Goal: Information Seeking & Learning: Check status

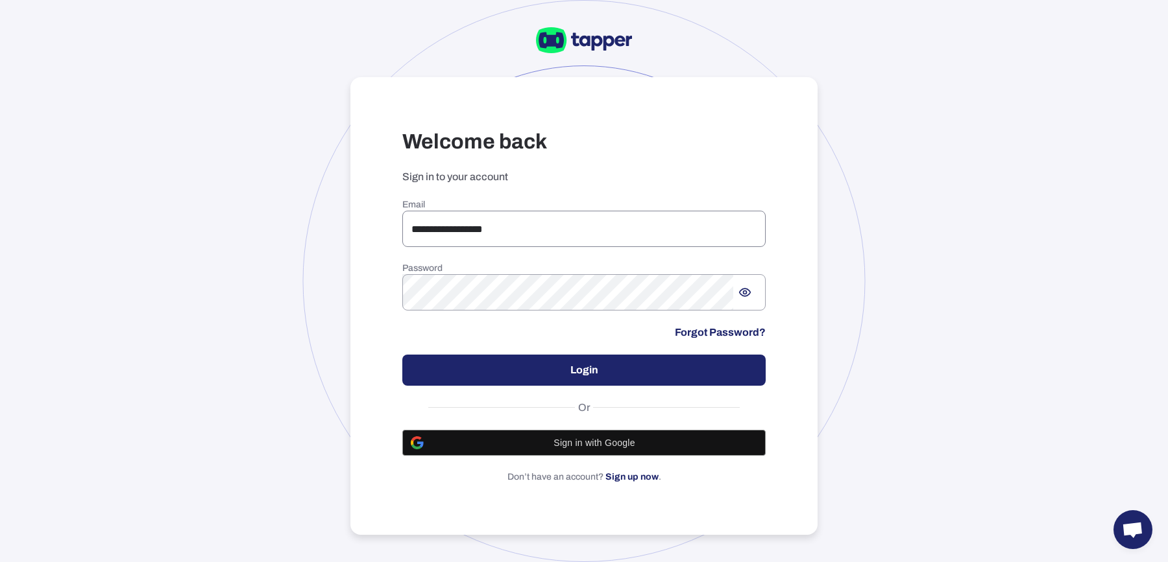
click at [572, 221] on input "**********" at bounding box center [583, 229] width 363 height 36
paste input "*****"
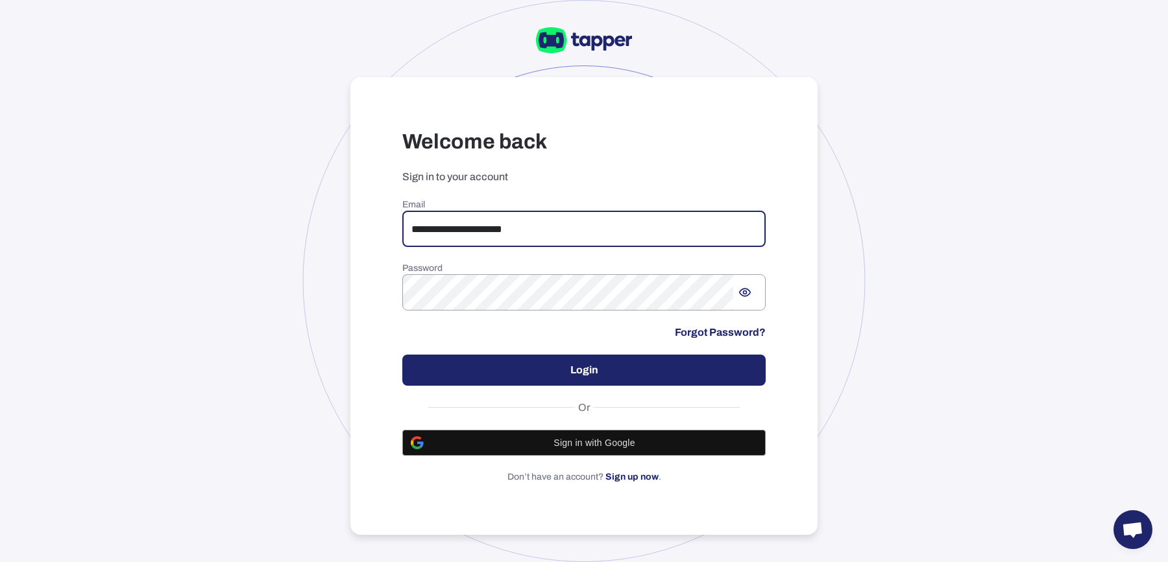
click at [572, 221] on input "**********" at bounding box center [583, 229] width 363 height 36
type input "**********"
click at [653, 378] on button "Login" at bounding box center [583, 370] width 363 height 31
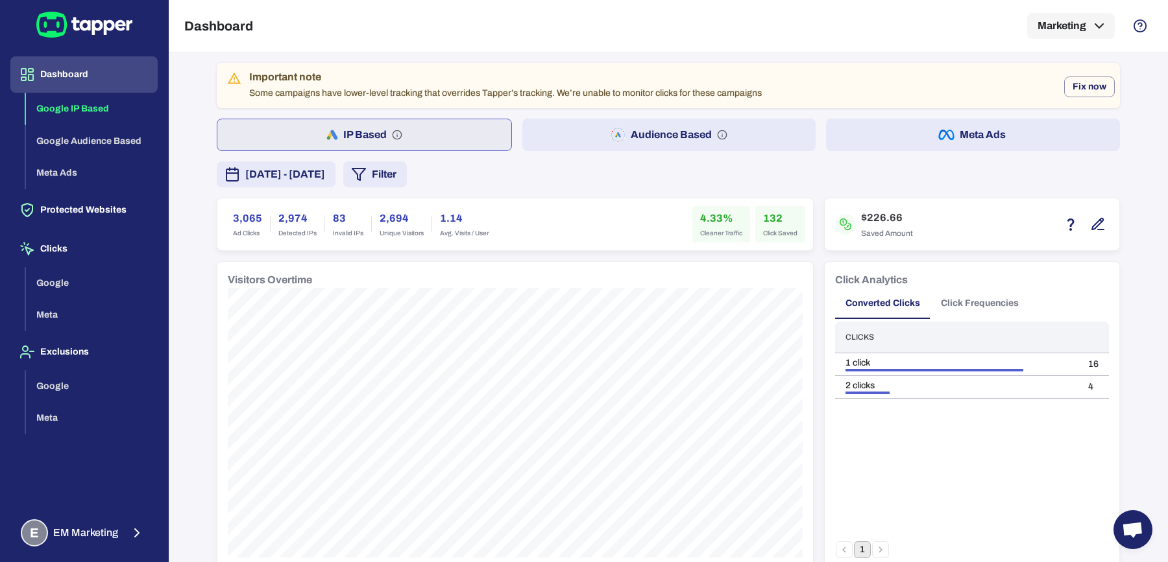
click at [325, 173] on span "September 1, 2025 - September 7, 2025" at bounding box center [285, 175] width 80 height 16
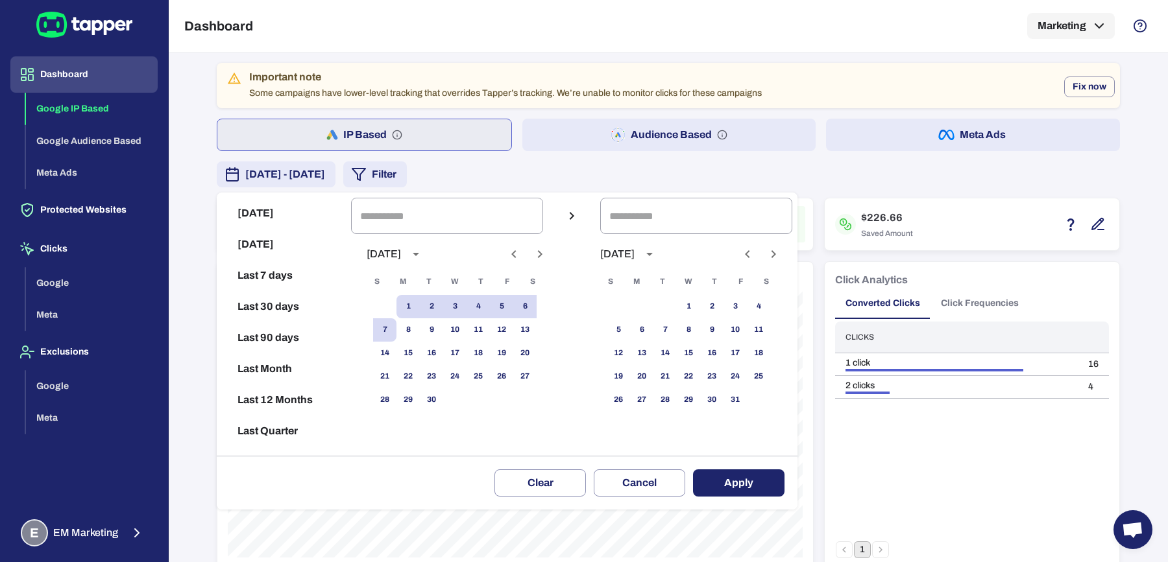
click at [887, 150] on div at bounding box center [584, 281] width 1168 height 562
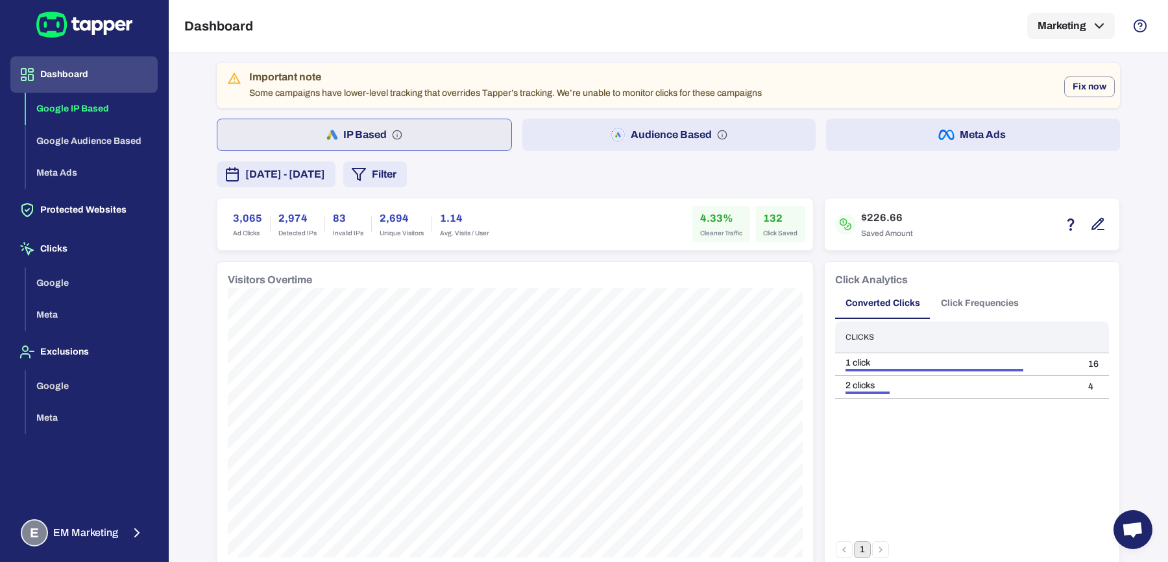
click at [883, 141] on button "Meta Ads" at bounding box center [973, 135] width 294 height 32
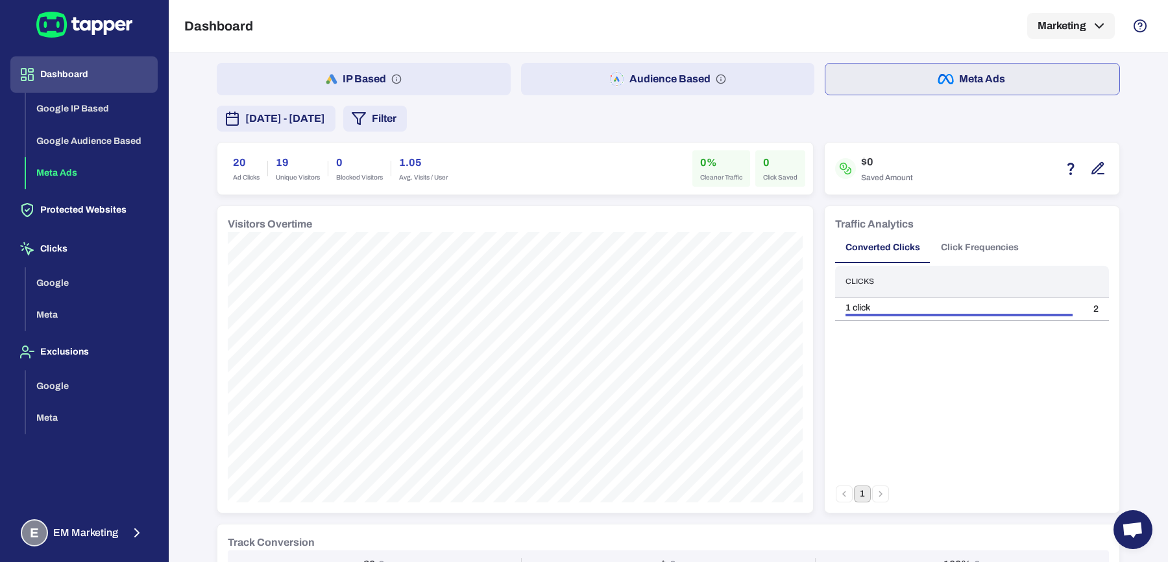
click at [563, 71] on button "Audience Based" at bounding box center [668, 79] width 294 height 32
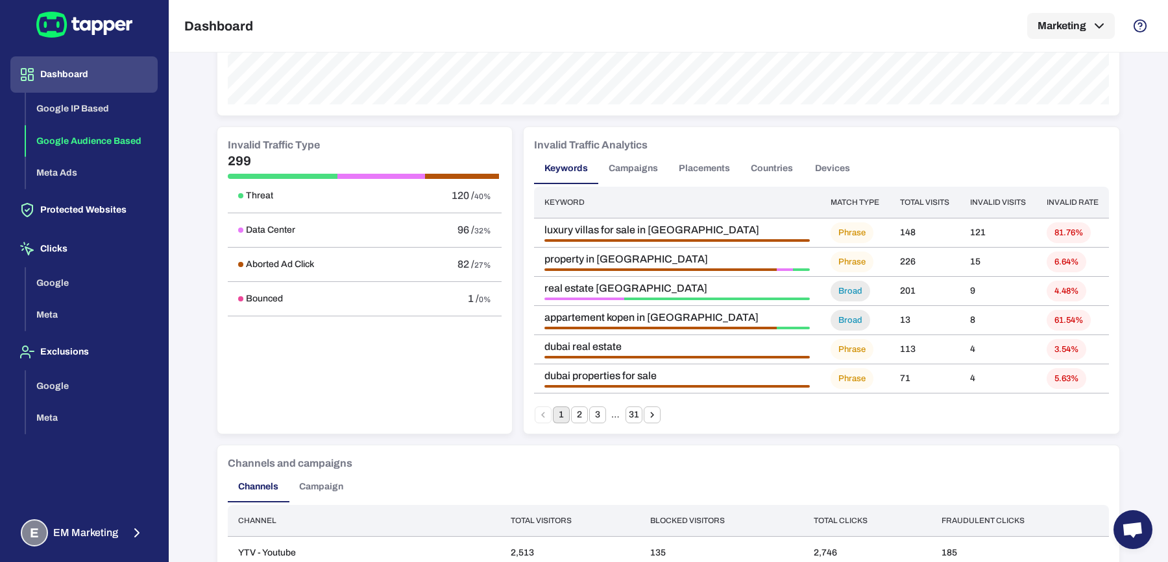
scroll to position [891, 0]
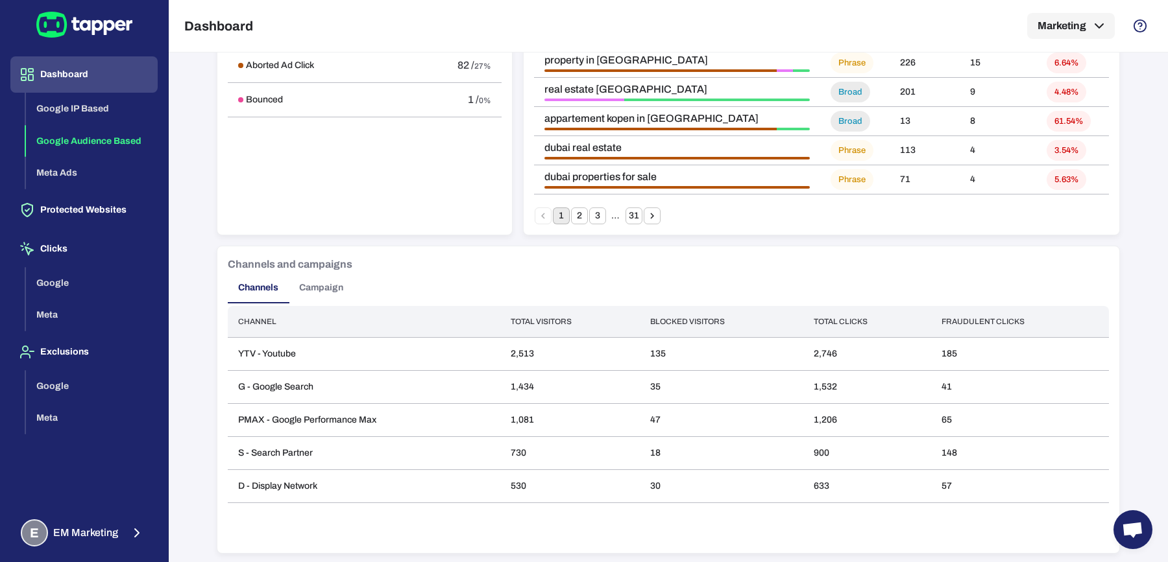
click at [293, 295] on button "Campaign" at bounding box center [321, 287] width 65 height 31
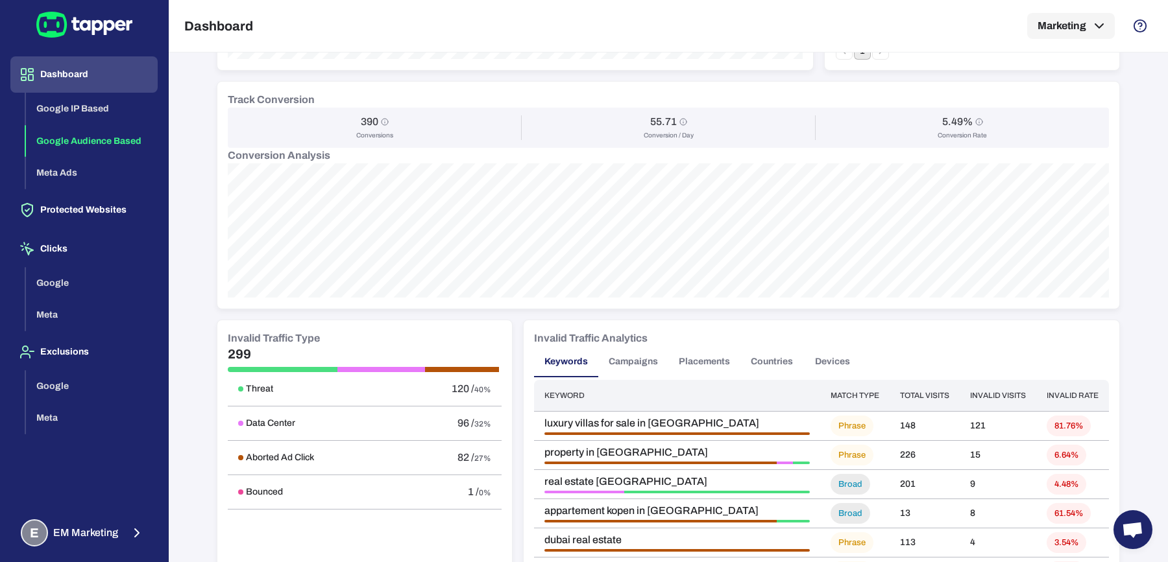
scroll to position [0, 0]
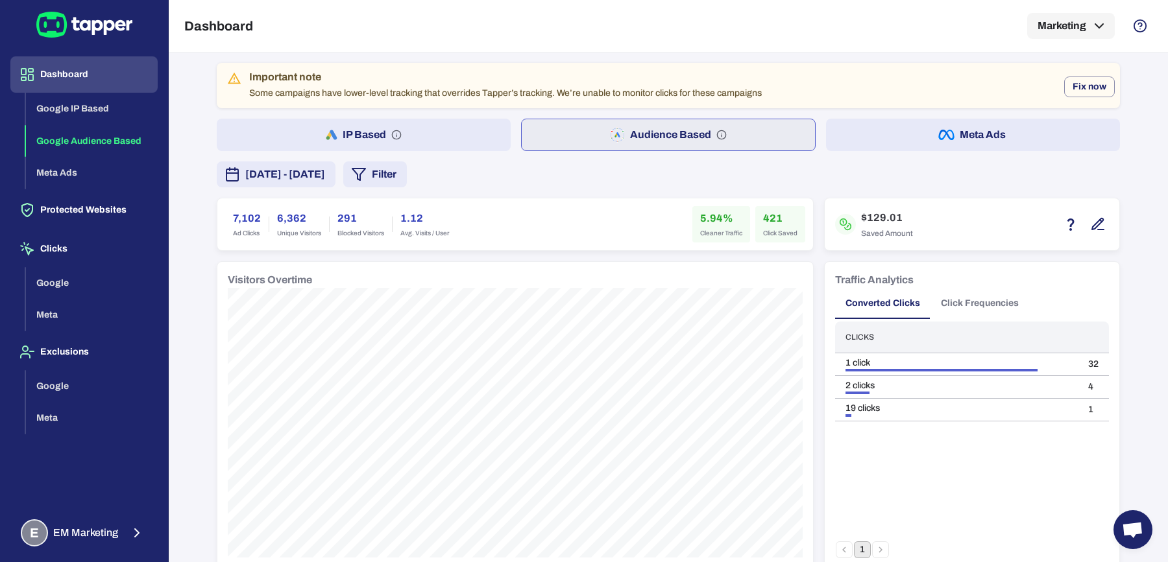
click at [325, 174] on span "September 1, 2025 - September 7, 2025" at bounding box center [285, 175] width 80 height 16
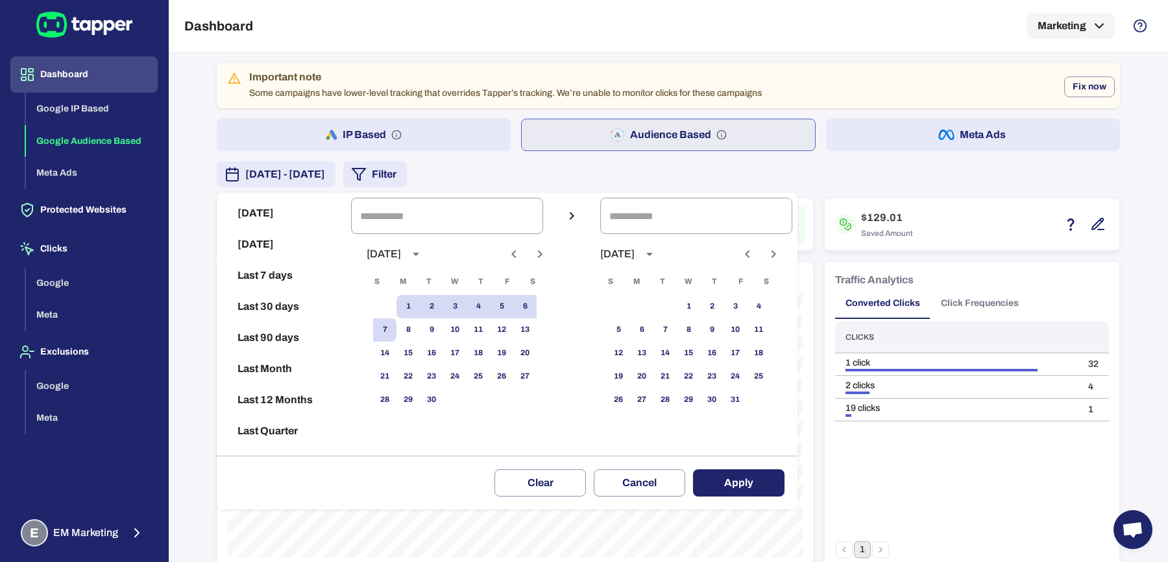
click at [511, 259] on icon "Previous month" at bounding box center [514, 255] width 16 height 16
click at [491, 301] on button "1" at bounding box center [501, 306] width 23 height 23
type input "**********"
click at [376, 426] on button "31" at bounding box center [384, 423] width 23 height 23
type input "**********"
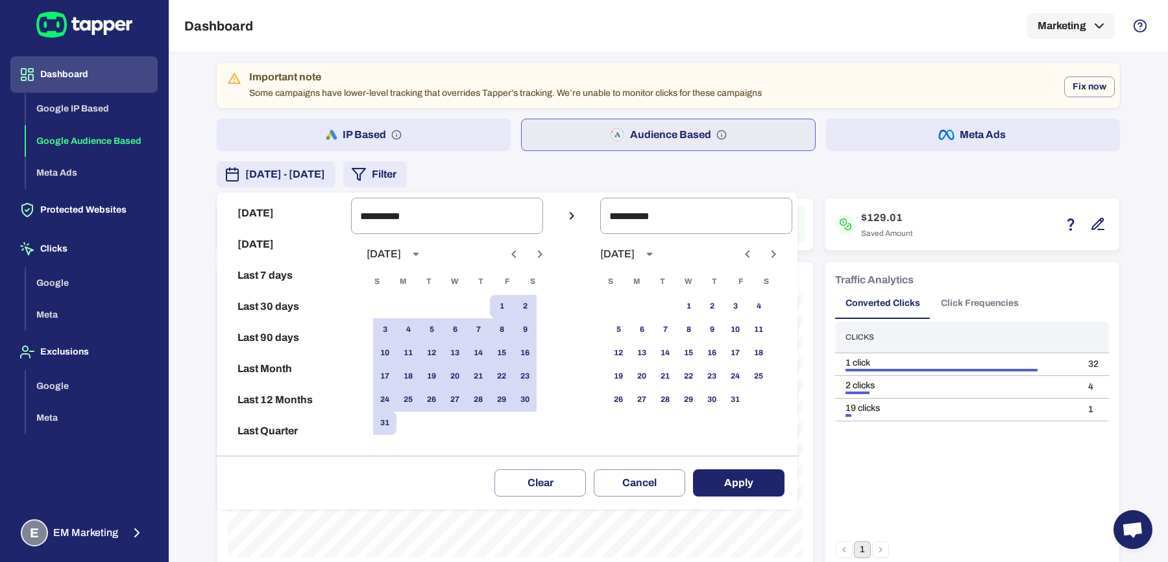
click at [736, 493] on button "Apply" at bounding box center [738, 483] width 91 height 27
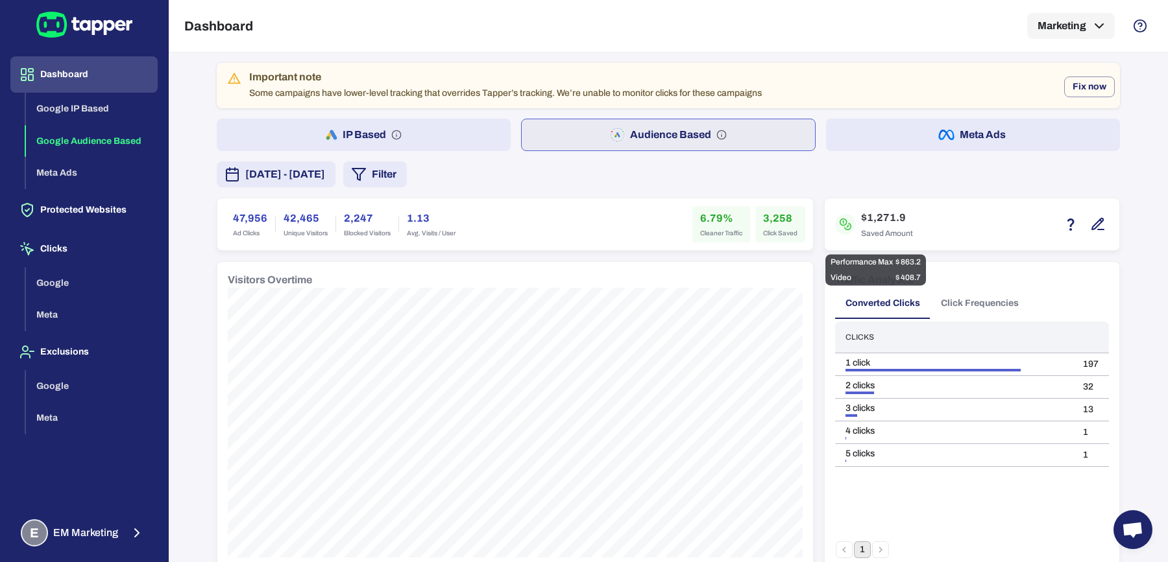
click at [1101, 229] on icon "button" at bounding box center [1098, 225] width 16 height 16
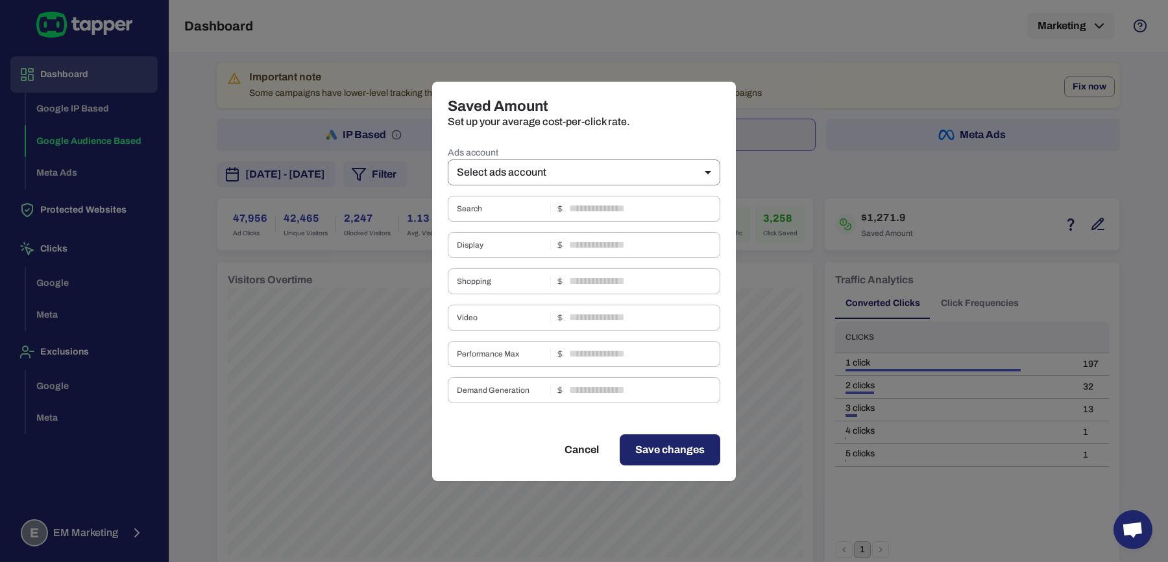
click at [631, 175] on body "Dashboard Google IP Based Google Audience Based Meta Ads Protected Websites Cli…" at bounding box center [584, 281] width 1168 height 562
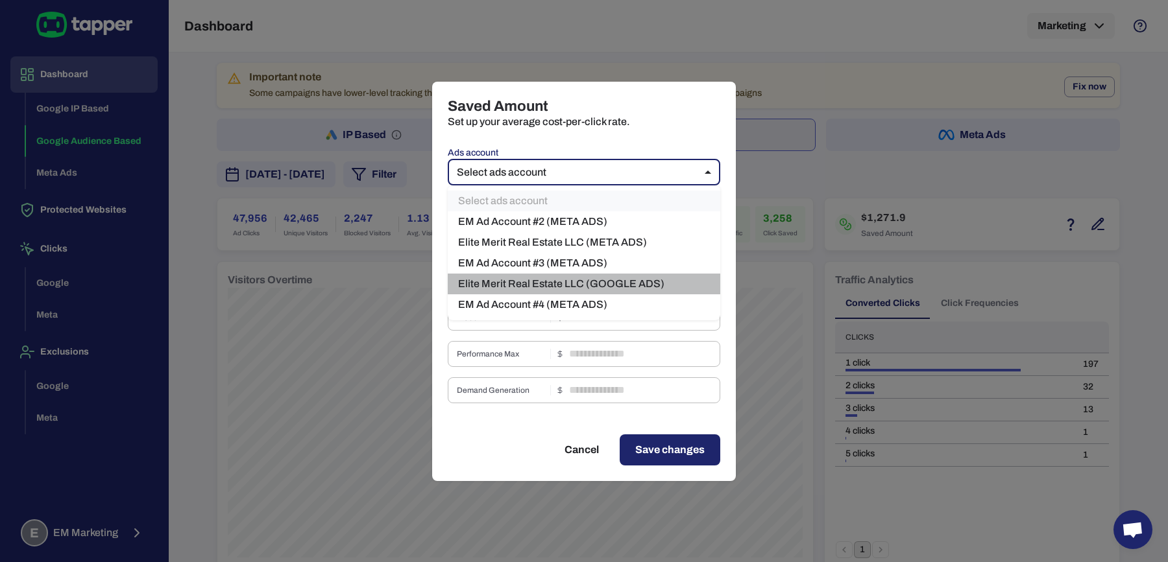
click at [617, 283] on li "Elite Merit Real Estate LLC (GOOGLE ADS)" at bounding box center [584, 284] width 272 height 21
type input "***"
type input "****"
type input "*"
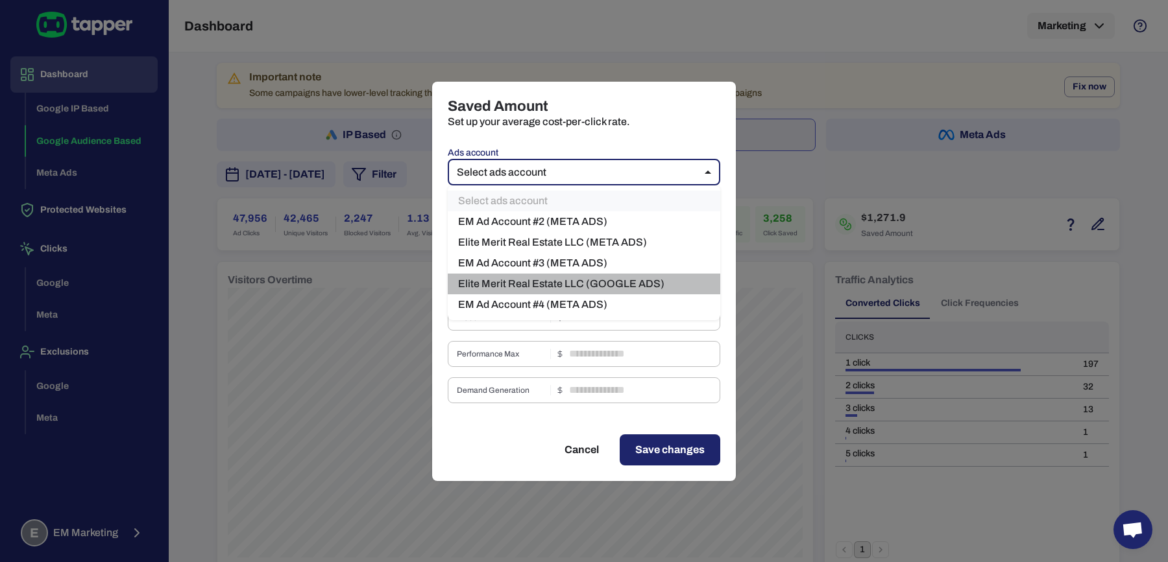
type input "****"
type input "*"
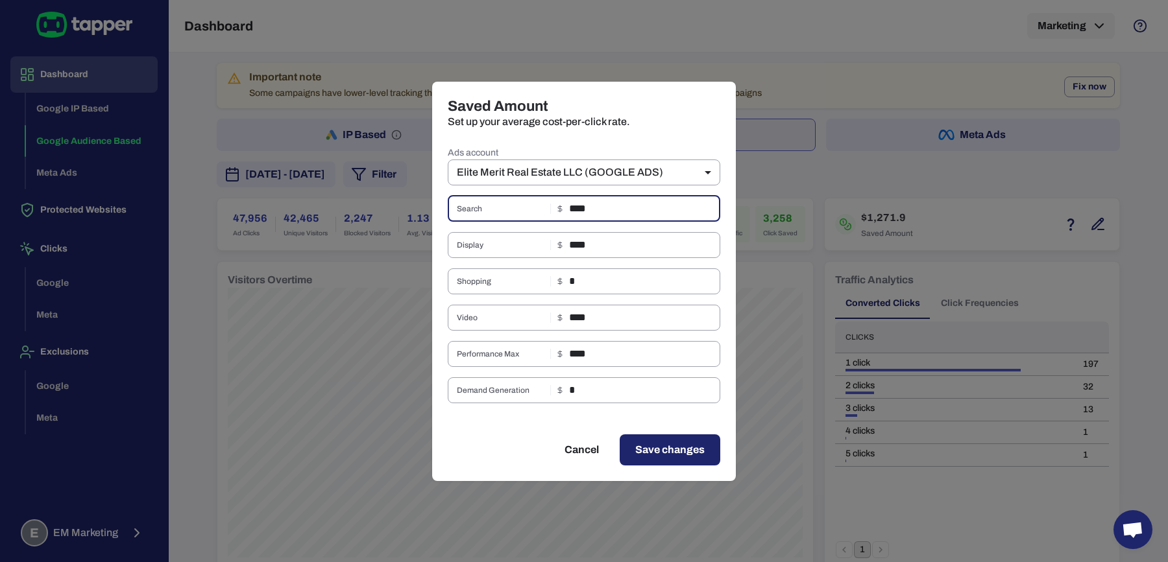
click at [612, 213] on input "****" at bounding box center [644, 209] width 151 height 26
type input "****"
click at [583, 244] on input "****" at bounding box center [644, 245] width 151 height 26
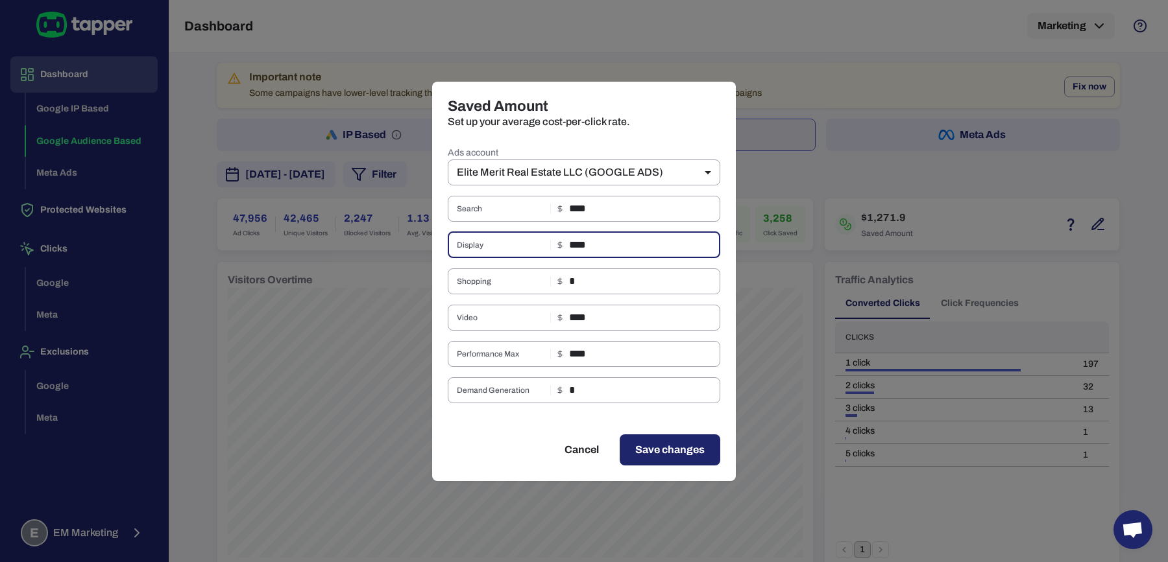
type input "****"
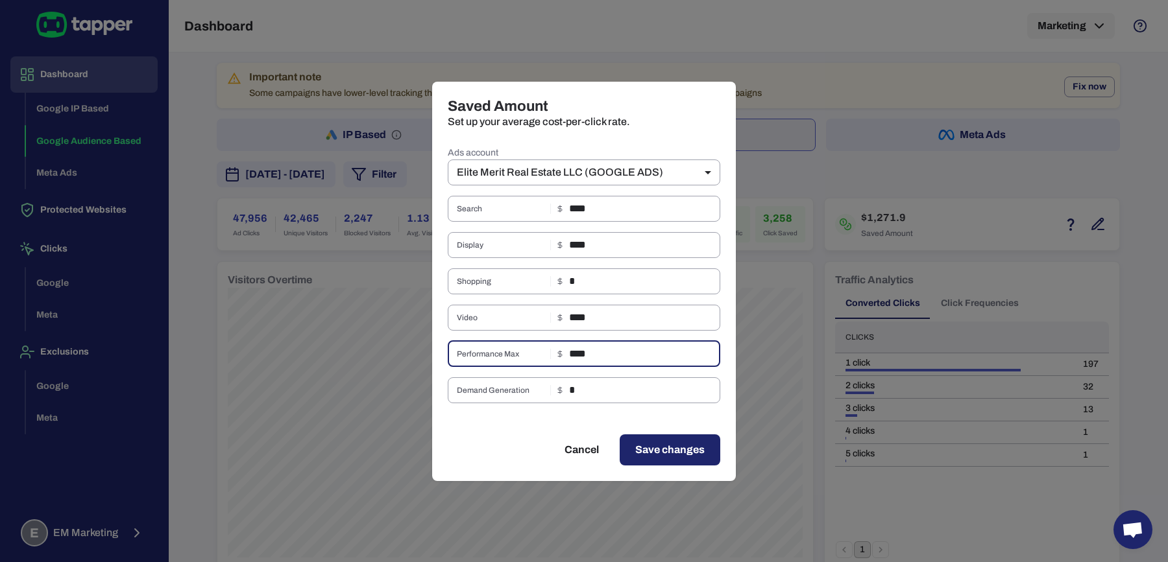
click at [589, 357] on input "****" at bounding box center [644, 354] width 151 height 26
type input "****"
click at [598, 316] on input "****" at bounding box center [644, 318] width 151 height 26
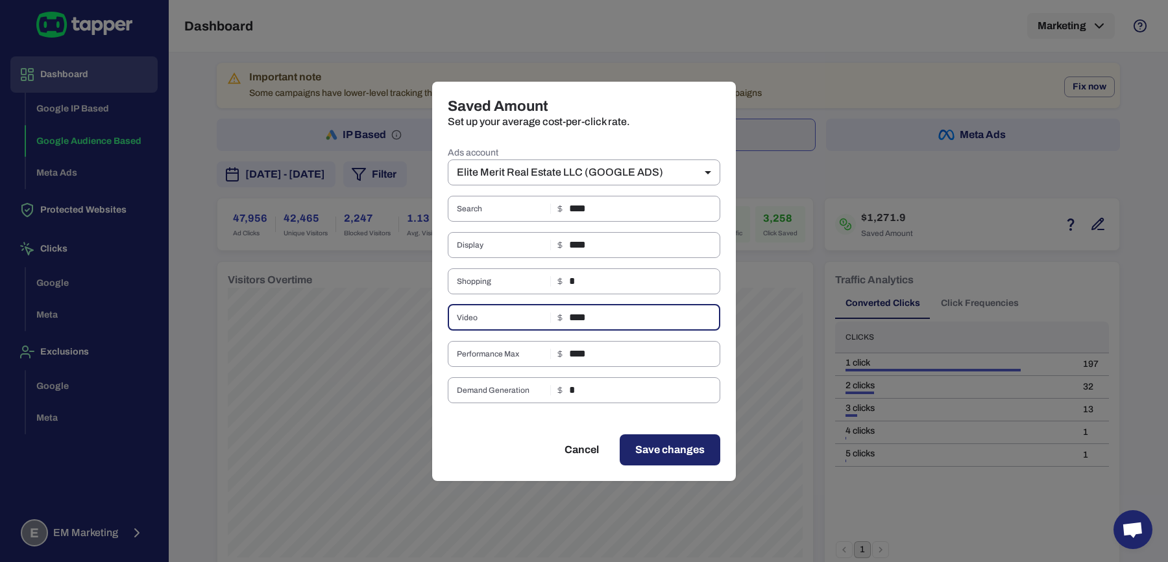
type input "****"
click at [673, 444] on span "Save changes" at bounding box center [669, 450] width 69 height 16
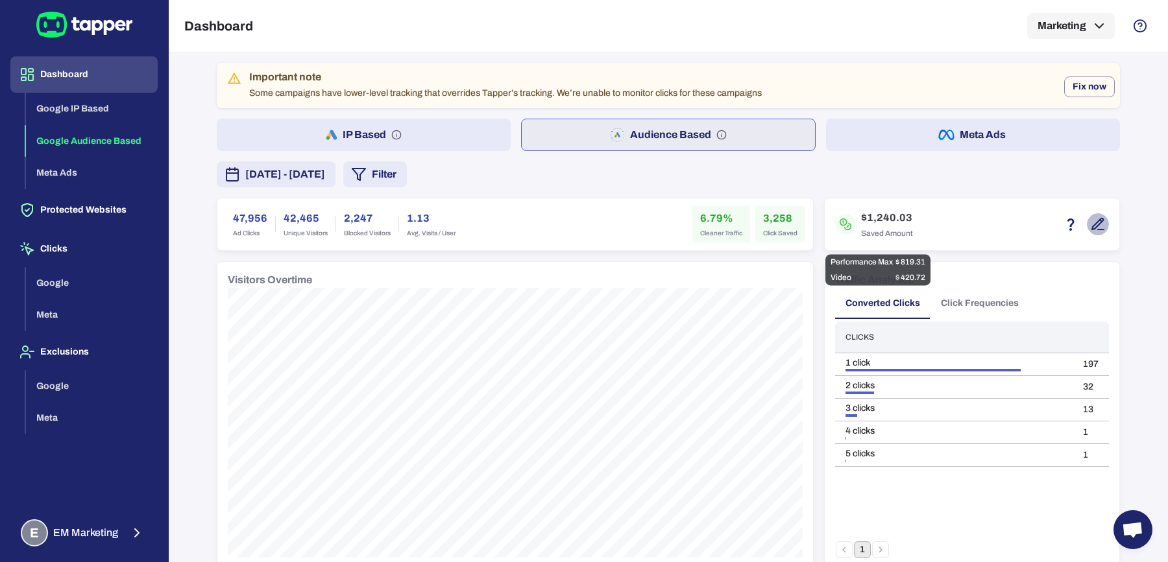
click at [1088, 219] on button "button" at bounding box center [1098, 224] width 22 height 22
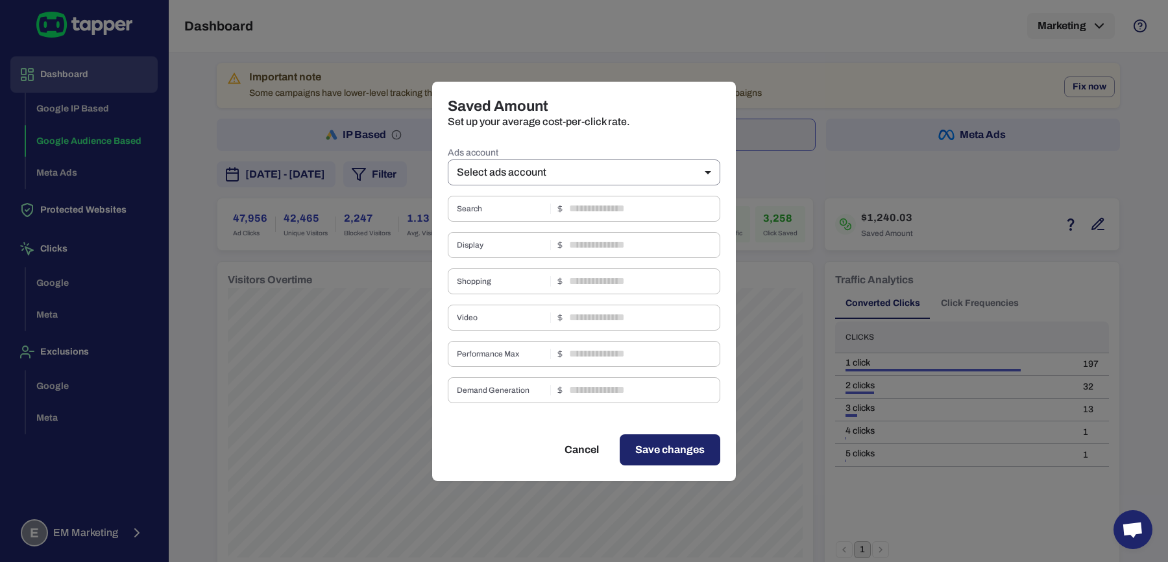
click at [647, 172] on body "Dashboard Google IP Based Google Audience Based Meta Ads Protected Websites Cli…" at bounding box center [584, 281] width 1168 height 562
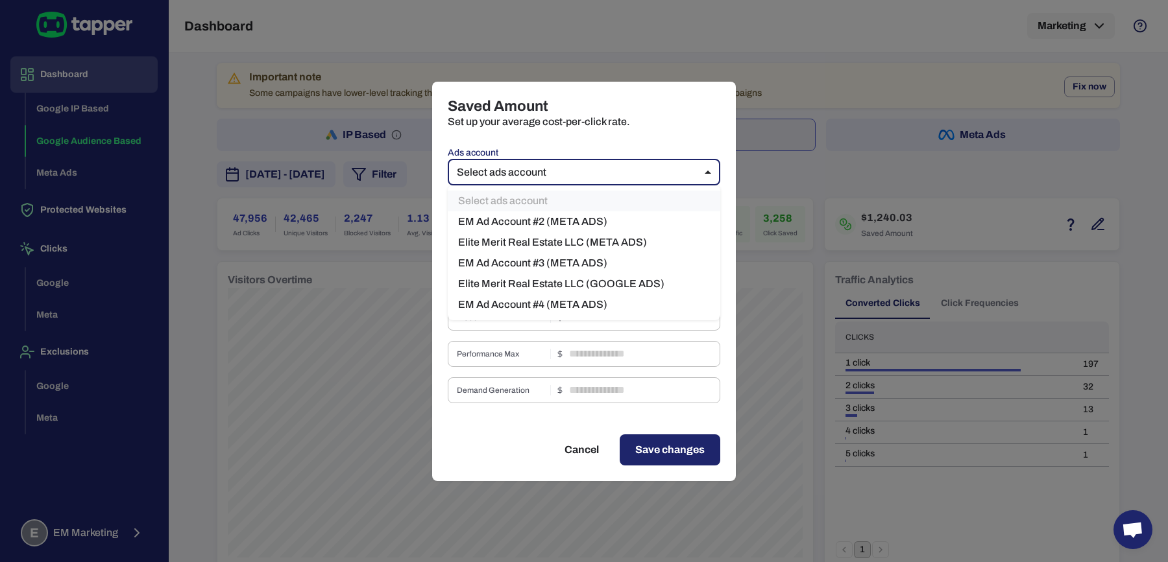
click at [612, 287] on li "Elite Merit Real Estate LLC (GOOGLE ADS)" at bounding box center [584, 284] width 272 height 21
type input "***"
type input "****"
type input "*"
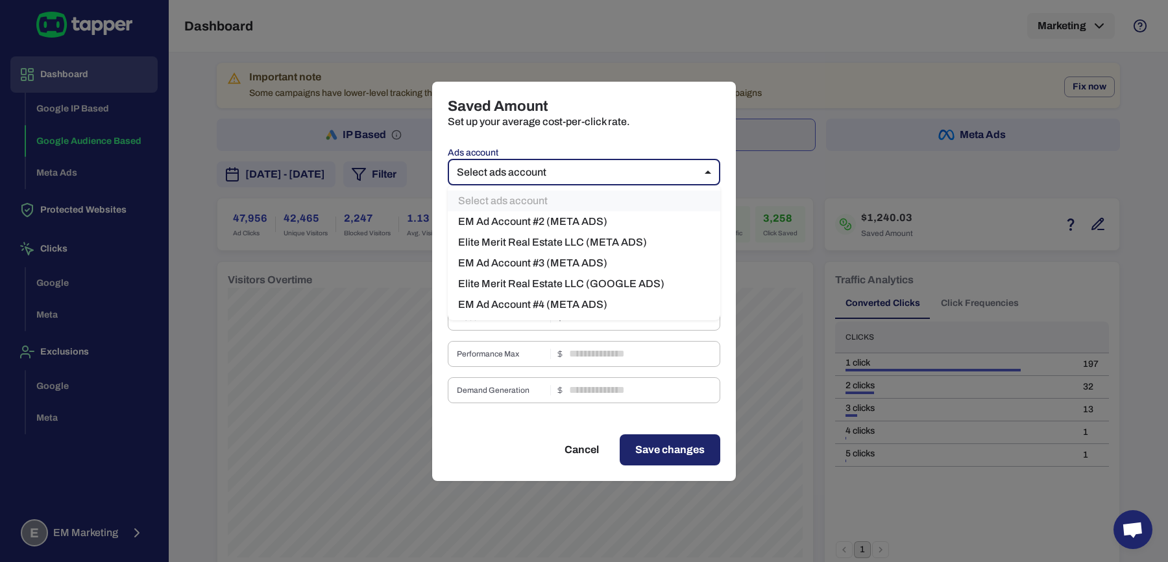
type input "****"
type input "*"
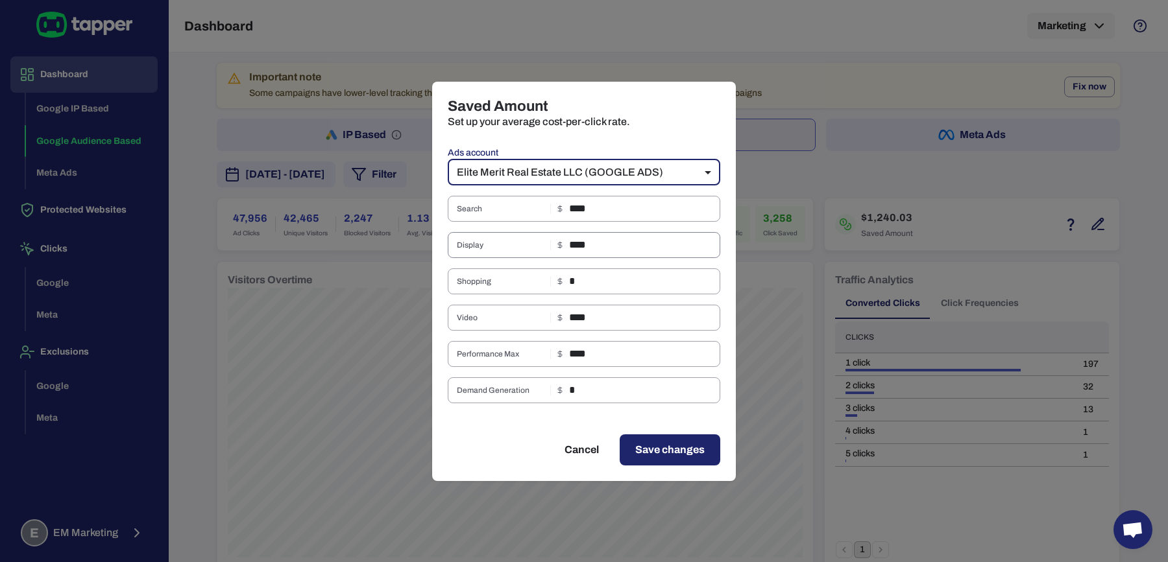
click at [464, 248] on span "Display" at bounding box center [501, 245] width 88 height 10
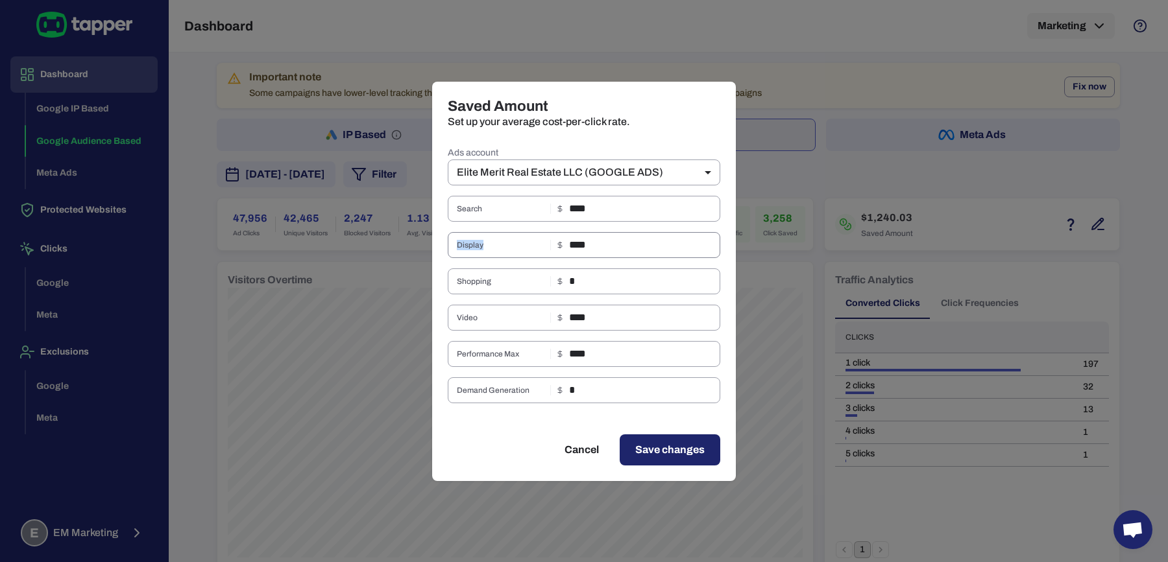
copy span "Display"
click at [470, 324] on div "Video **** ​" at bounding box center [584, 318] width 272 height 26
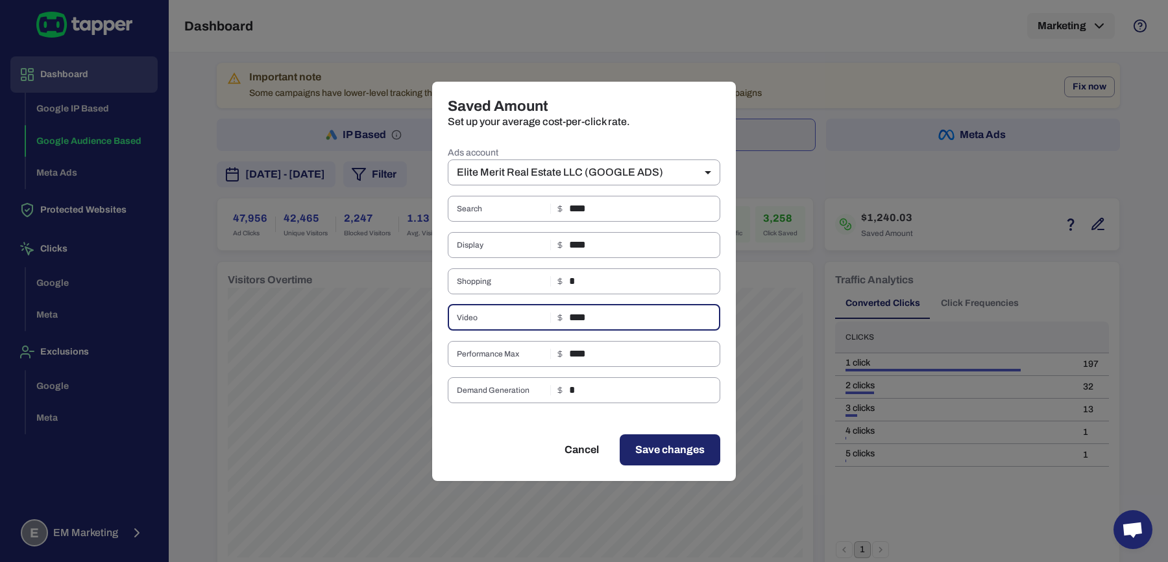
click at [464, 315] on span "Video" at bounding box center [501, 318] width 88 height 10
copy span "Video"
click at [498, 359] on div "Performance Max **** ​" at bounding box center [584, 354] width 272 height 26
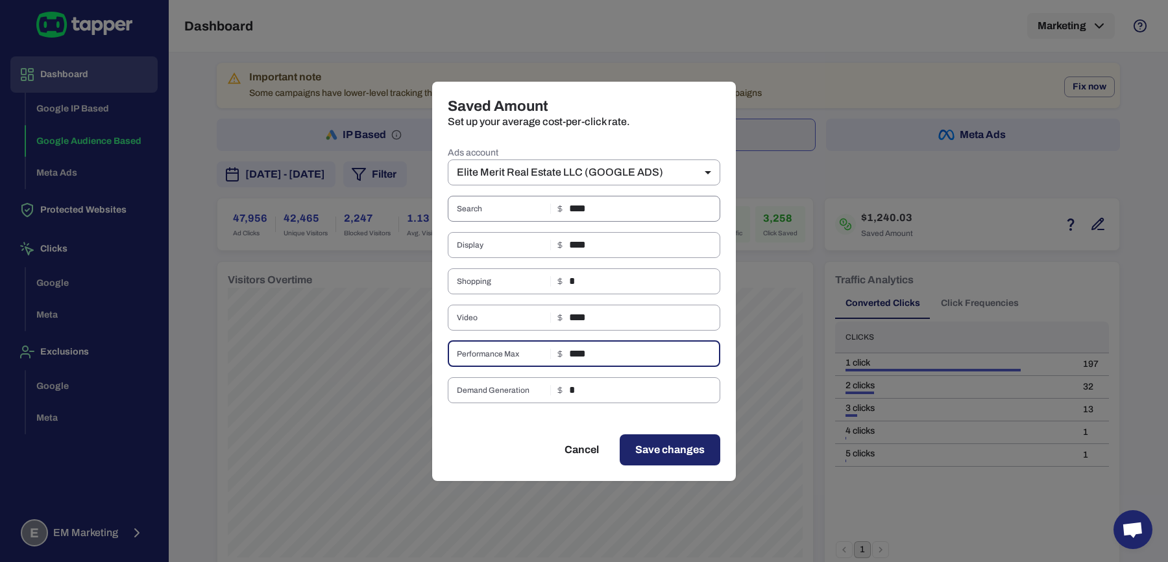
click at [566, 215] on div "Search **** ​" at bounding box center [584, 209] width 272 height 26
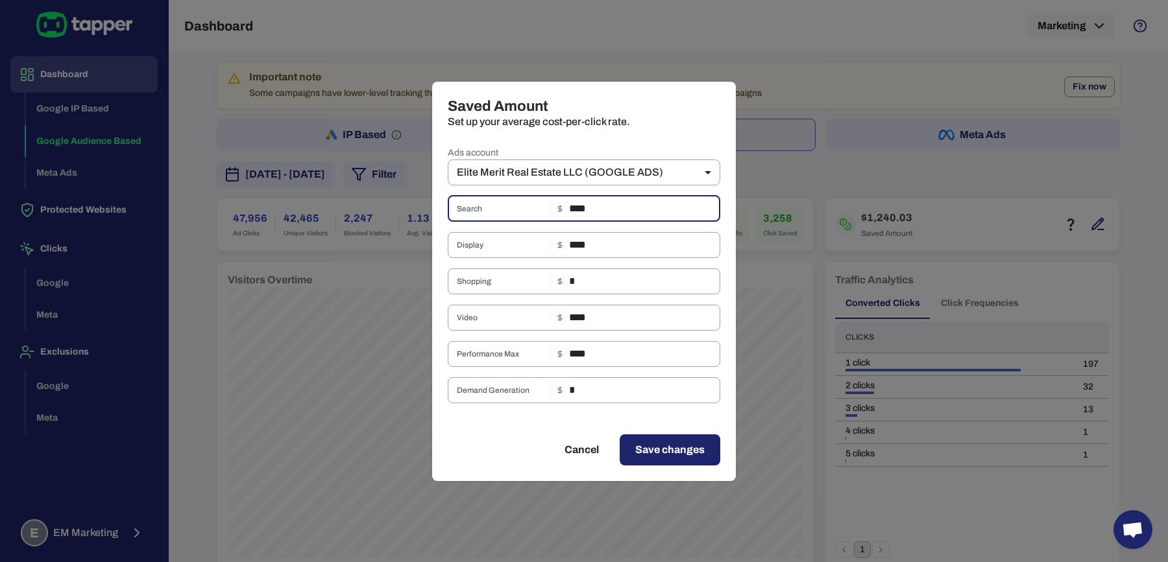
click at [566, 215] on div "Search **** ​" at bounding box center [584, 209] width 272 height 26
click at [584, 206] on input "****" at bounding box center [644, 209] width 151 height 26
drag, startPoint x: 569, startPoint y: 245, endPoint x: 713, endPoint y: 245, distance: 144.0
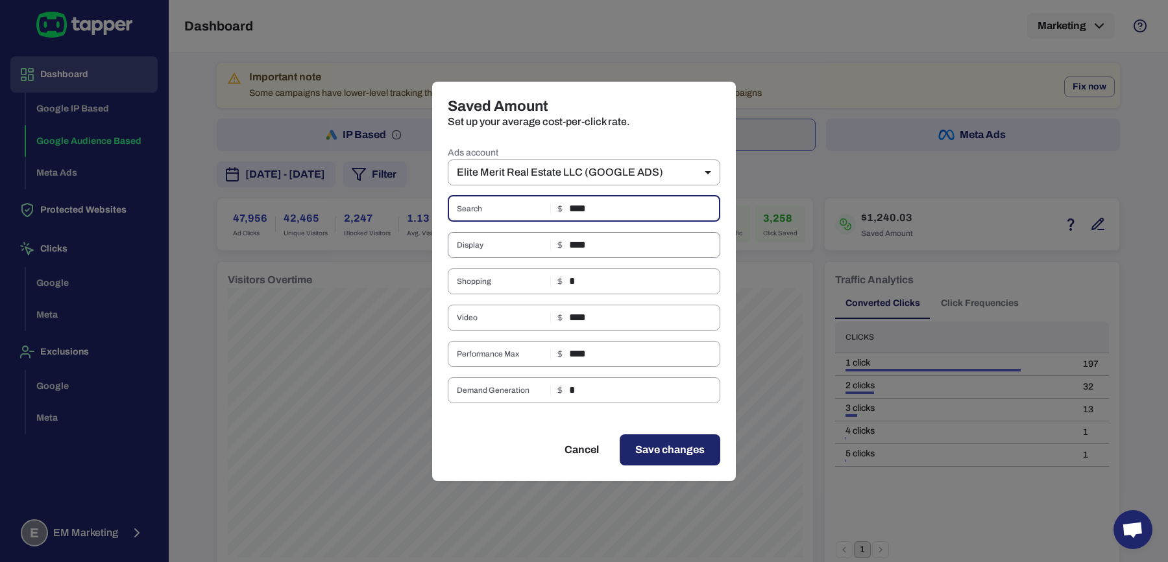
click at [713, 245] on input "****" at bounding box center [644, 245] width 151 height 26
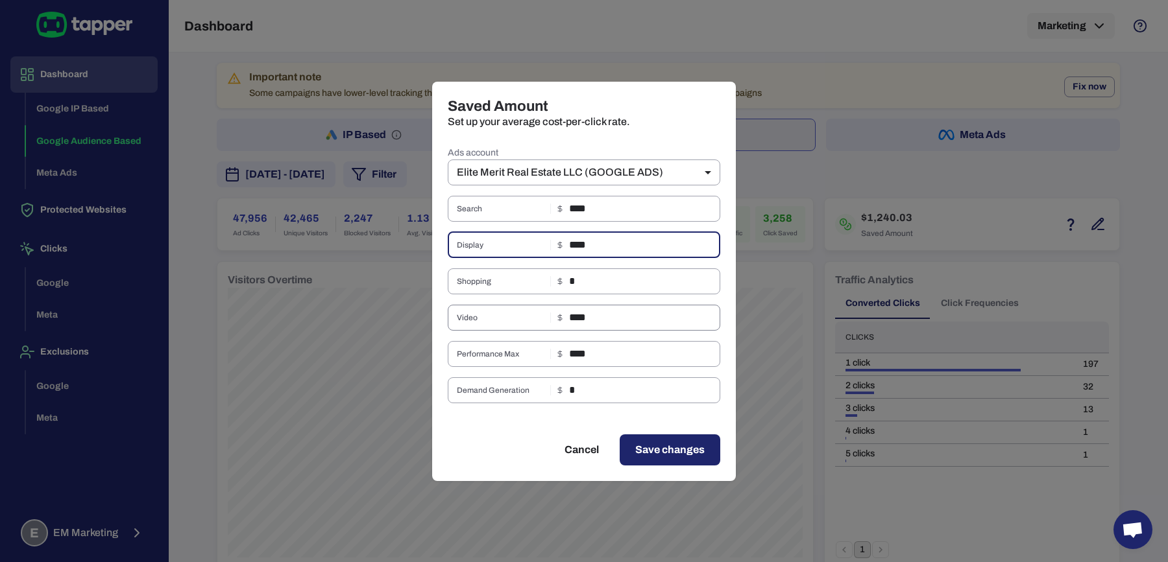
click at [577, 320] on input "****" at bounding box center [644, 318] width 151 height 26
drag, startPoint x: 568, startPoint y: 356, endPoint x: 696, endPoint y: 356, distance: 128.4
click at [696, 356] on div "Performance Max **** ​" at bounding box center [584, 354] width 272 height 26
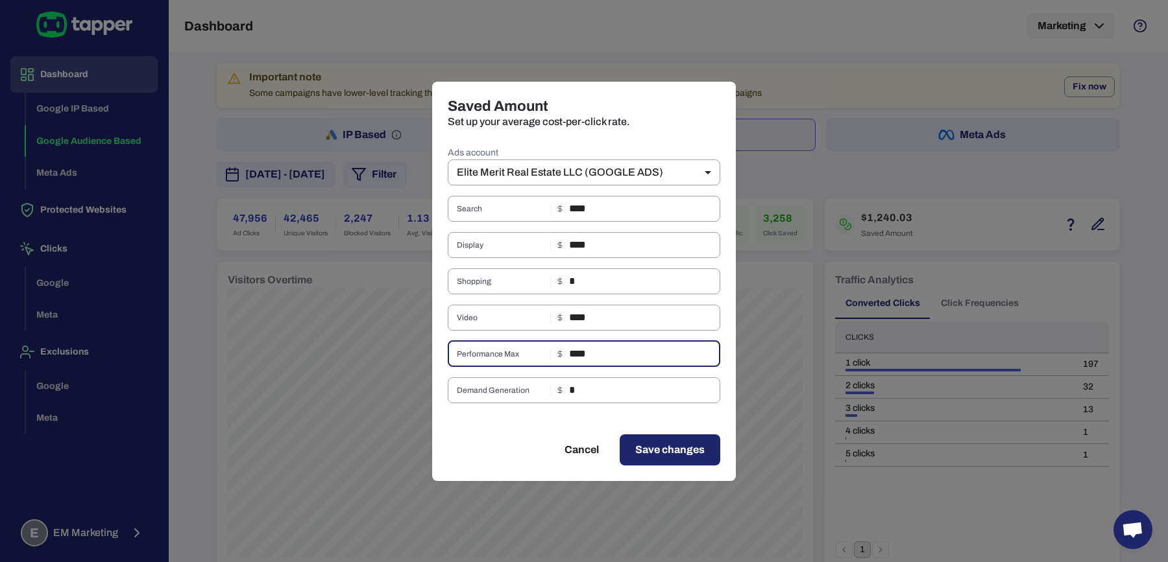
drag, startPoint x: 570, startPoint y: 355, endPoint x: 615, endPoint y: 355, distance: 45.4
click at [615, 355] on input "****" at bounding box center [644, 354] width 151 height 26
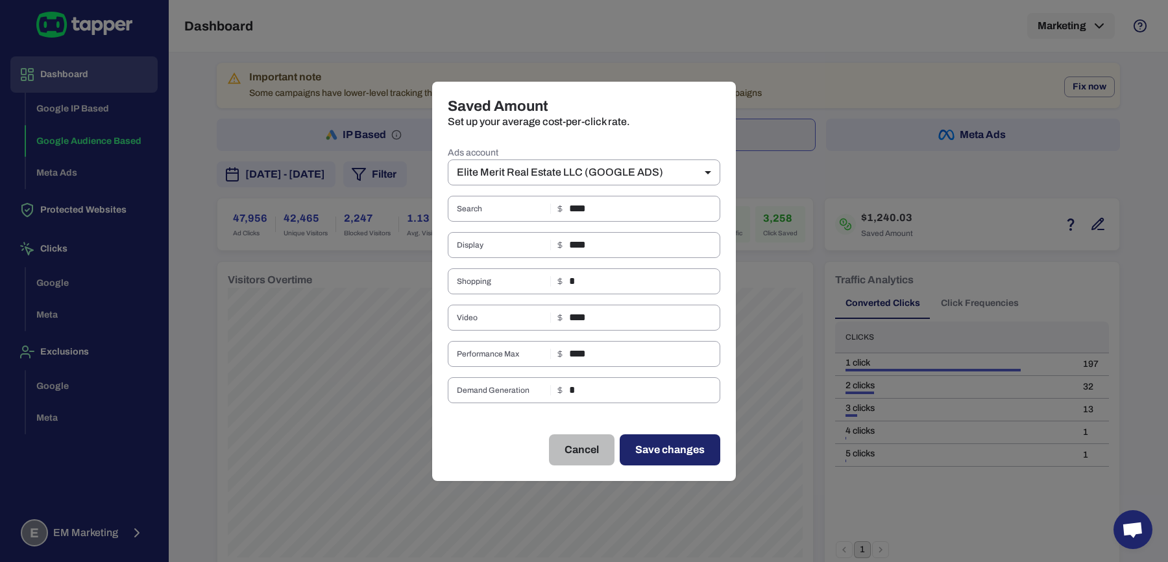
click at [578, 459] on button "Cancel" at bounding box center [582, 450] width 66 height 31
type input "**"
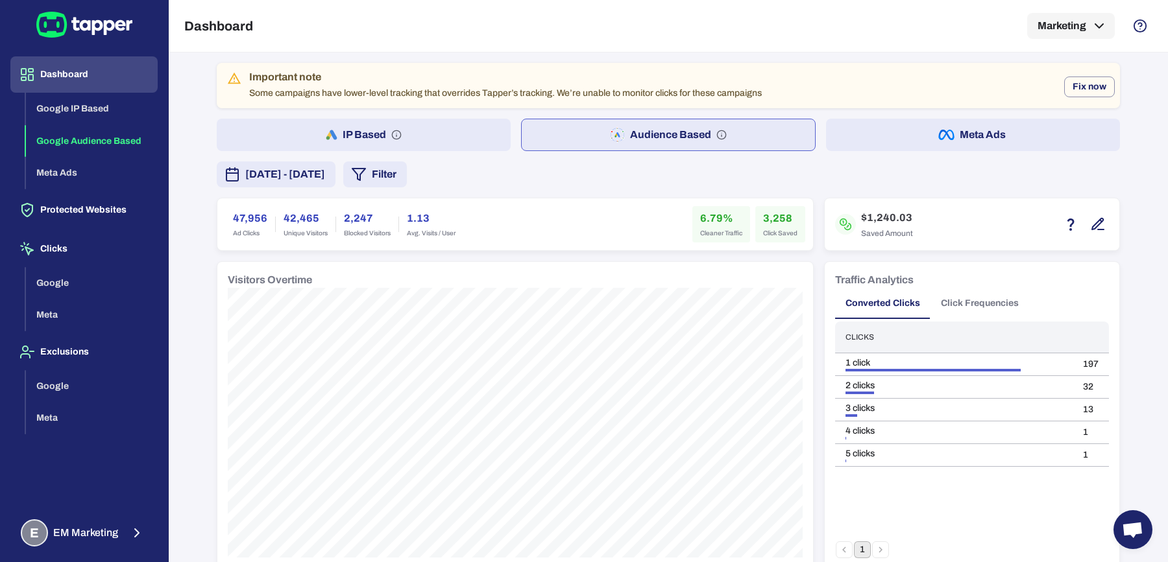
click at [590, 137] on button "Audience Based" at bounding box center [668, 135] width 295 height 32
click at [490, 136] on button "IP Based" at bounding box center [364, 135] width 294 height 32
click at [566, 131] on button "Audience Based" at bounding box center [669, 135] width 294 height 32
click at [861, 128] on button "Meta Ads" at bounding box center [973, 135] width 294 height 32
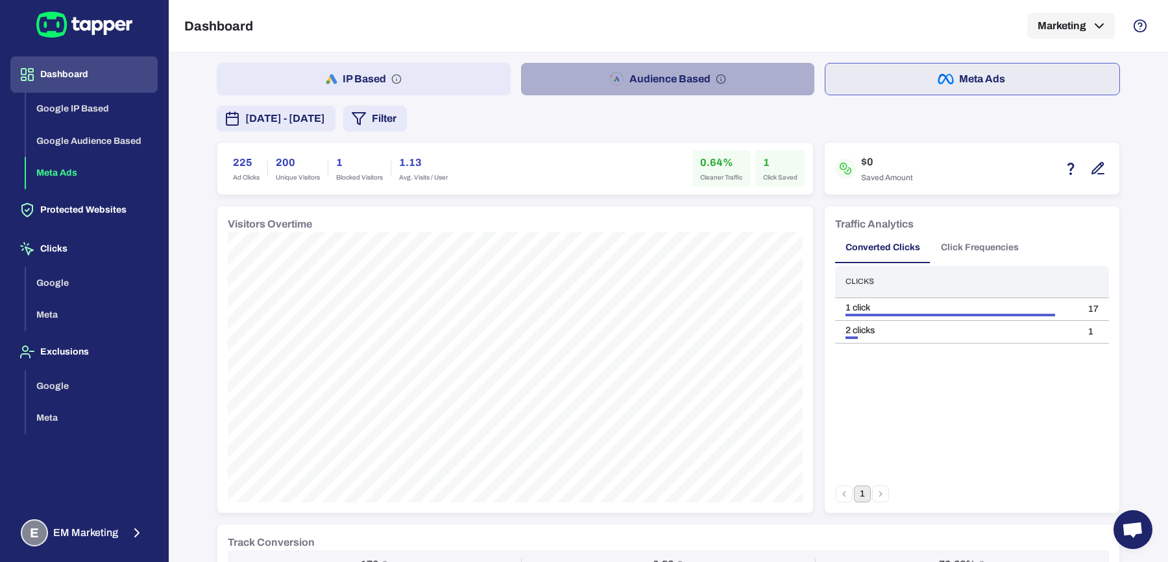
click at [538, 75] on button "Audience Based" at bounding box center [668, 79] width 294 height 32
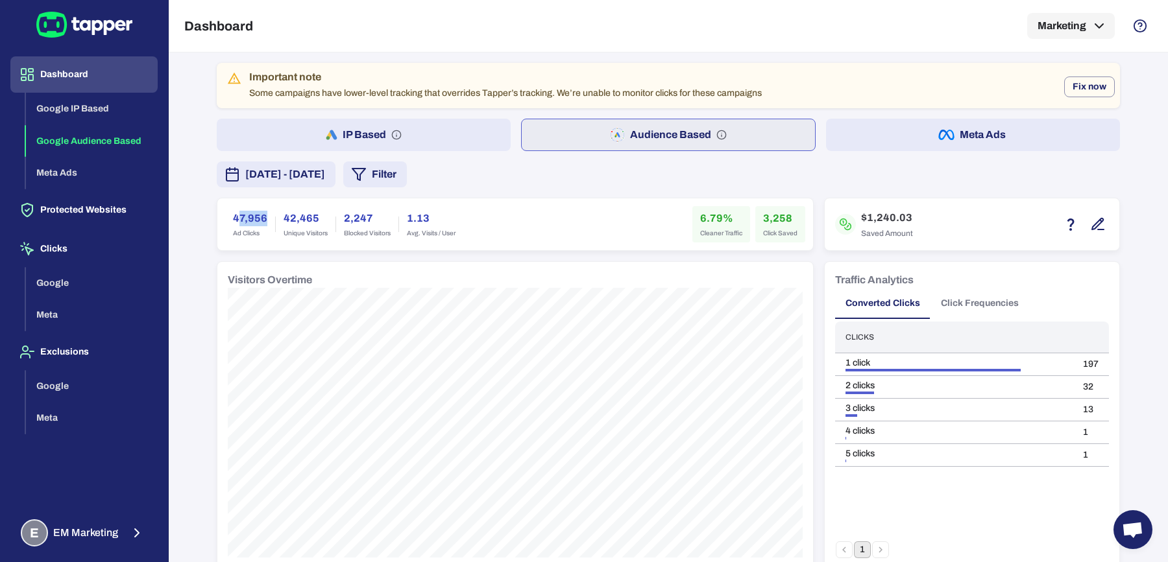
drag, startPoint x: 230, startPoint y: 214, endPoint x: 260, endPoint y: 213, distance: 30.5
click at [260, 213] on div "47,956 Ad Clicks" at bounding box center [250, 224] width 50 height 36
click at [241, 213] on h6 "47,956" at bounding box center [250, 219] width 34 height 16
drag, startPoint x: 756, startPoint y: 213, endPoint x: 793, endPoint y: 213, distance: 37.0
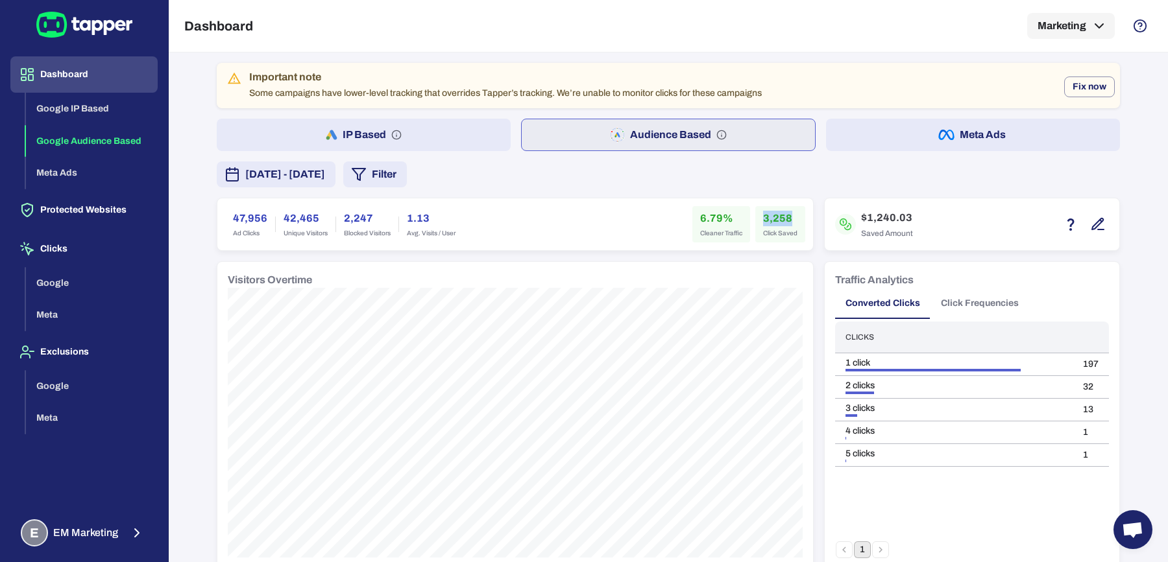
click at [793, 213] on div "3,258 Click Saved" at bounding box center [780, 224] width 50 height 36
copy h6 "3,258"
drag, startPoint x: 692, startPoint y: 217, endPoint x: 715, endPoint y: 219, distance: 22.9
click at [715, 219] on div "6.79% Cleaner Traffic" at bounding box center [721, 224] width 58 height 36
copy h6 "6.79"
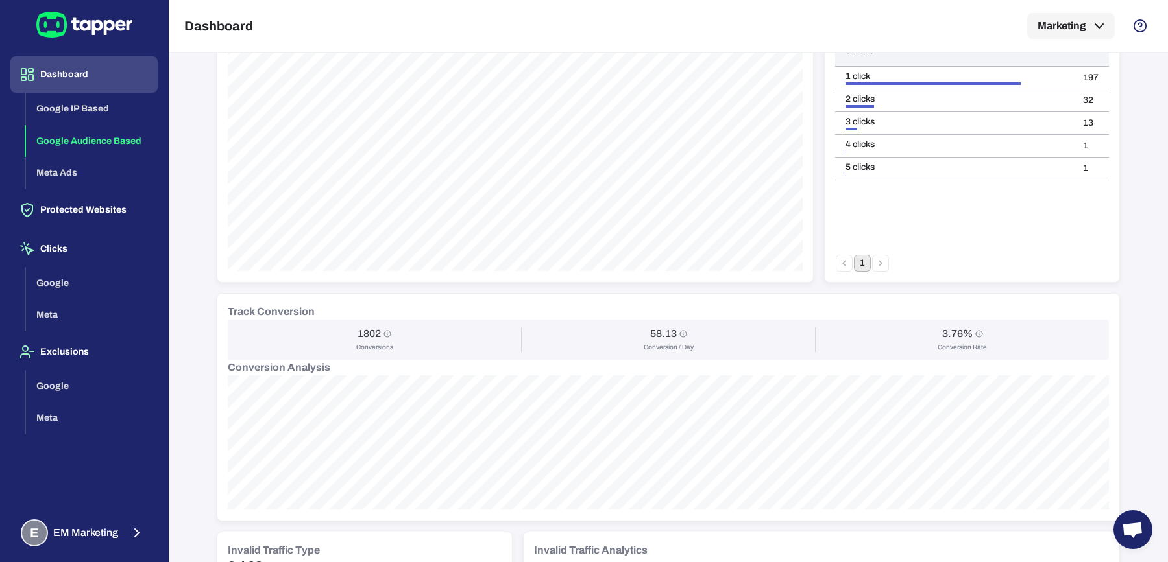
scroll to position [292, 0]
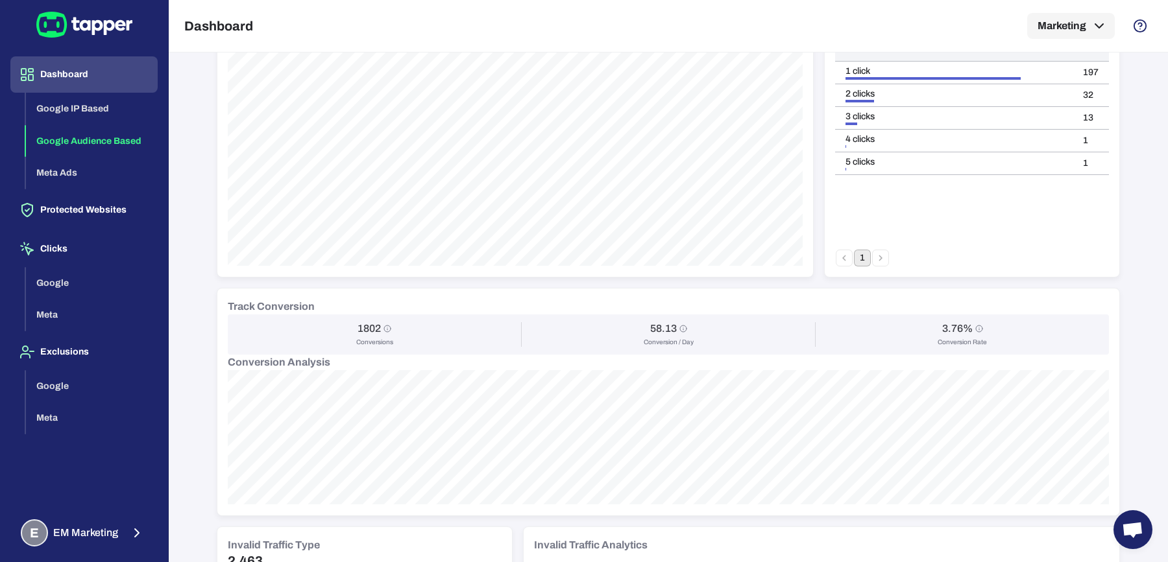
click at [359, 326] on h6 "1802" at bounding box center [368, 328] width 23 height 13
copy h6 "1802"
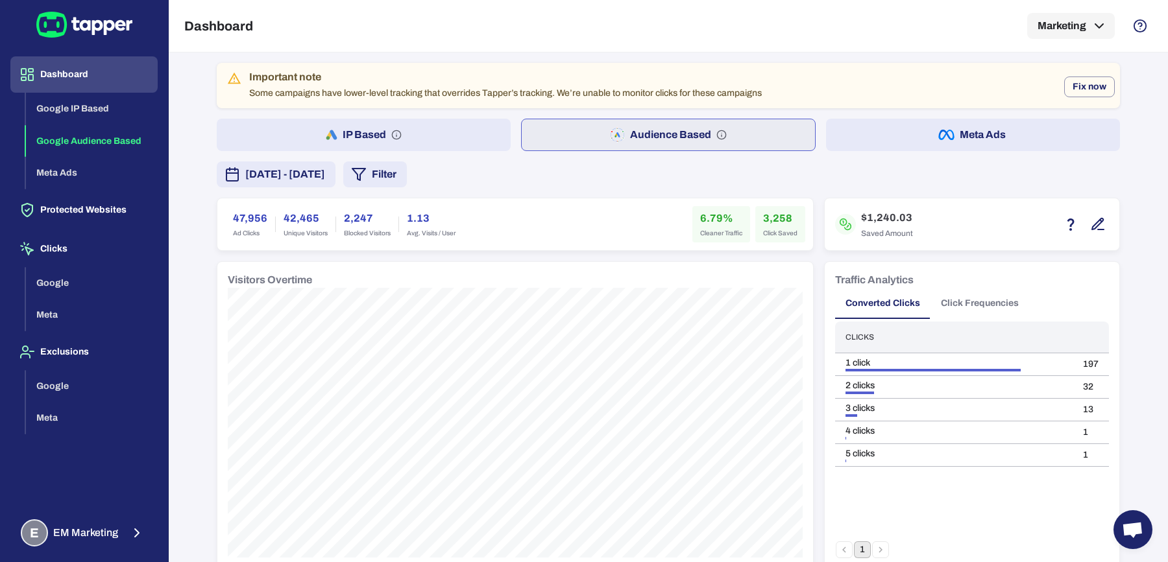
click at [333, 143] on button "IP Based" at bounding box center [364, 135] width 294 height 32
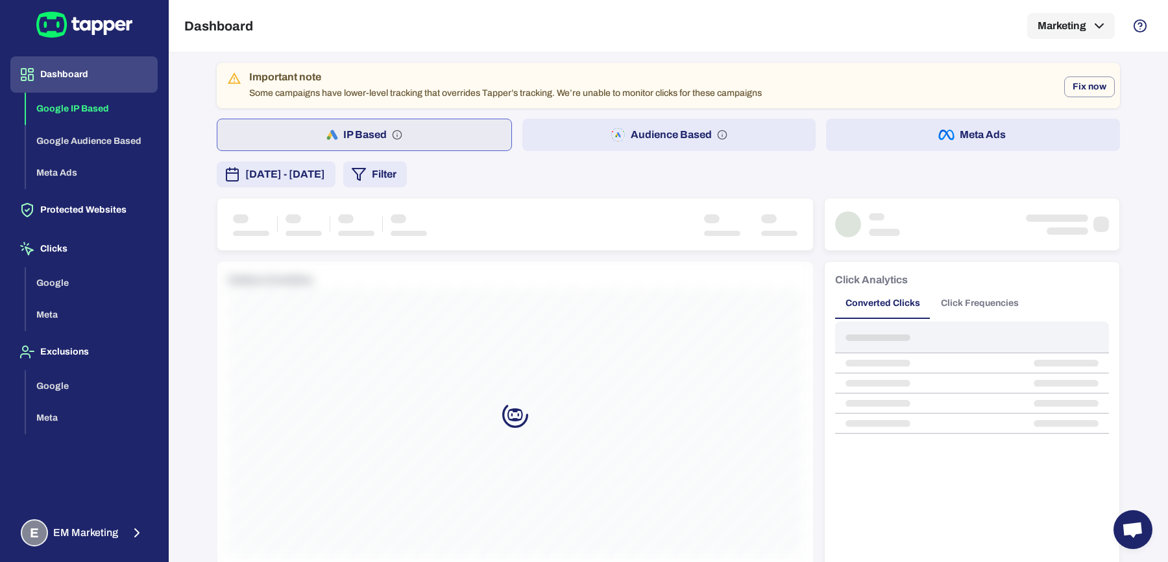
click at [407, 174] on button "Filter" at bounding box center [375, 175] width 64 height 26
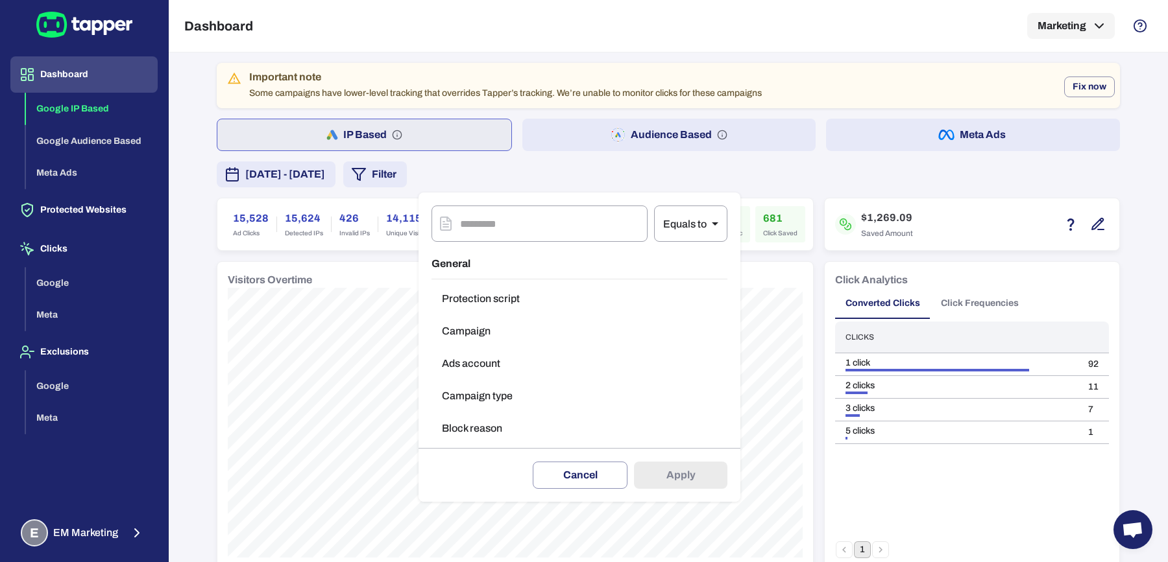
click at [483, 391] on button "Campaign type" at bounding box center [579, 396] width 296 height 26
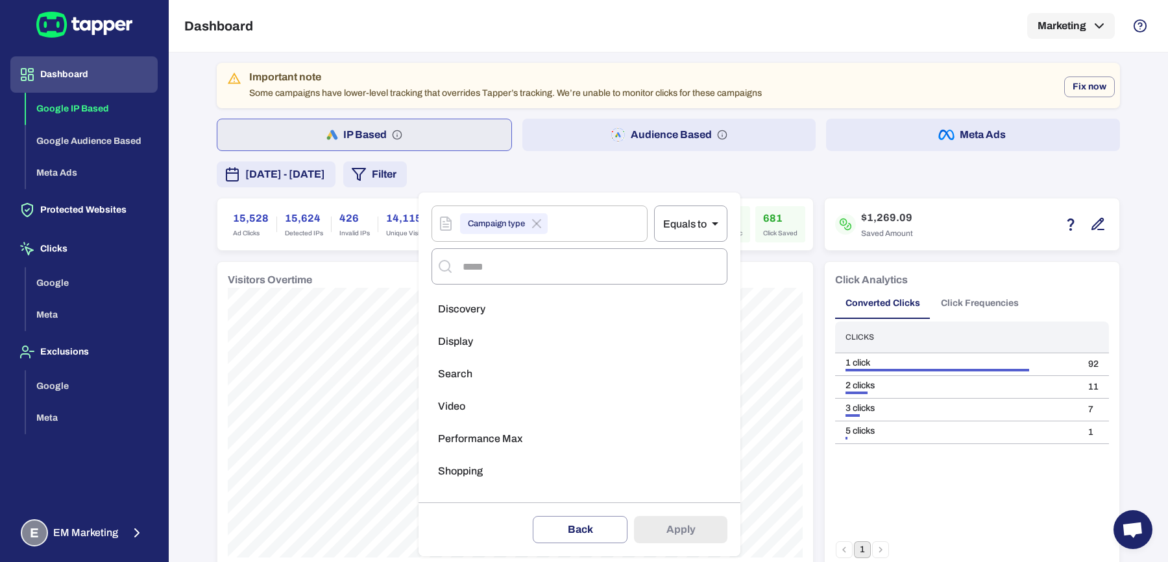
click at [500, 359] on ul "Discovery Display Search Video Performance Max Shopping" at bounding box center [579, 393] width 296 height 205
click at [501, 374] on li "Search" at bounding box center [579, 374] width 296 height 26
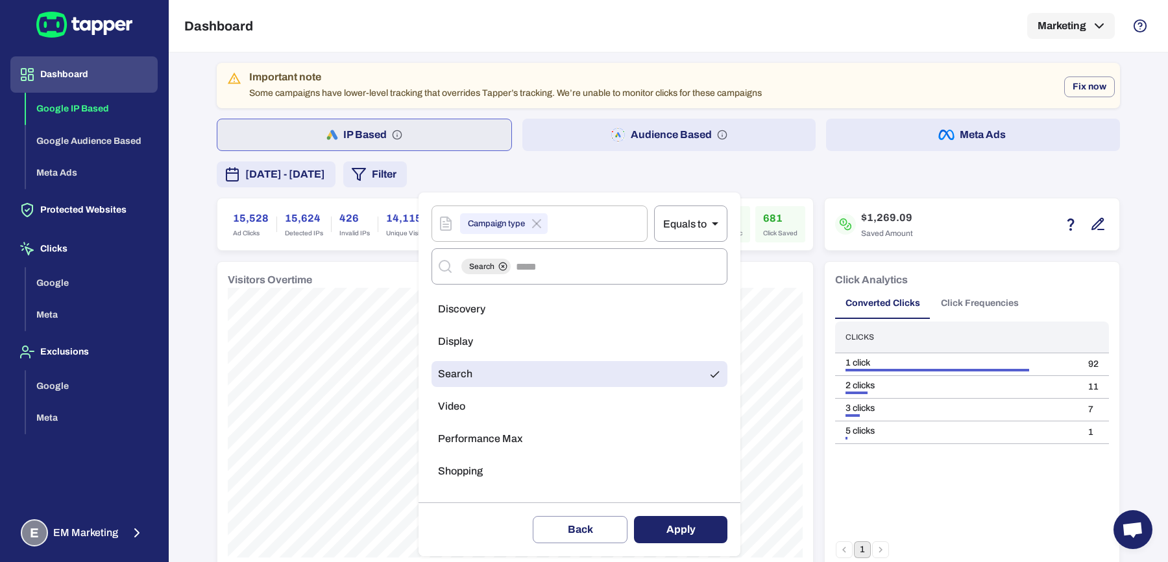
click at [657, 516] on button "Apply" at bounding box center [680, 529] width 93 height 27
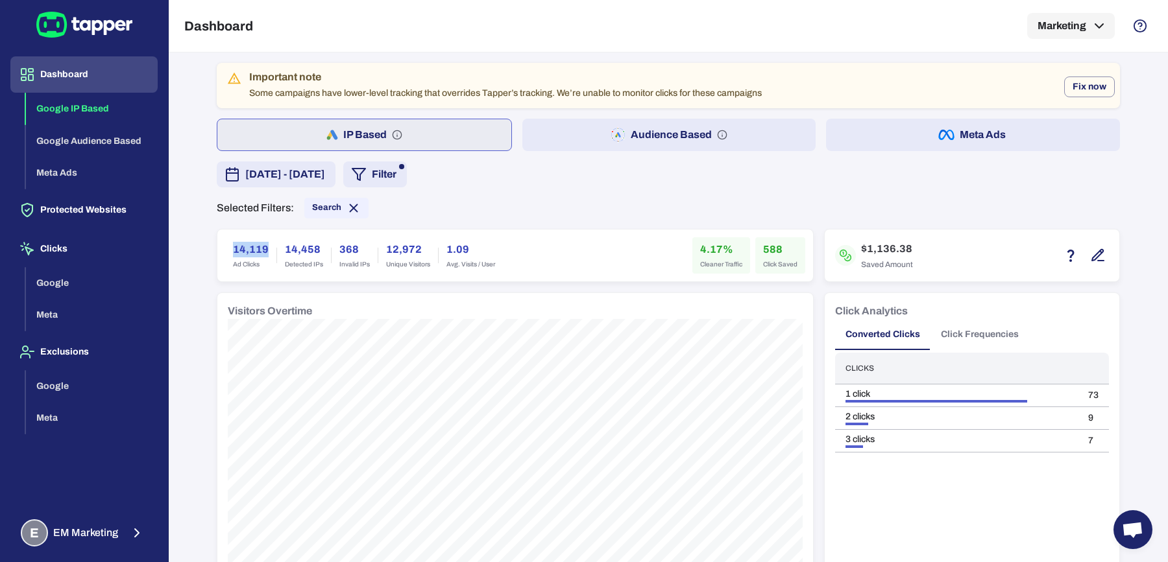
drag, startPoint x: 228, startPoint y: 248, endPoint x: 267, endPoint y: 250, distance: 39.6
click at [267, 250] on div "14,119 Ad Clicks" at bounding box center [250, 255] width 51 height 36
copy h6 "14,119"
drag, startPoint x: 686, startPoint y: 247, endPoint x: 717, endPoint y: 249, distance: 31.2
click at [717, 249] on div "4.17% Cleaner Traffic" at bounding box center [721, 255] width 58 height 36
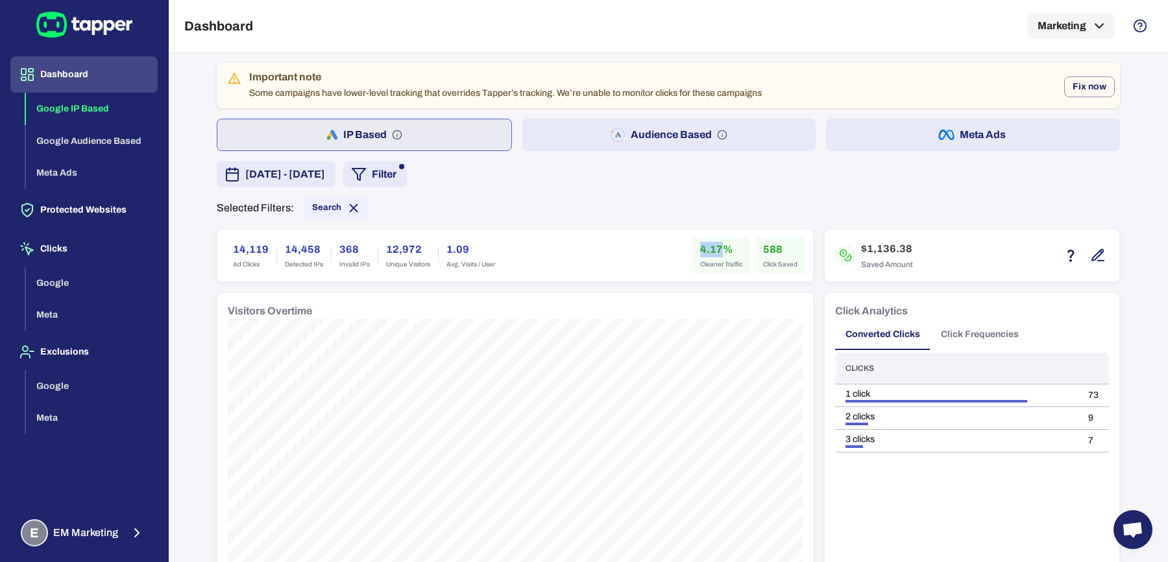
copy h6 "4.17"
click at [763, 244] on h6 "588" at bounding box center [780, 250] width 34 height 16
copy h6 "588"
drag, startPoint x: 860, startPoint y: 247, endPoint x: 885, endPoint y: 248, distance: 26.0
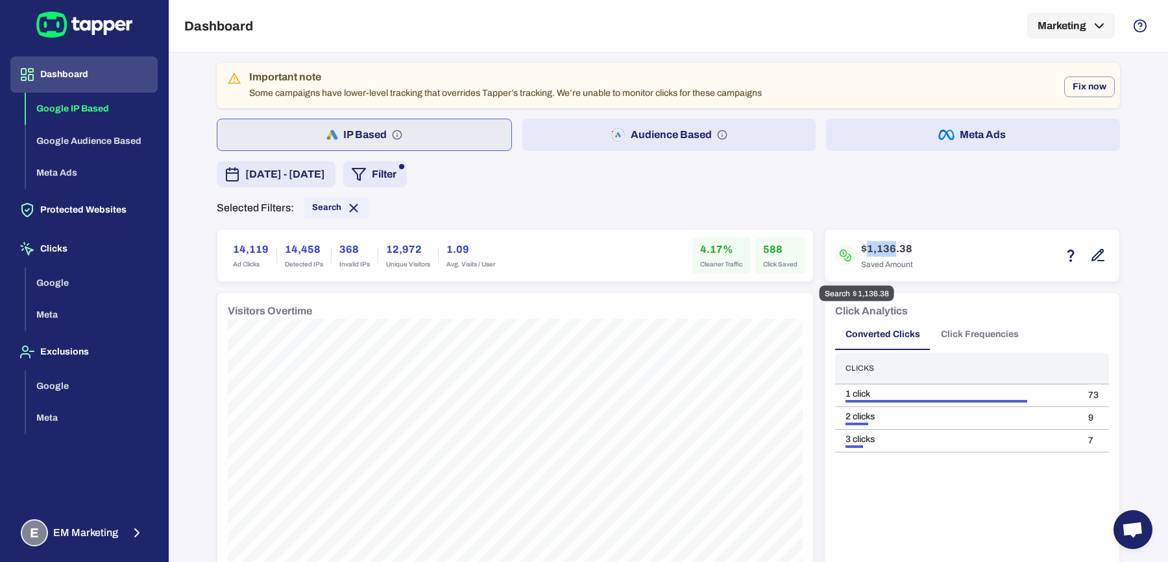
click at [885, 248] on h6 "$1,136.38" at bounding box center [887, 249] width 52 height 16
copy h6 "1,136"
click at [367, 175] on icon "button" at bounding box center [359, 175] width 16 height 16
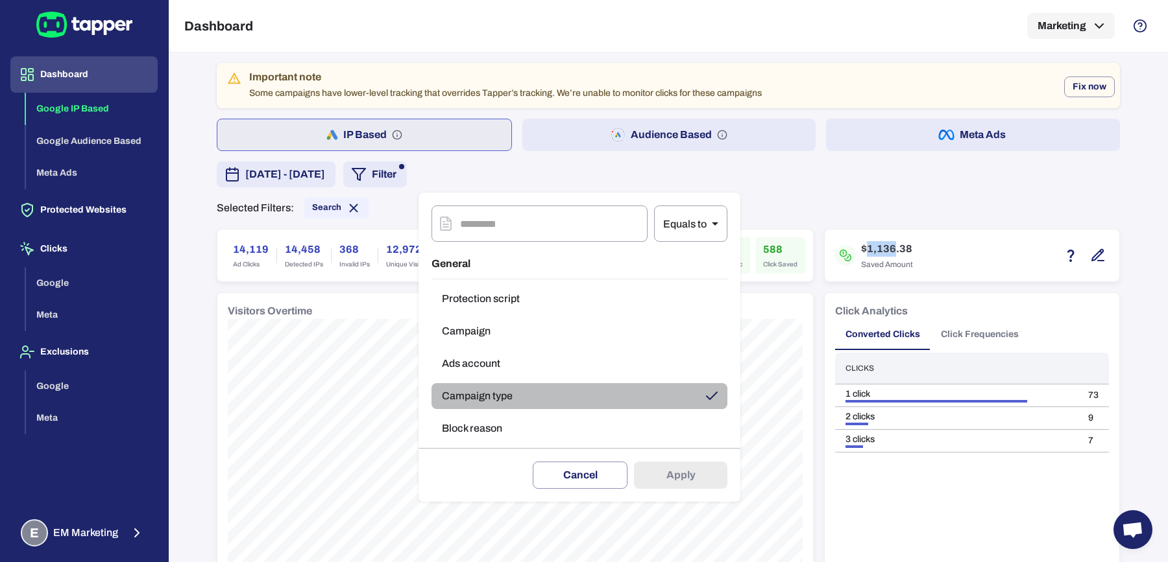
click at [492, 391] on button "Campaign type" at bounding box center [579, 396] width 296 height 26
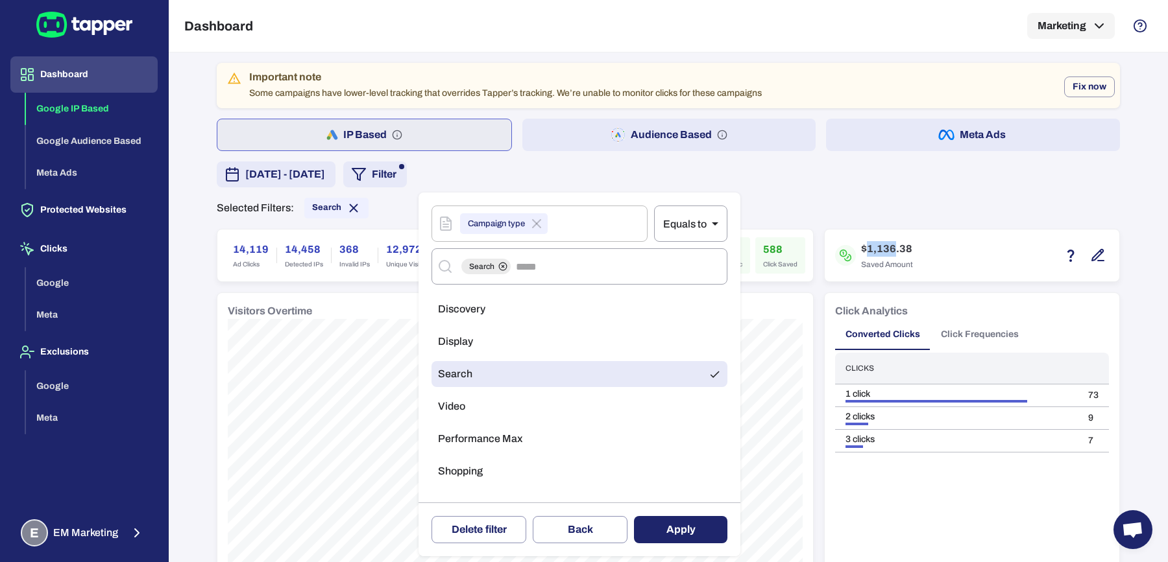
click at [483, 351] on li "Display" at bounding box center [579, 342] width 296 height 26
click at [714, 376] on icon at bounding box center [714, 374] width 9 height 7
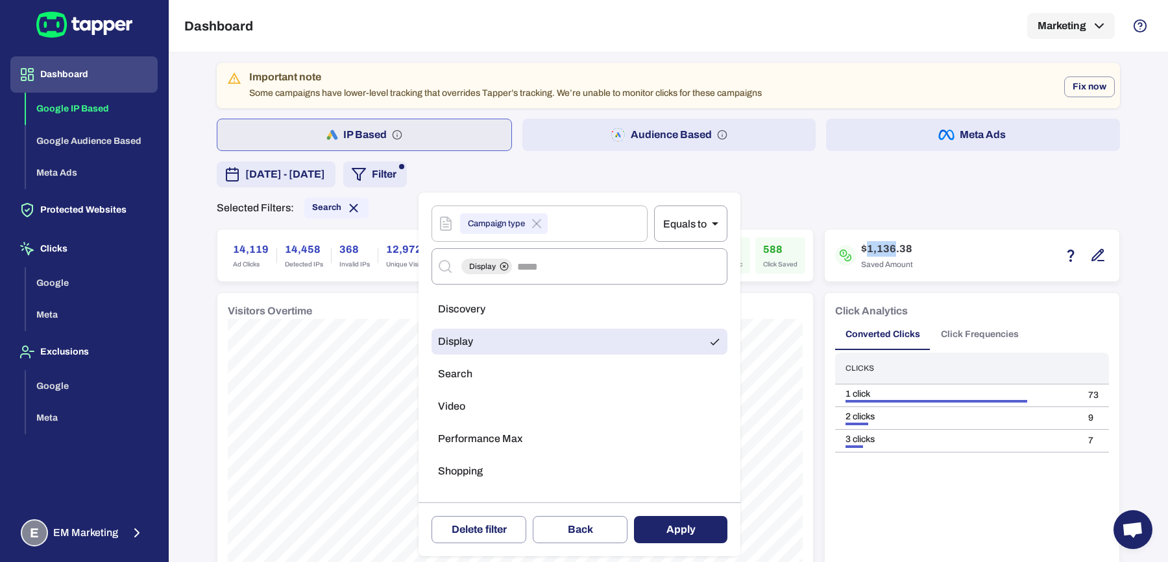
click at [682, 538] on button "Apply" at bounding box center [680, 529] width 93 height 27
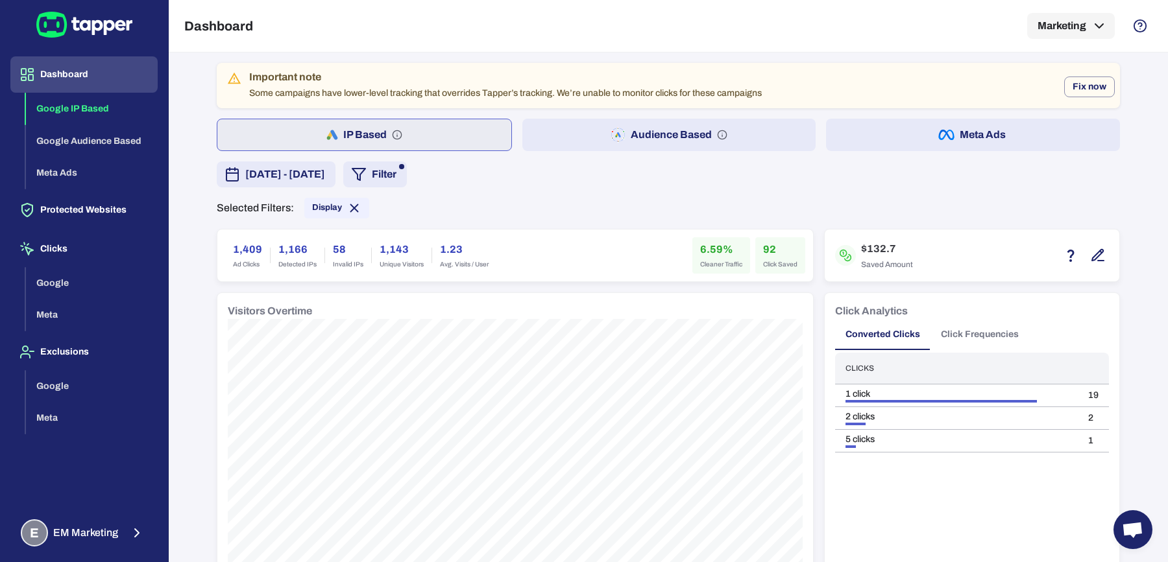
click at [236, 245] on h6 "1,409" at bounding box center [247, 250] width 29 height 16
copy h6 "1,409"
click at [706, 240] on div "6.59% Cleaner Traffic" at bounding box center [721, 255] width 58 height 36
click at [704, 247] on h6 "6.59%" at bounding box center [721, 250] width 42 height 16
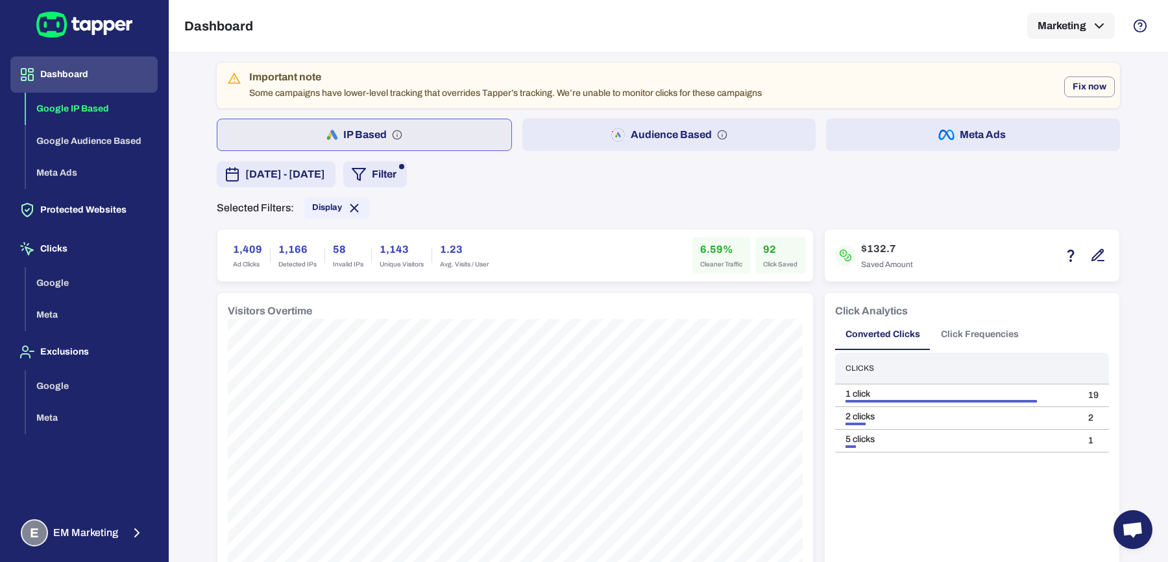
click at [704, 247] on h6 "6.59%" at bounding box center [721, 250] width 42 height 16
click at [764, 250] on h6 "92" at bounding box center [780, 250] width 34 height 16
drag, startPoint x: 861, startPoint y: 247, endPoint x: 877, endPoint y: 248, distance: 16.2
click at [877, 248] on h6 "$132.7" at bounding box center [887, 249] width 52 height 16
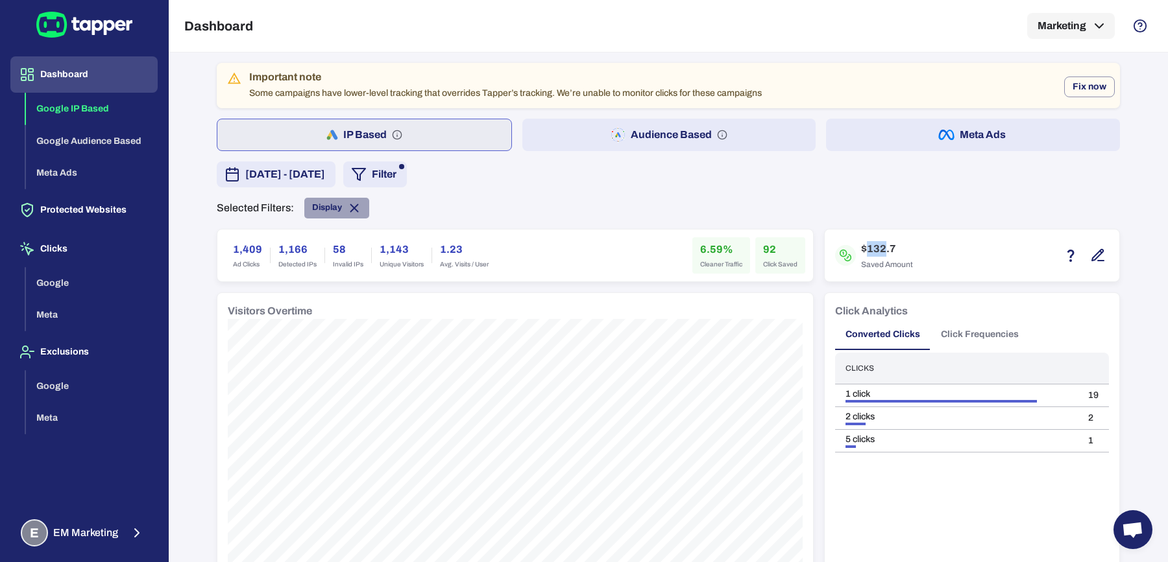
click at [318, 202] on span "Display" at bounding box center [327, 207] width 30 height 10
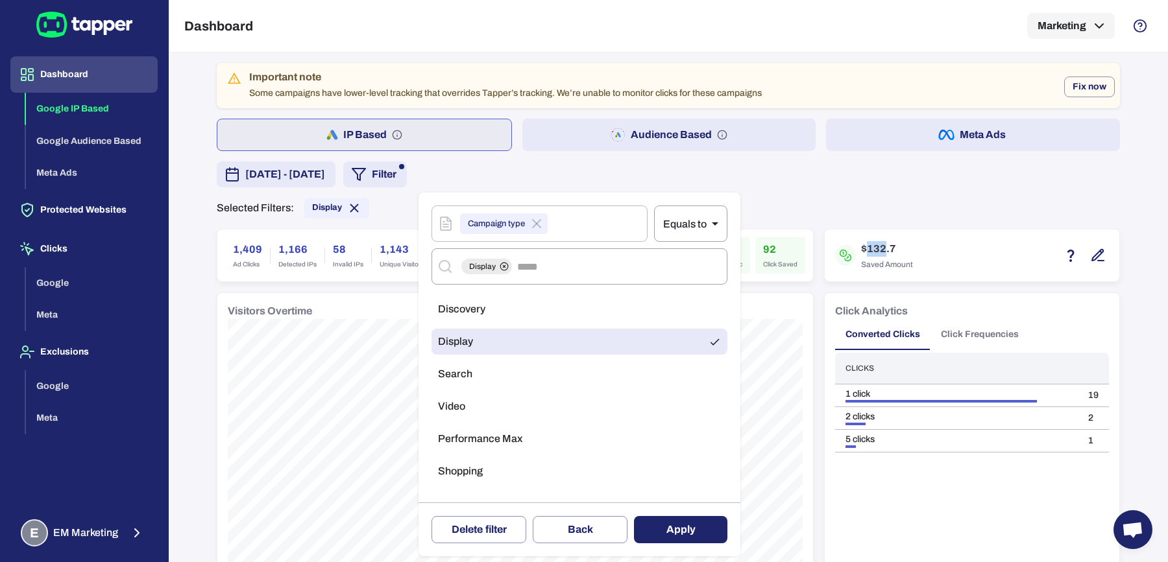
click at [452, 411] on span "Video" at bounding box center [451, 406] width 27 height 13
click at [536, 343] on li "Display" at bounding box center [579, 342] width 296 height 26
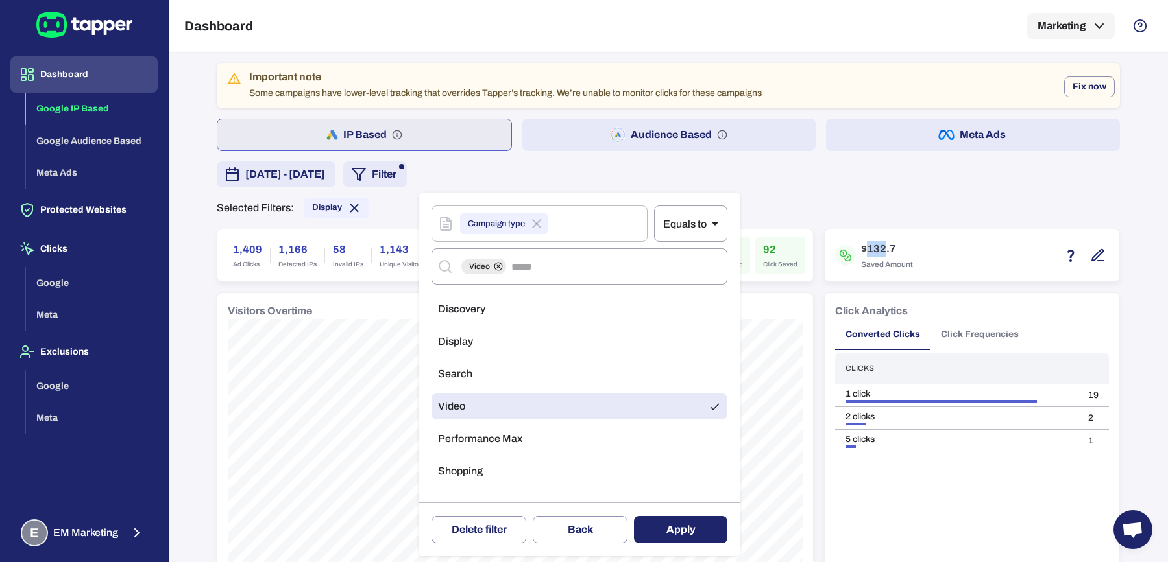
click at [692, 527] on button "Apply" at bounding box center [680, 529] width 93 height 27
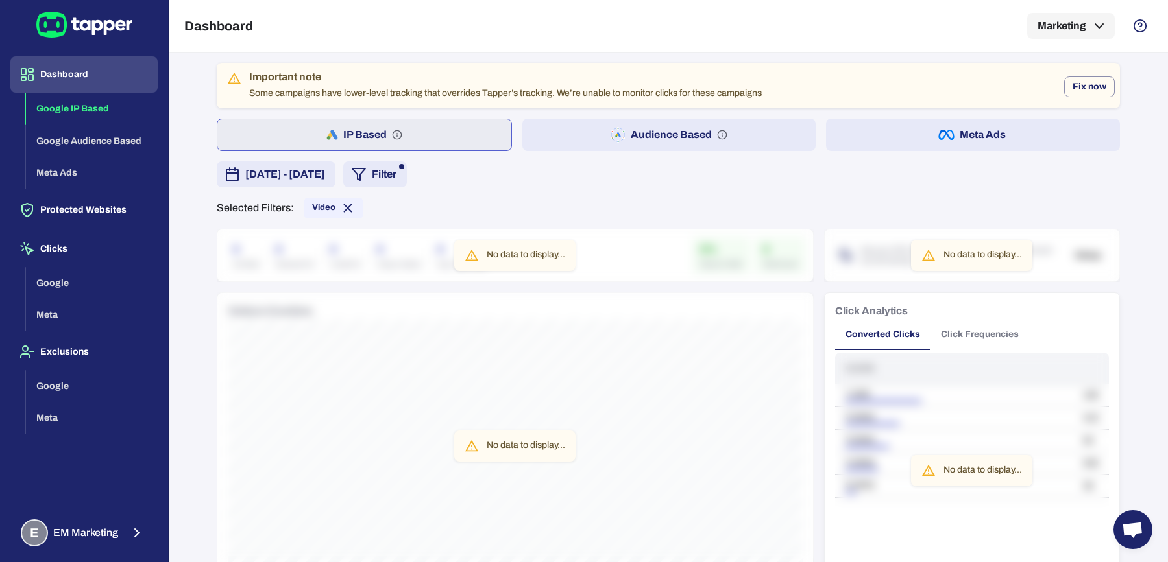
click at [586, 143] on button "Audience Based" at bounding box center [669, 135] width 294 height 32
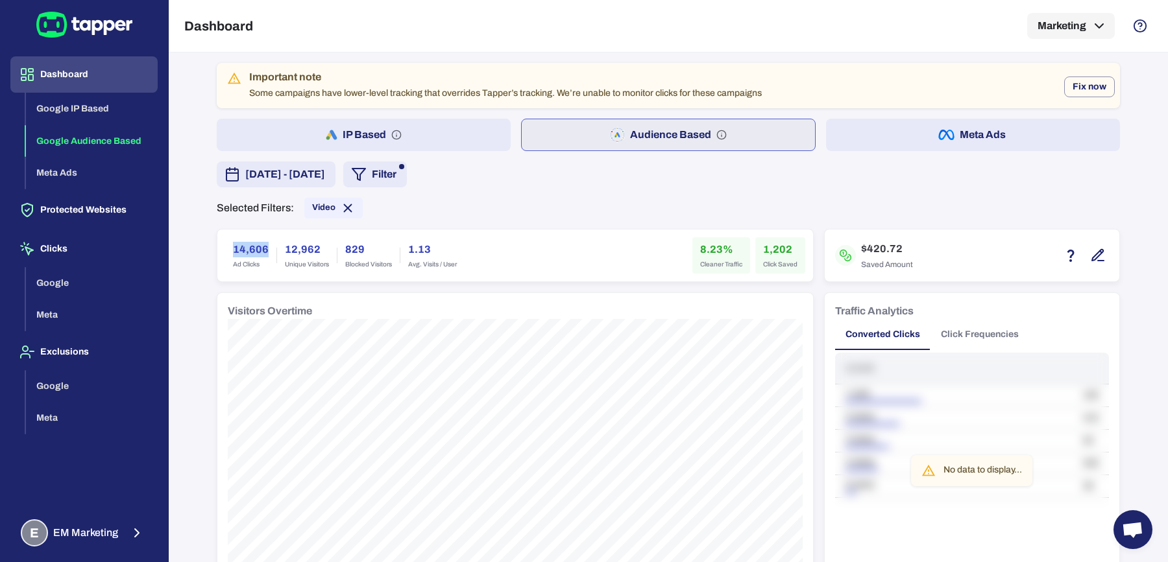
drag, startPoint x: 228, startPoint y: 246, endPoint x: 261, endPoint y: 248, distance: 33.1
click at [261, 248] on div "14,606 Ad Clicks" at bounding box center [250, 255] width 51 height 36
click at [703, 246] on h6 "8.23%" at bounding box center [721, 250] width 42 height 16
click at [862, 247] on h6 "$420.72" at bounding box center [887, 249] width 52 height 16
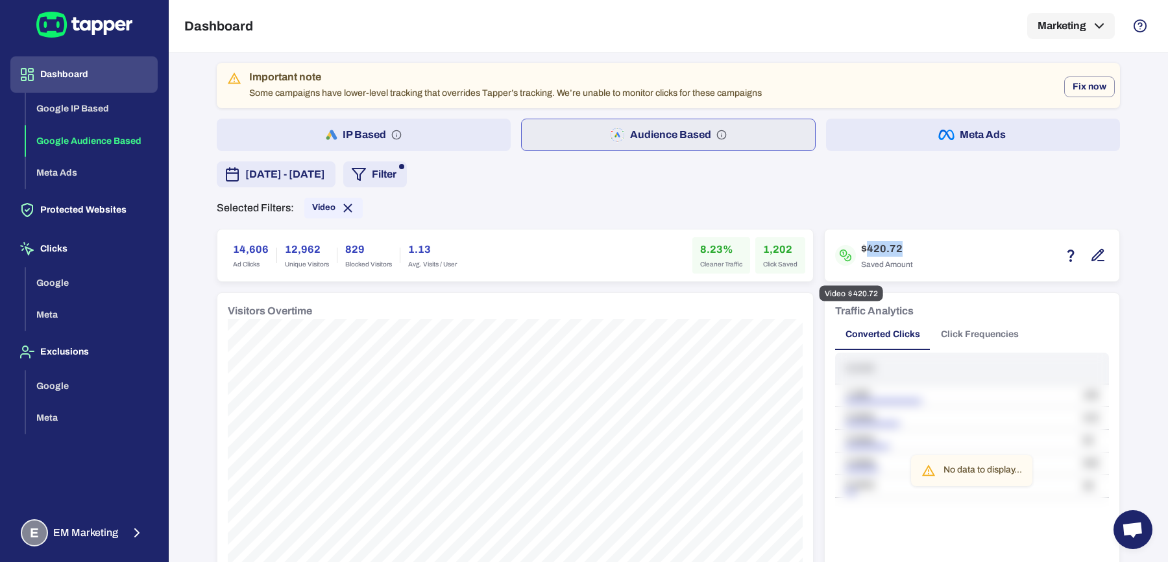
click at [862, 247] on h6 "$420.72" at bounding box center [887, 249] width 52 height 16
click at [767, 247] on h6 "1,202" at bounding box center [780, 250] width 34 height 16
click at [869, 247] on h6 "$420.72" at bounding box center [887, 249] width 52 height 16
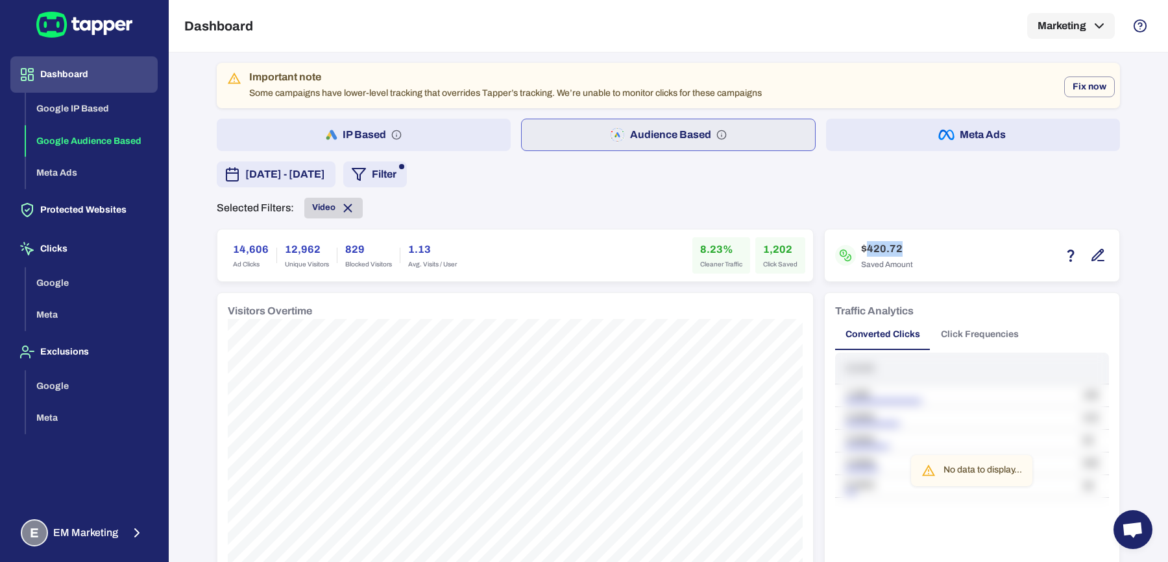
click at [312, 211] on span "Video" at bounding box center [323, 207] width 23 height 10
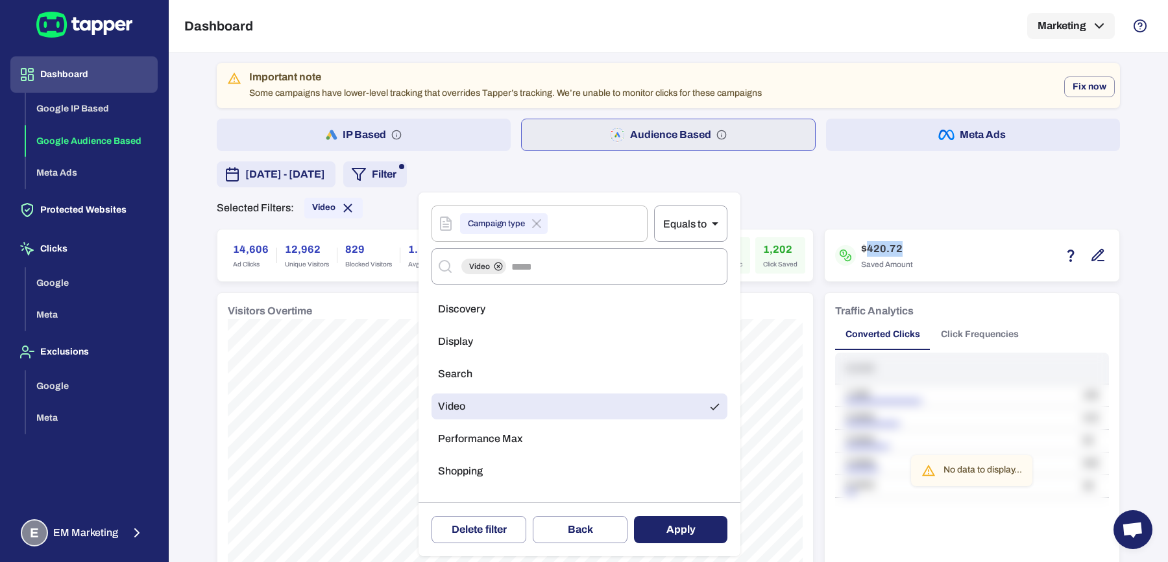
click at [467, 426] on li "Performance Max" at bounding box center [579, 439] width 296 height 26
click at [484, 403] on li "Video" at bounding box center [579, 407] width 296 height 26
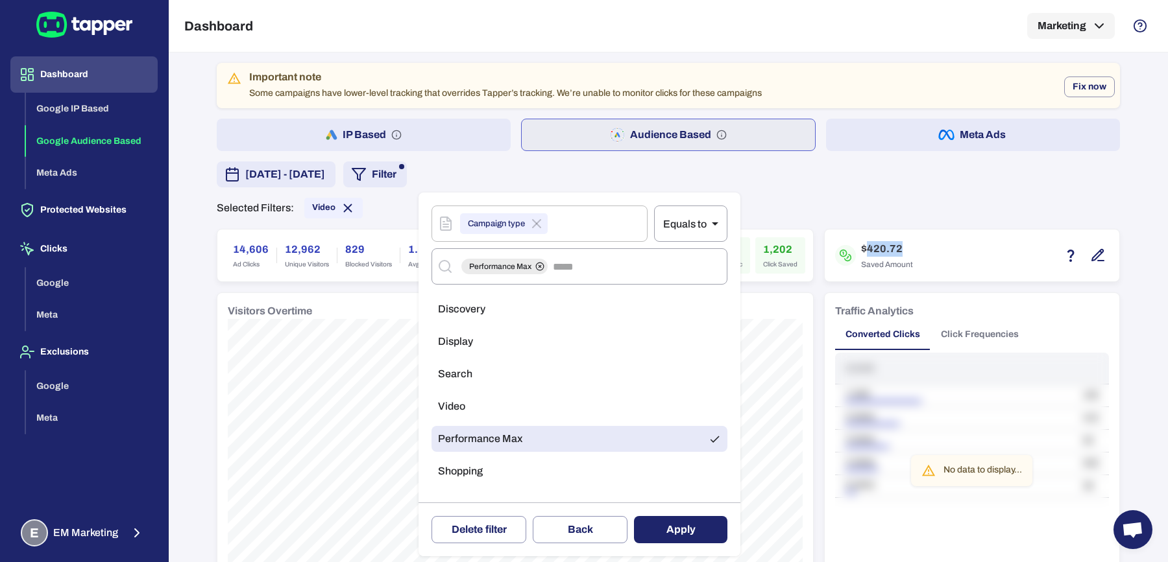
click at [696, 535] on button "Apply" at bounding box center [680, 529] width 93 height 27
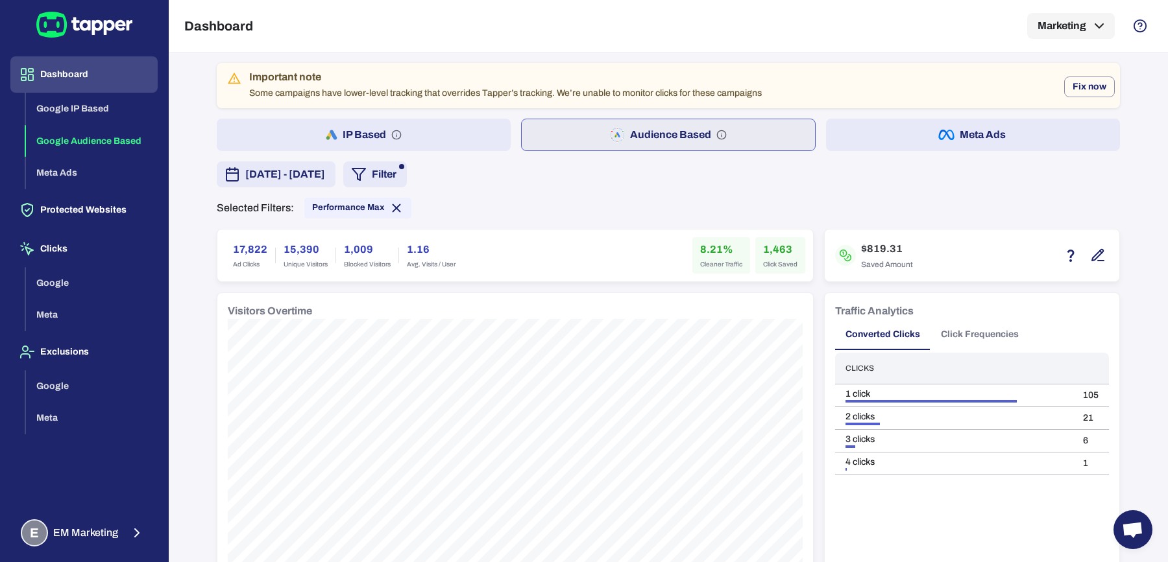
click at [242, 258] on div "17,822 Ad Clicks" at bounding box center [250, 255] width 50 height 36
click at [243, 248] on h6 "17,822" at bounding box center [250, 250] width 34 height 16
click at [703, 237] on div "8.21% Cleaner Traffic" at bounding box center [721, 255] width 58 height 36
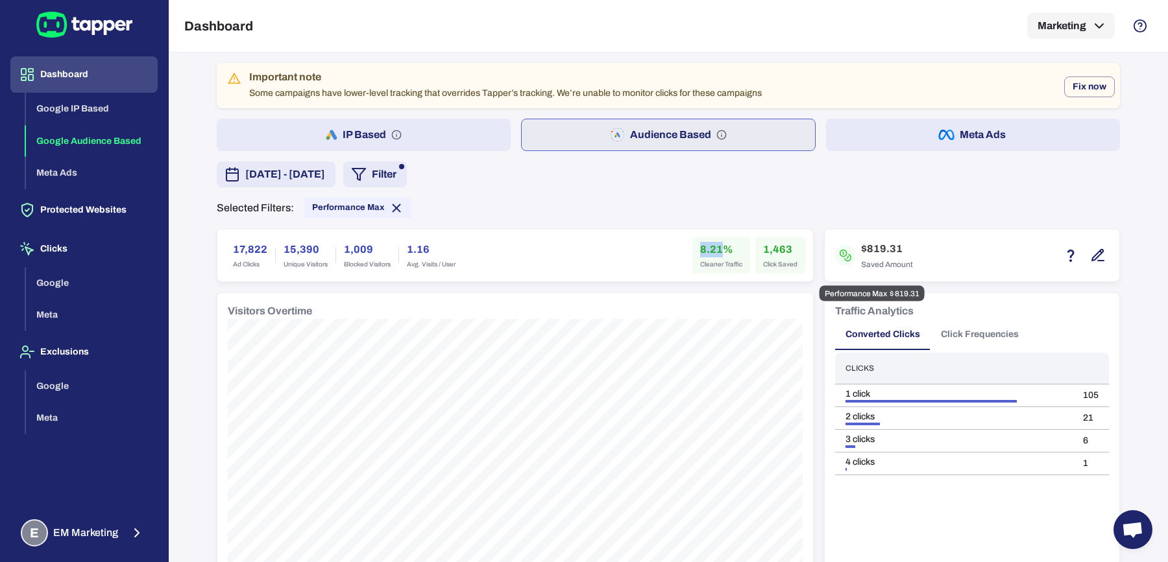
click at [863, 248] on h6 "$819.31" at bounding box center [887, 249] width 52 height 16
click at [770, 249] on h6 "1,463" at bounding box center [780, 250] width 34 height 16
drag, startPoint x: 861, startPoint y: 248, endPoint x: 878, endPoint y: 249, distance: 16.9
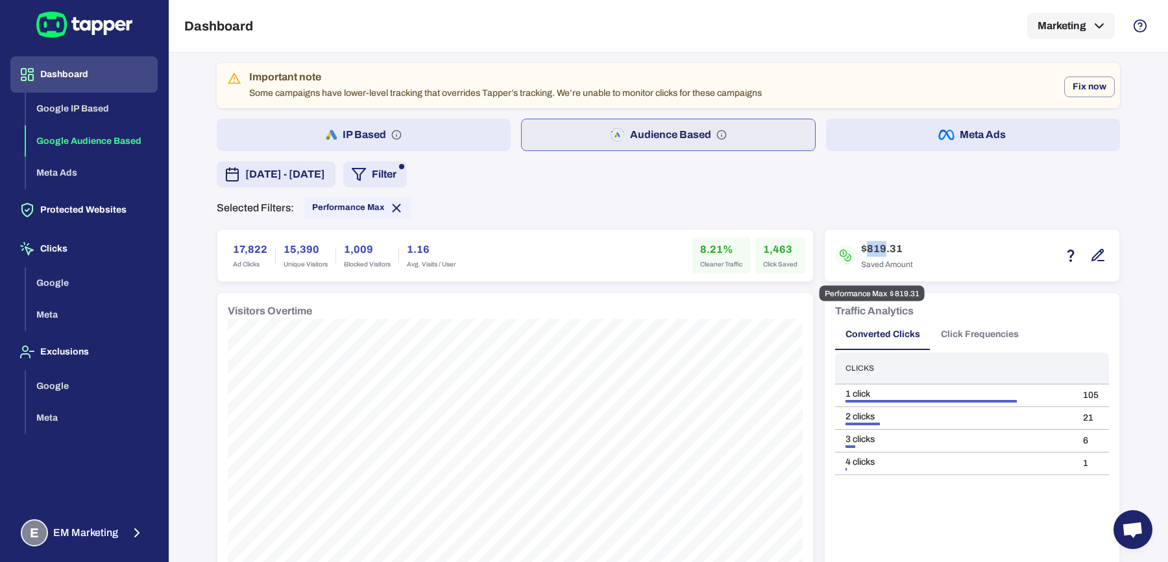
click at [878, 249] on h6 "$819.31" at bounding box center [887, 249] width 52 height 16
click at [381, 198] on div "Performance Max" at bounding box center [357, 208] width 107 height 21
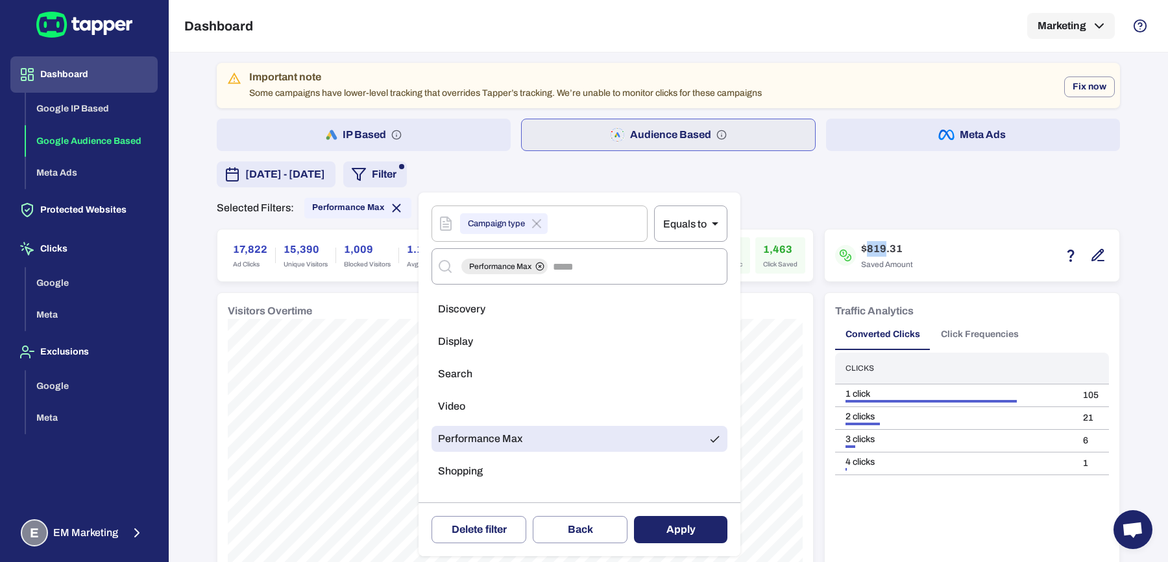
click at [382, 208] on div at bounding box center [584, 281] width 1168 height 562
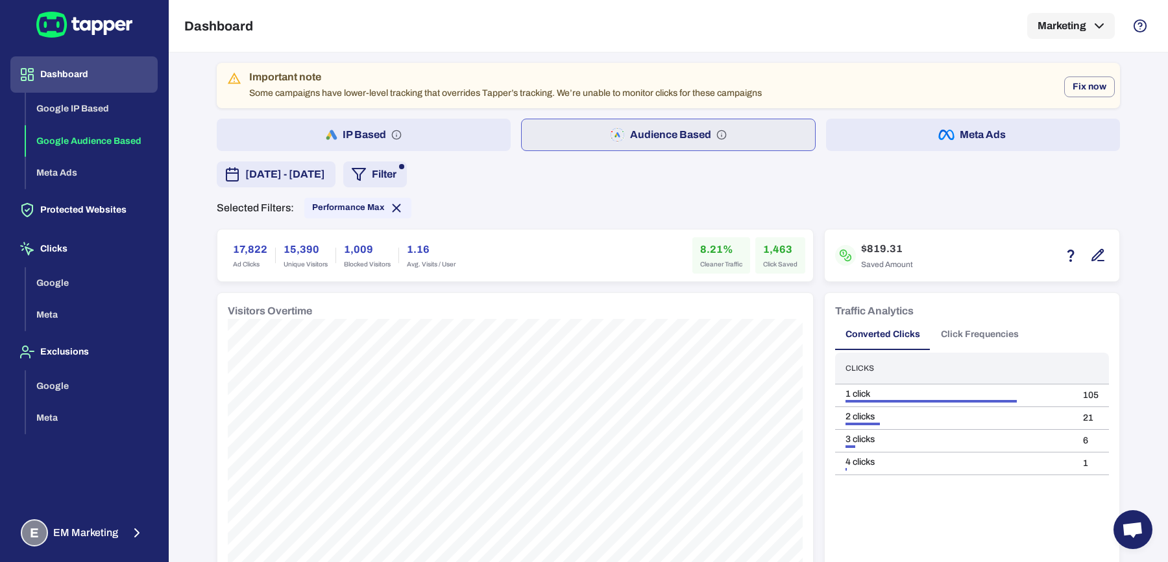
click at [393, 208] on icon at bounding box center [396, 207] width 7 height 7
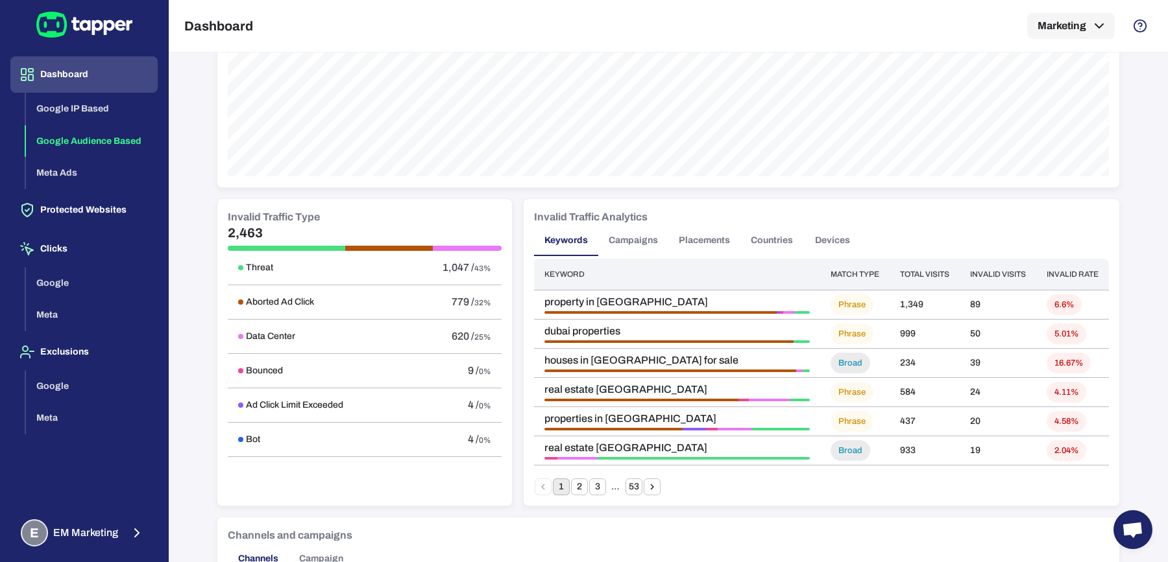
scroll to position [634, 0]
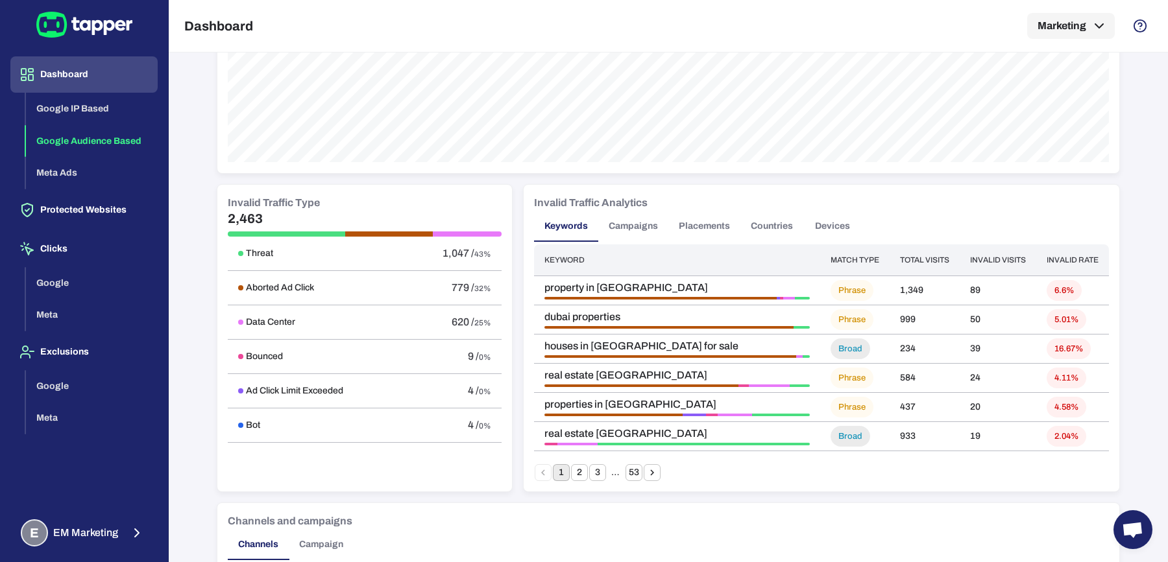
click at [240, 219] on h5 "2,463" at bounding box center [365, 219] width 274 height 16
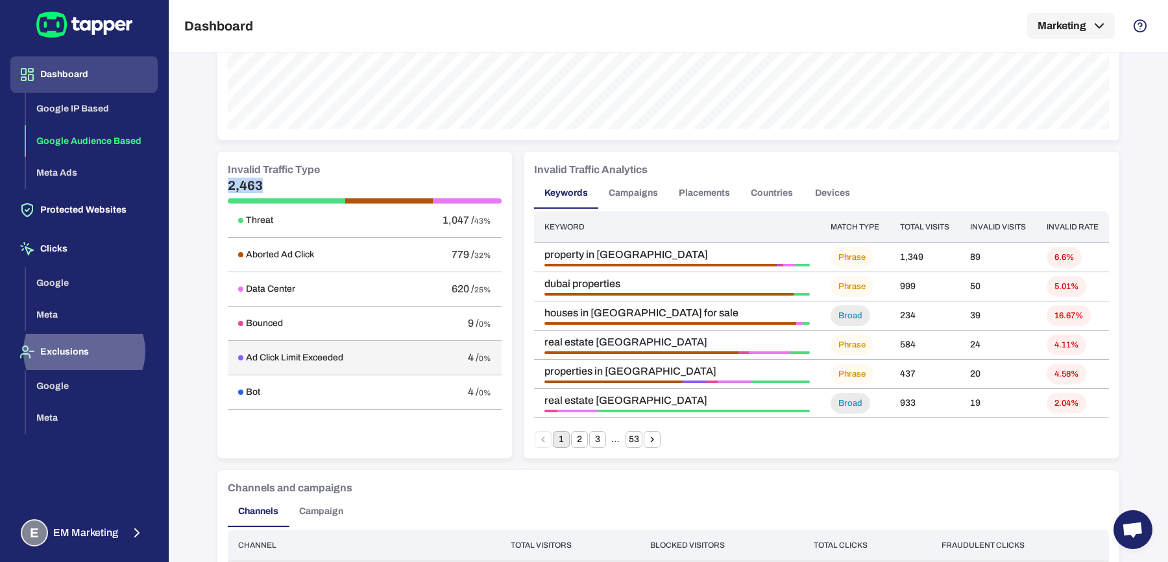
scroll to position [674, 0]
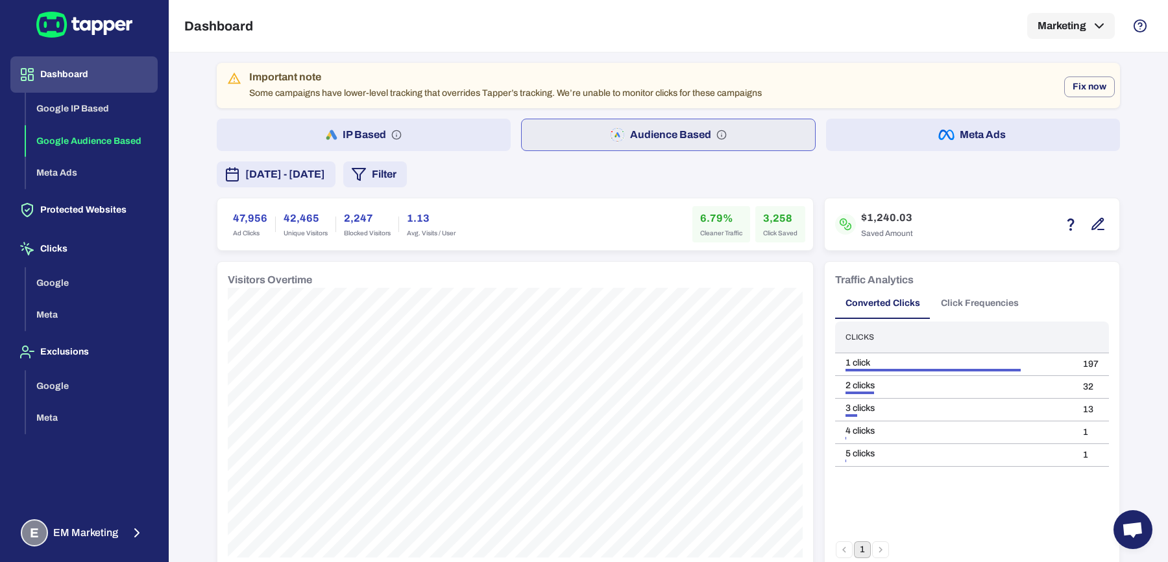
click at [407, 180] on button "Filter" at bounding box center [375, 175] width 64 height 26
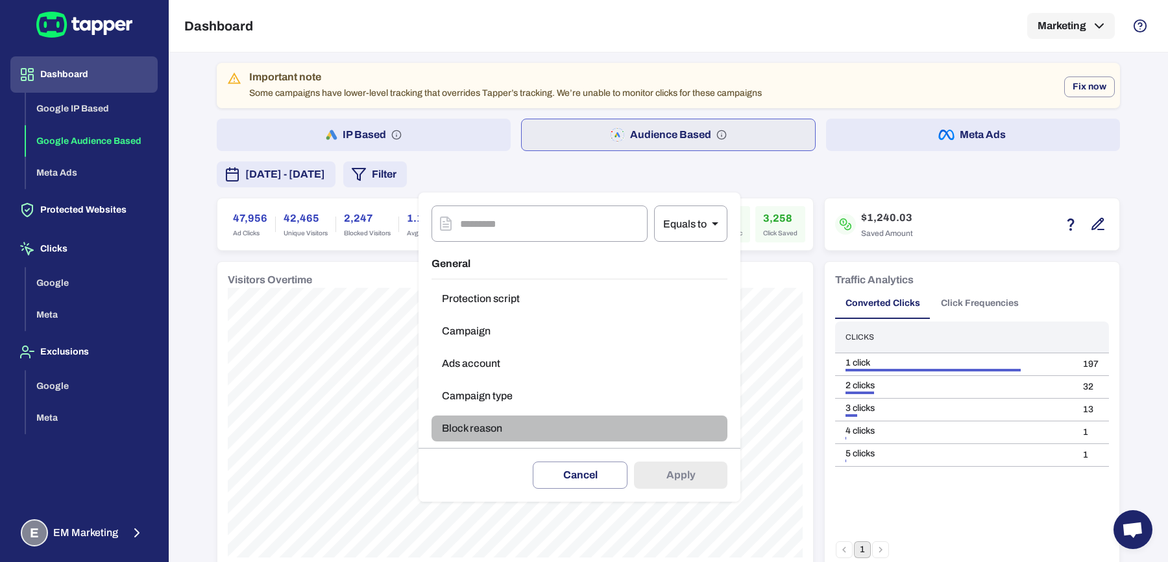
click at [505, 426] on button "Block reason" at bounding box center [579, 429] width 296 height 26
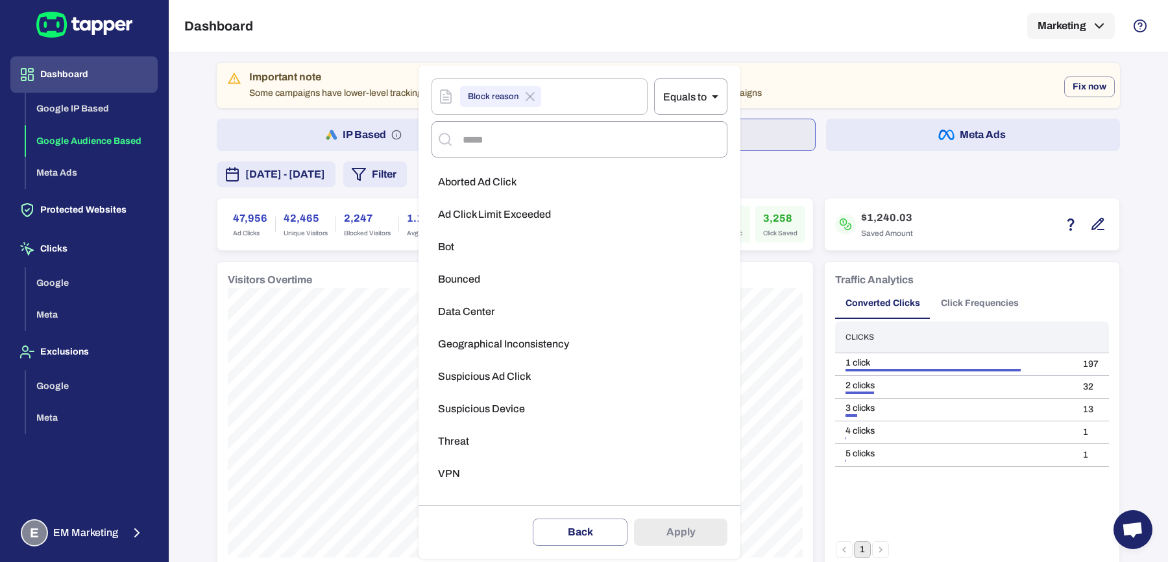
click at [525, 206] on li "Ad Click Limit Exceeded" at bounding box center [579, 215] width 296 height 26
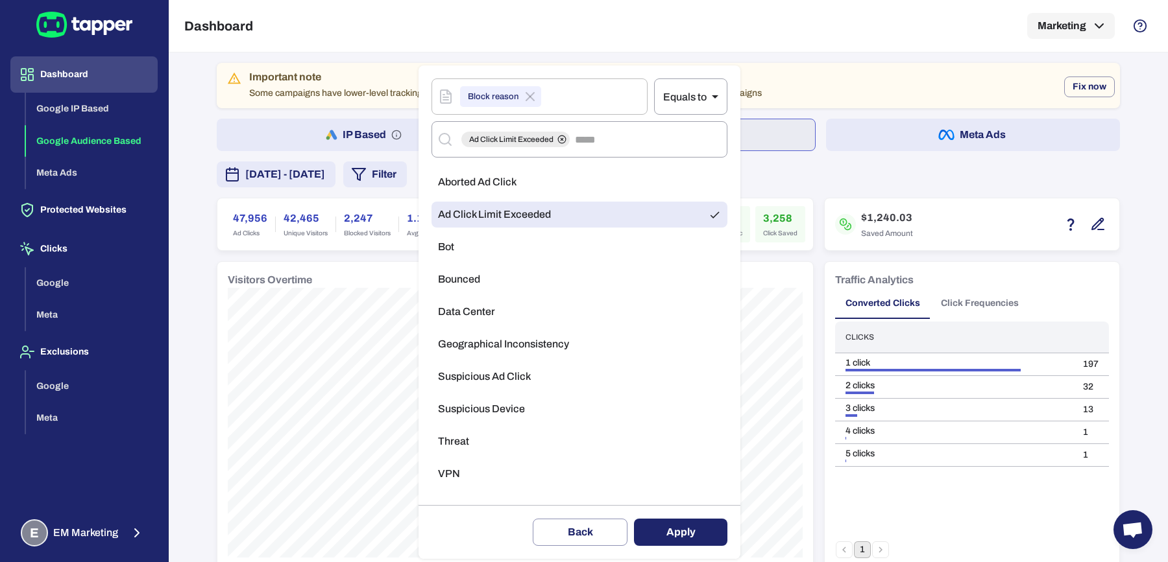
click at [494, 176] on span "Aborted Ad Click" at bounding box center [477, 182] width 78 height 13
drag, startPoint x: 511, startPoint y: 221, endPoint x: 535, endPoint y: 243, distance: 33.1
click at [511, 221] on span "Ad Click Limit Exceeded" at bounding box center [494, 214] width 113 height 13
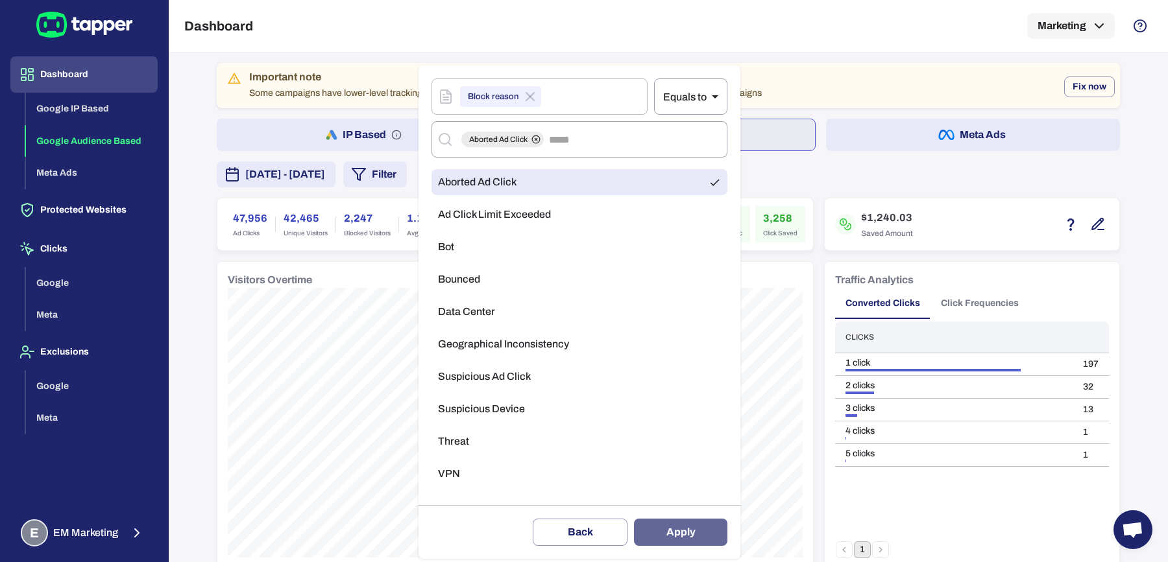
click at [690, 528] on button "Apply" at bounding box center [680, 532] width 93 height 27
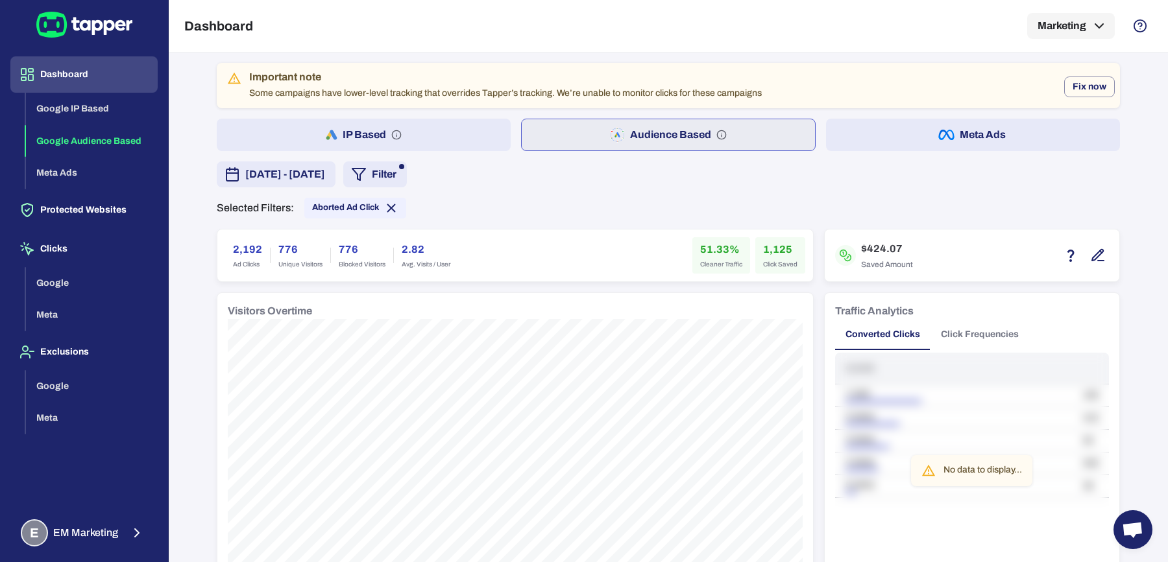
click at [424, 128] on button "IP Based" at bounding box center [364, 135] width 294 height 32
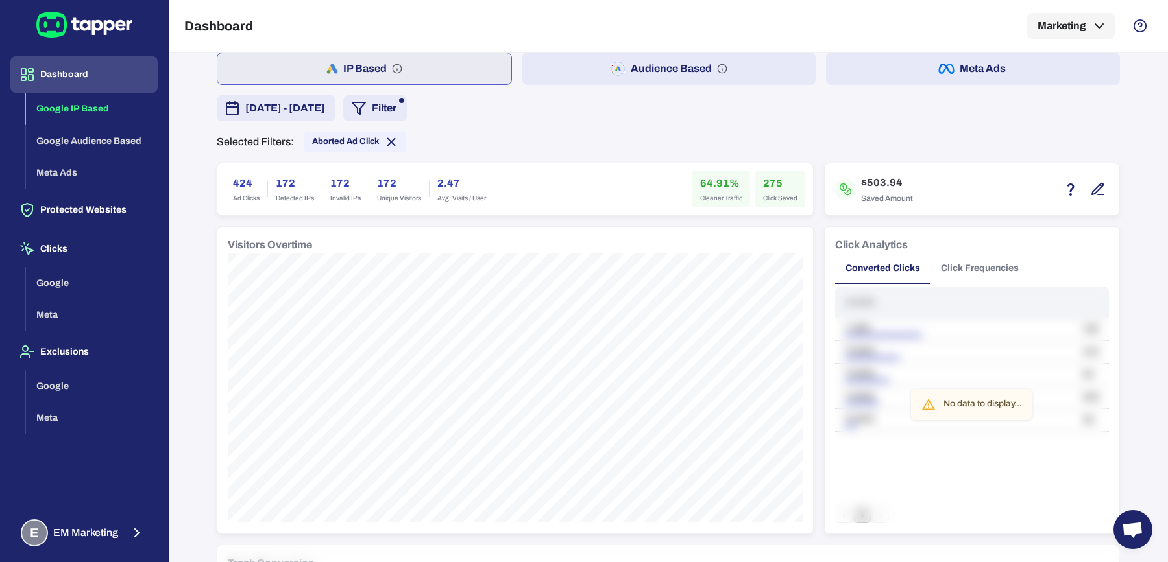
scroll to position [82, 0]
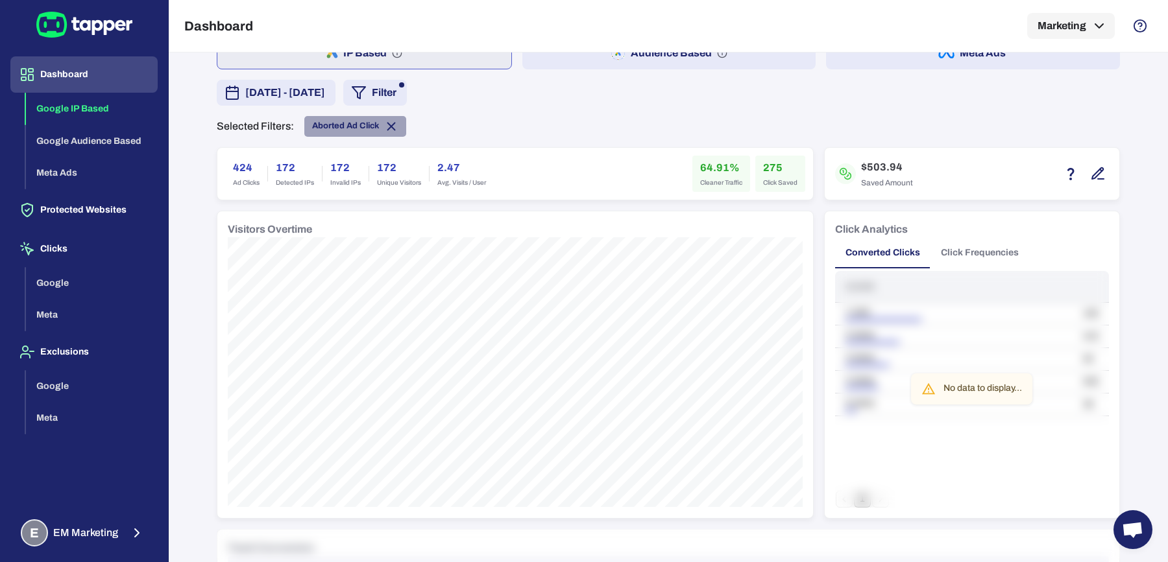
click at [392, 126] on span "Aborted Ad Click" at bounding box center [355, 126] width 102 height 14
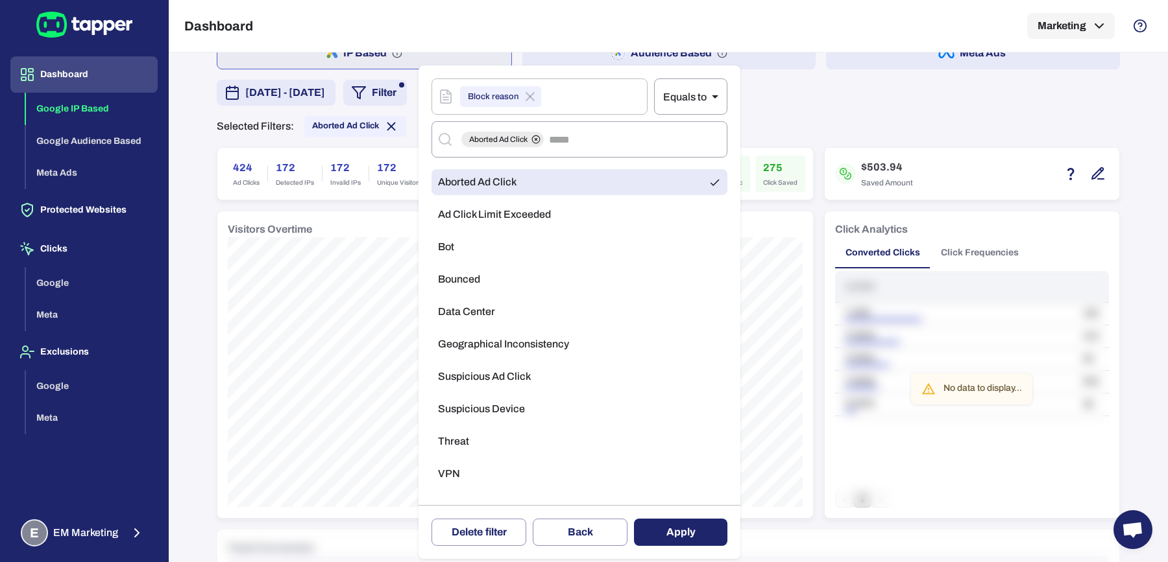
click at [583, 58] on div at bounding box center [584, 281] width 1168 height 562
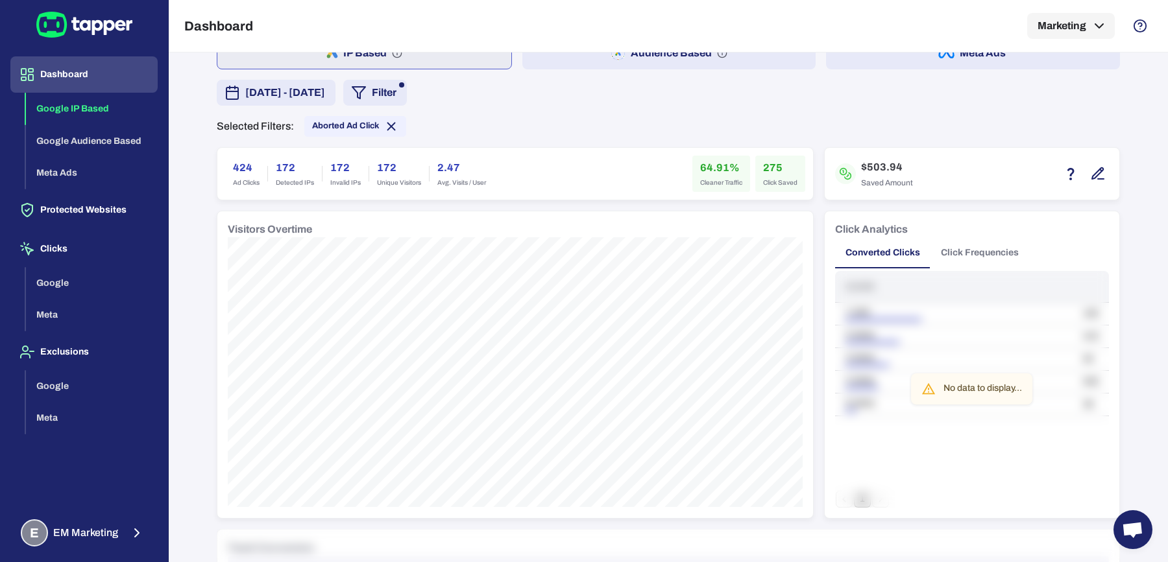
click at [583, 58] on div "​ Equals to ** ​ General Protection script Campaign Ads account Campaign type B…" at bounding box center [584, 281] width 1168 height 562
click at [575, 58] on button "Audience Based" at bounding box center [669, 53] width 294 height 32
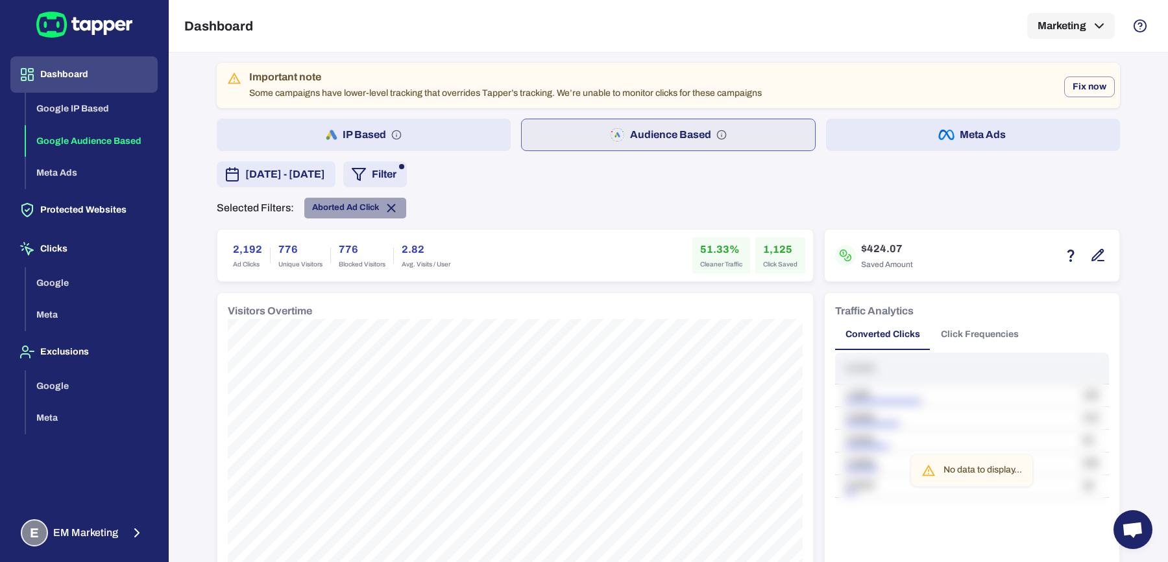
click at [386, 203] on icon at bounding box center [391, 208] width 14 height 14
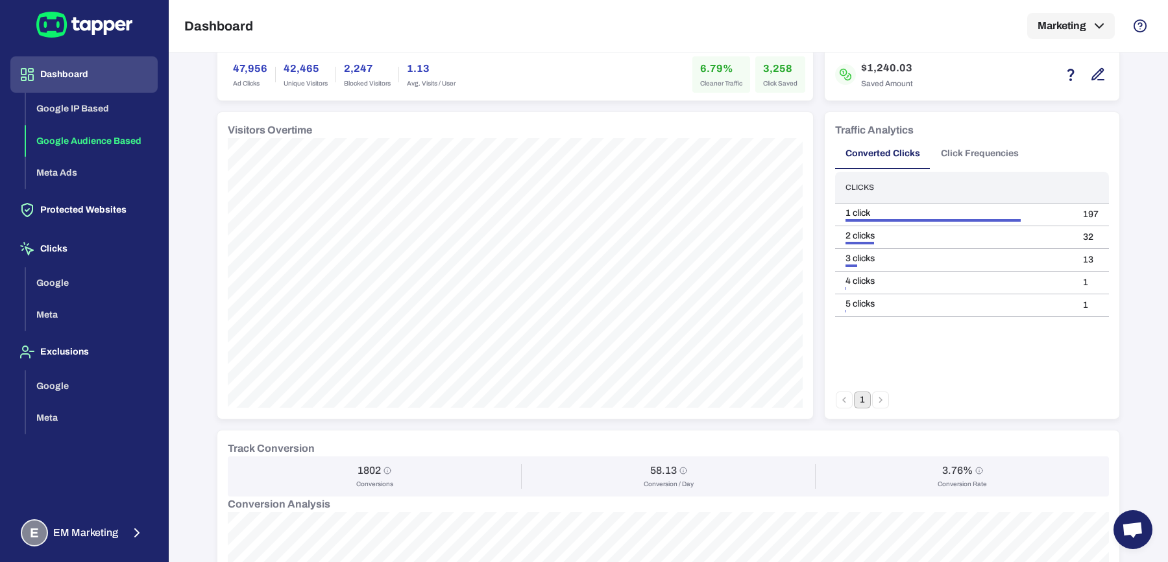
scroll to position [156, 0]
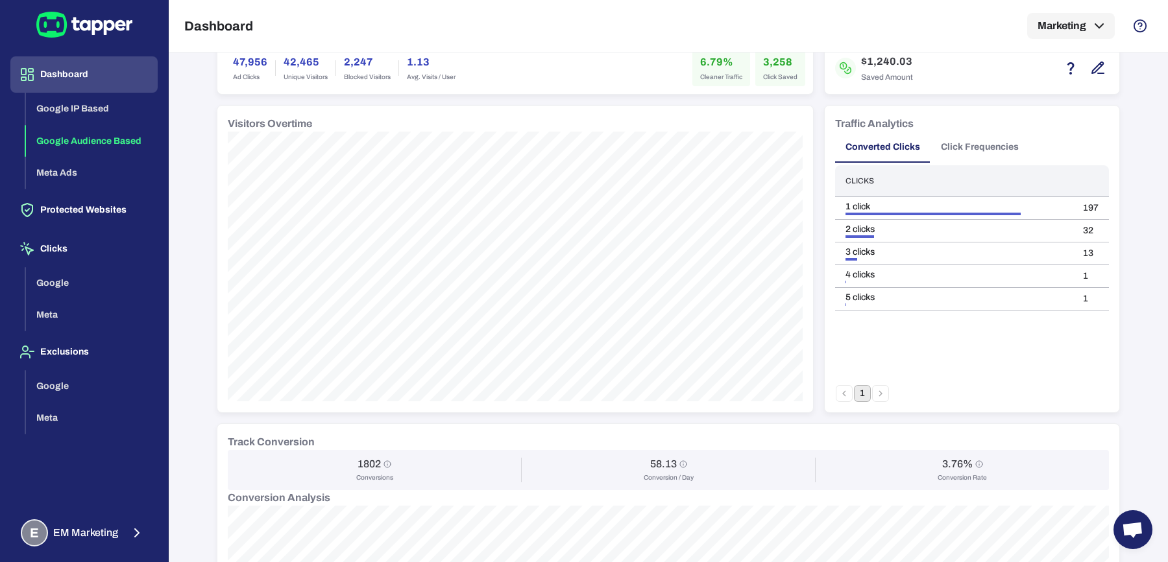
click at [979, 152] on button "Click Frequencies" at bounding box center [979, 147] width 99 height 31
click at [931, 391] on button "5" at bounding box center [934, 393] width 17 height 17
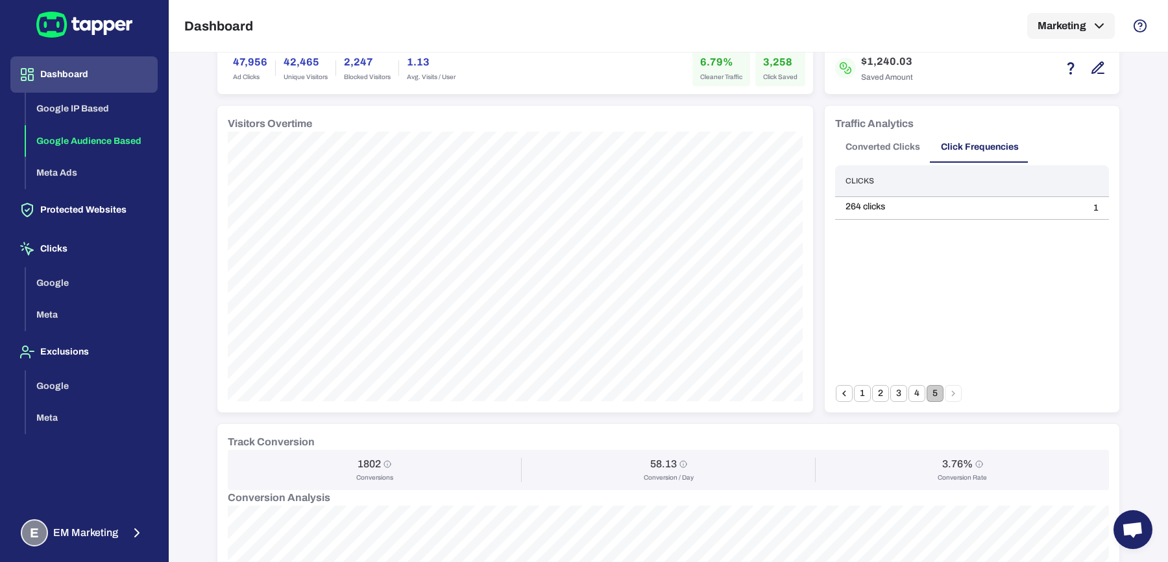
click at [906, 141] on button "Converted Clicks" at bounding box center [882, 147] width 95 height 31
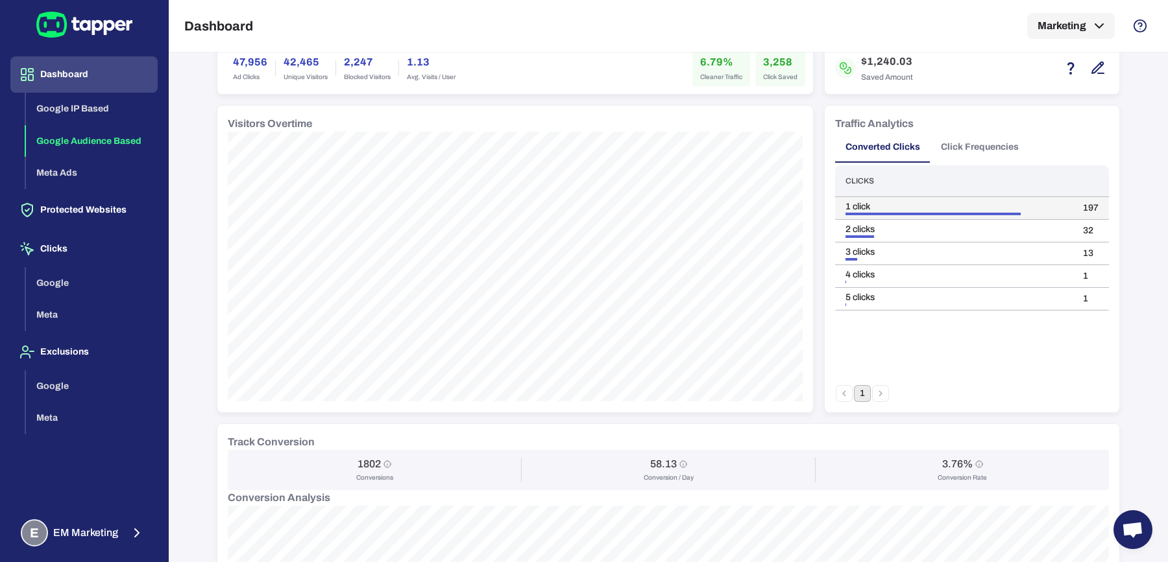
click at [1085, 206] on td "197" at bounding box center [1090, 208] width 36 height 23
click at [1088, 230] on td "32" at bounding box center [1090, 231] width 36 height 23
click at [1079, 230] on td "32" at bounding box center [1090, 231] width 36 height 23
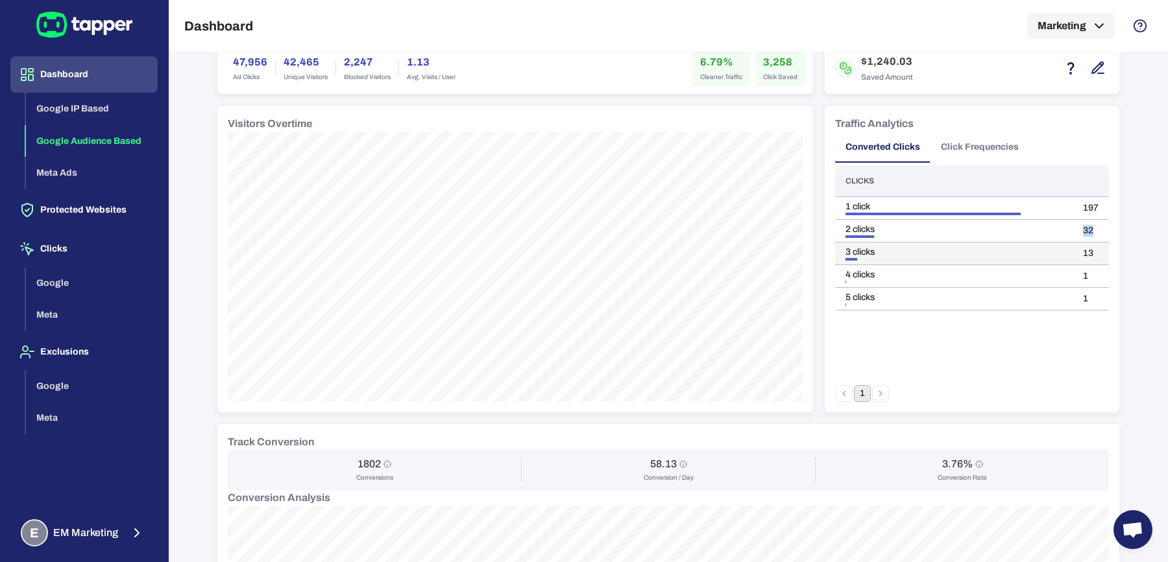
click at [1077, 252] on td "13" at bounding box center [1090, 254] width 36 height 23
click at [90, 515] on button "E EM Marketing" at bounding box center [83, 533] width 147 height 38
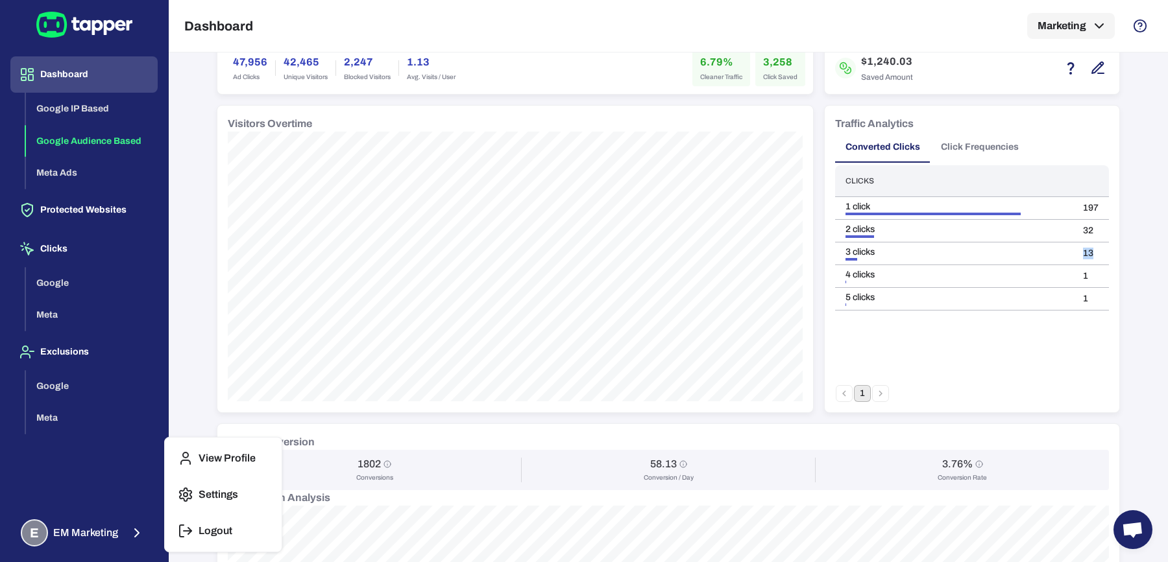
click at [220, 542] on button "Logout" at bounding box center [223, 531] width 106 height 31
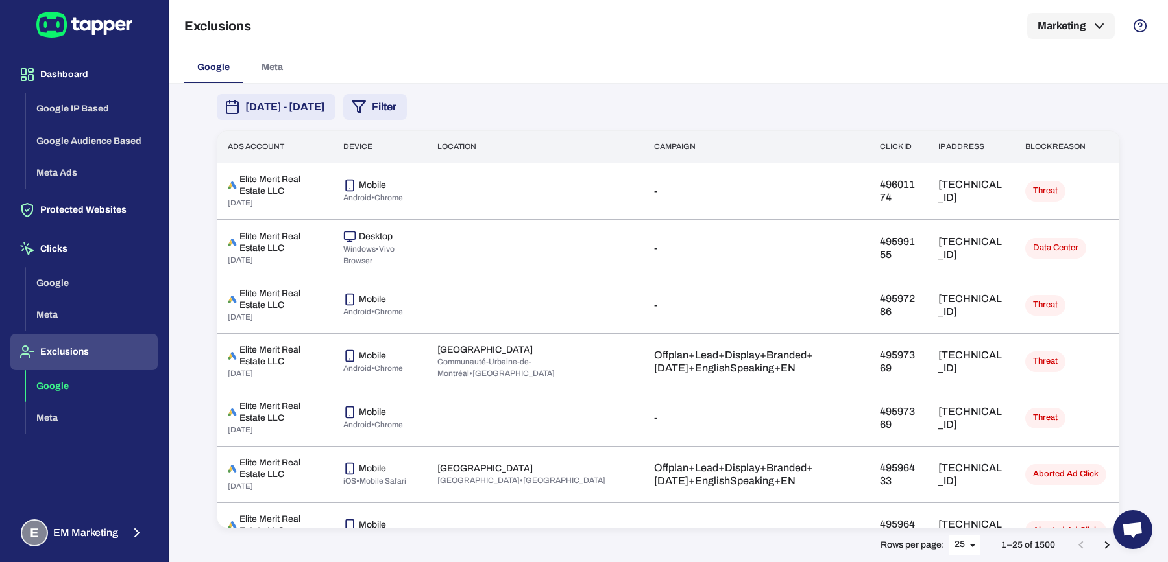
click at [407, 112] on button "Filter" at bounding box center [375, 107] width 64 height 26
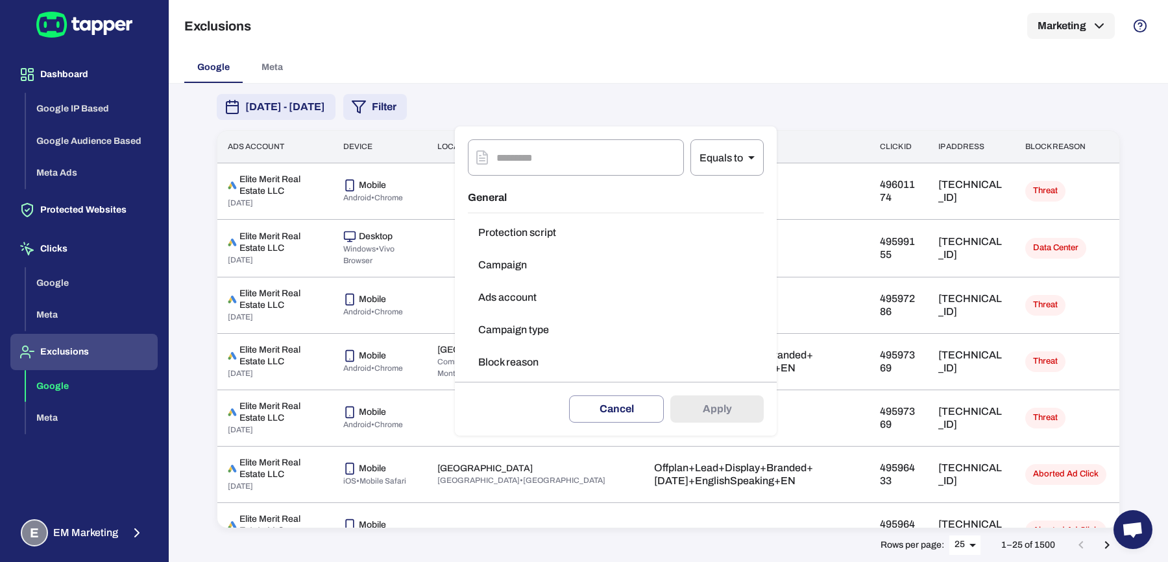
click at [398, 115] on div at bounding box center [584, 281] width 1168 height 562
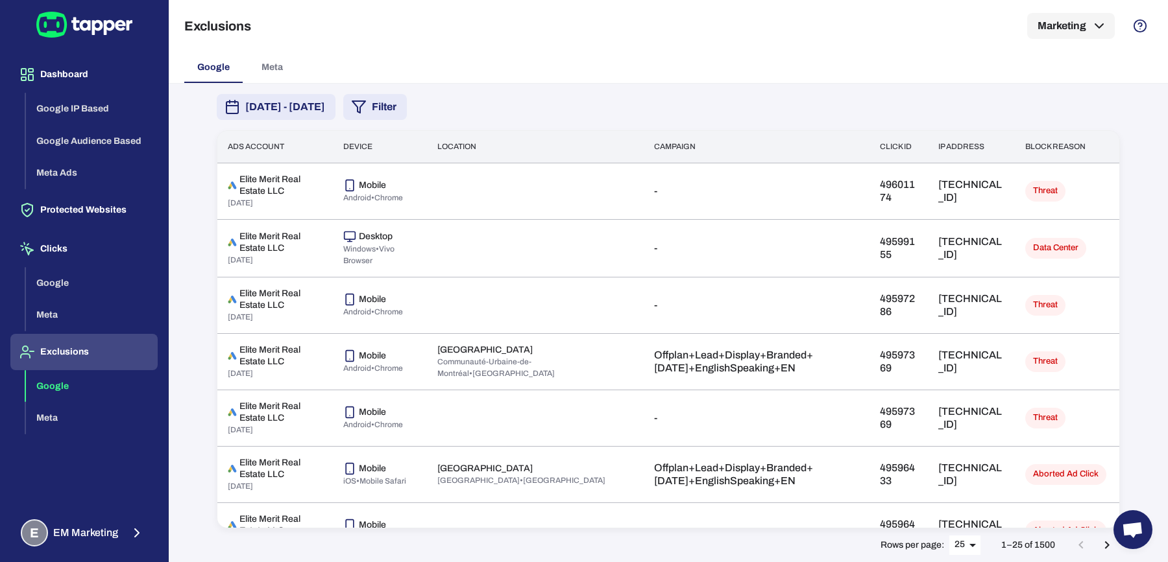
click at [325, 108] on span "September 1, 2025 - September 7, 2025" at bounding box center [285, 107] width 80 height 16
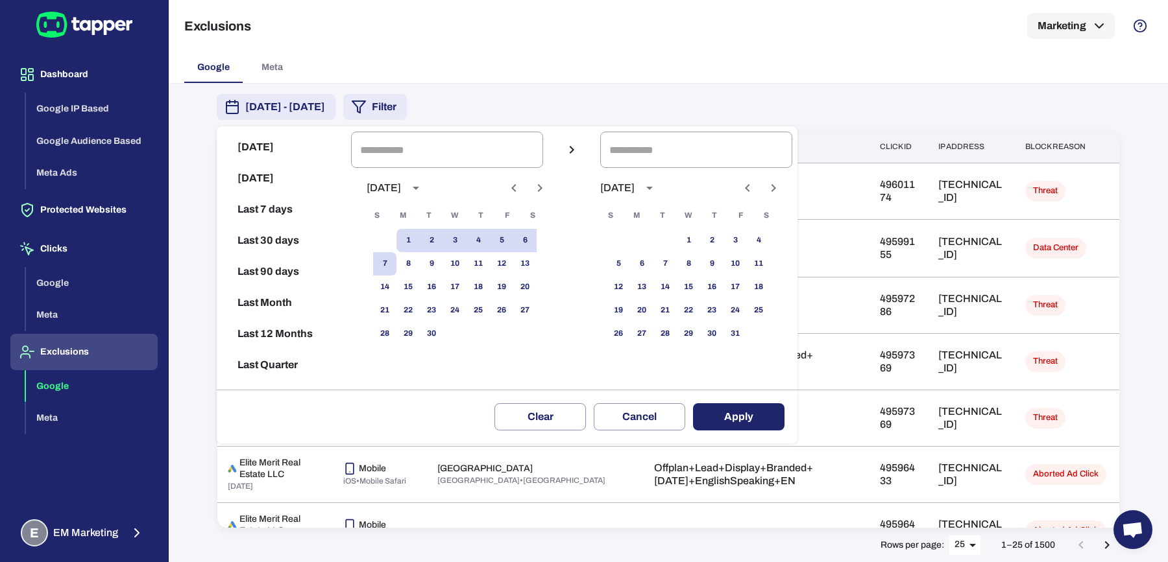
click at [516, 190] on icon "Previous month" at bounding box center [513, 188] width 5 height 8
click at [420, 289] on button "11" at bounding box center [407, 287] width 23 height 23
type input "**********"
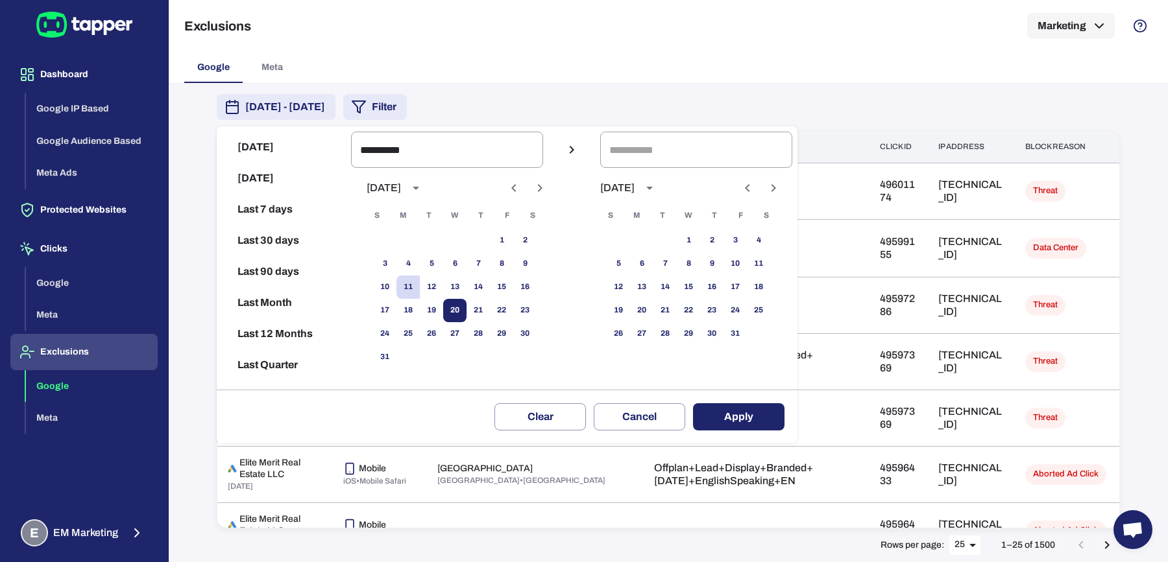
click at [466, 309] on button "20" at bounding box center [454, 310] width 23 height 23
type input "**********"
click at [765, 408] on button "Apply" at bounding box center [738, 416] width 91 height 27
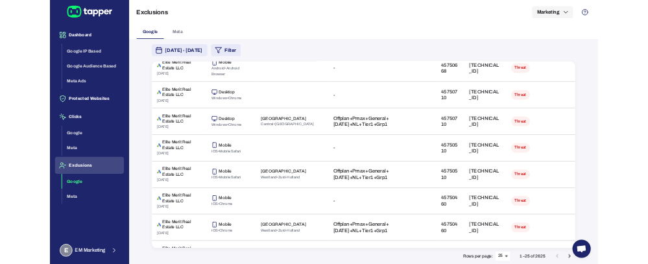
scroll to position [272, 0]
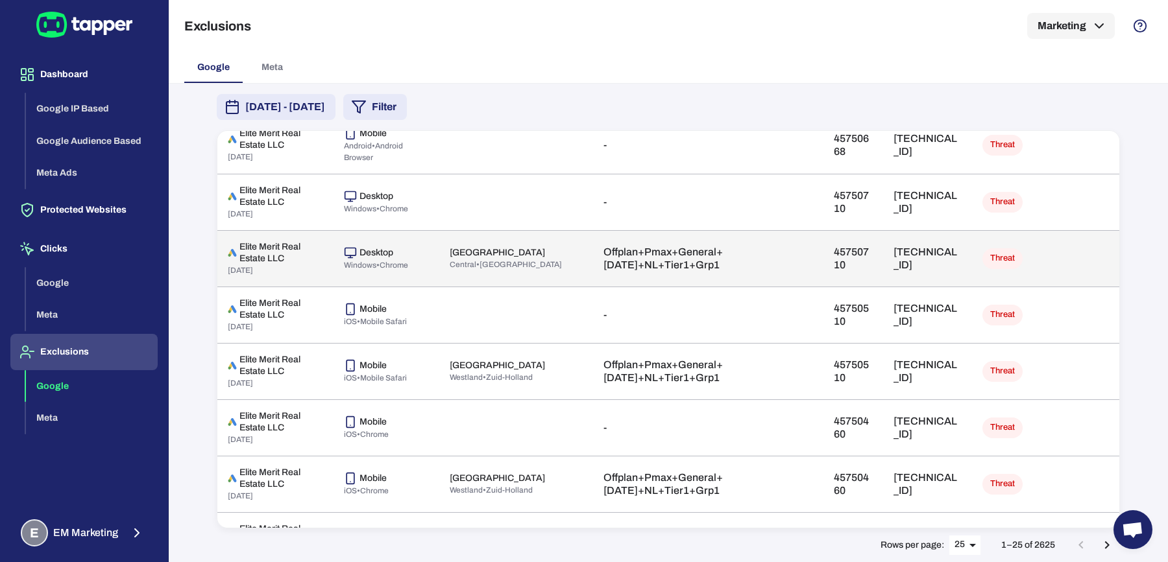
click at [896, 252] on p "92.63.196.140" at bounding box center [927, 259] width 68 height 26
copy p "92.63.196.140"
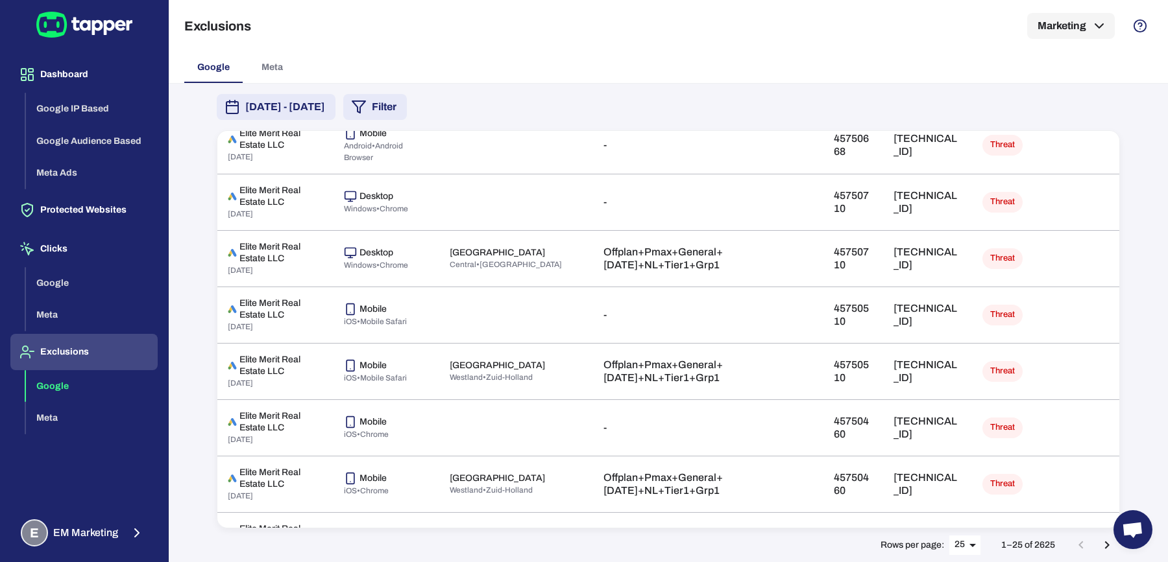
click at [1008, 54] on div "Google Meta" at bounding box center [668, 67] width 968 height 31
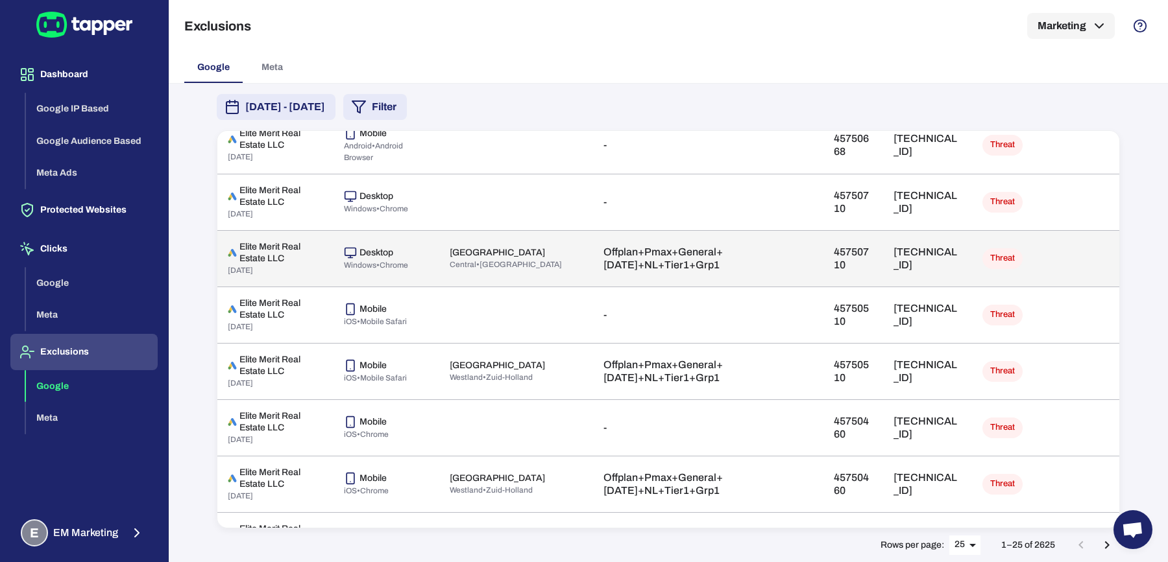
click at [883, 247] on td "92.63.196.140" at bounding box center [927, 258] width 89 height 56
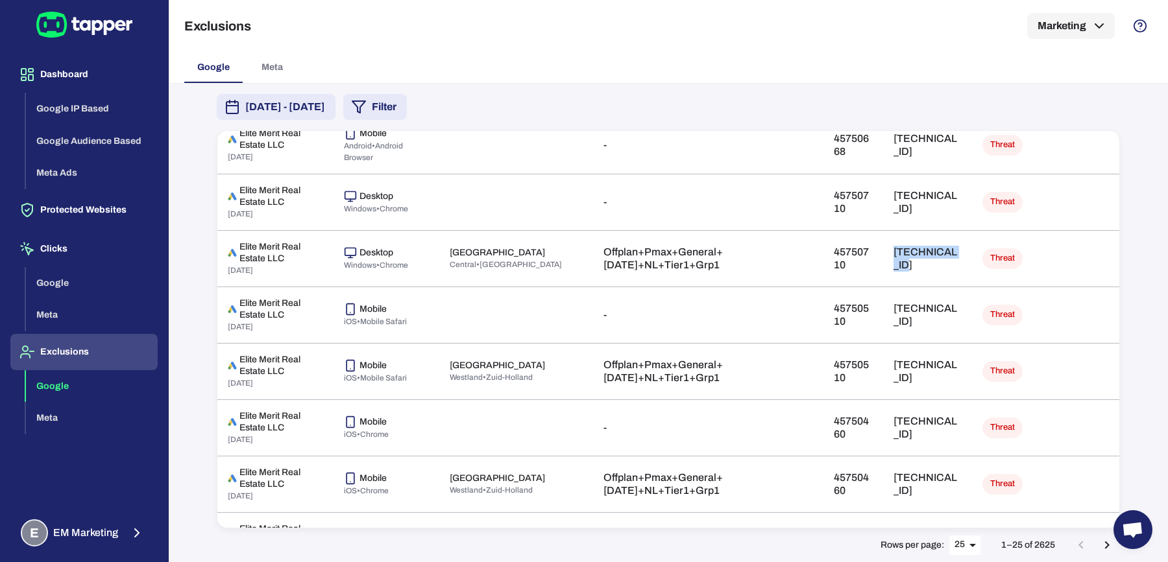
copy p "92.63.196.140"
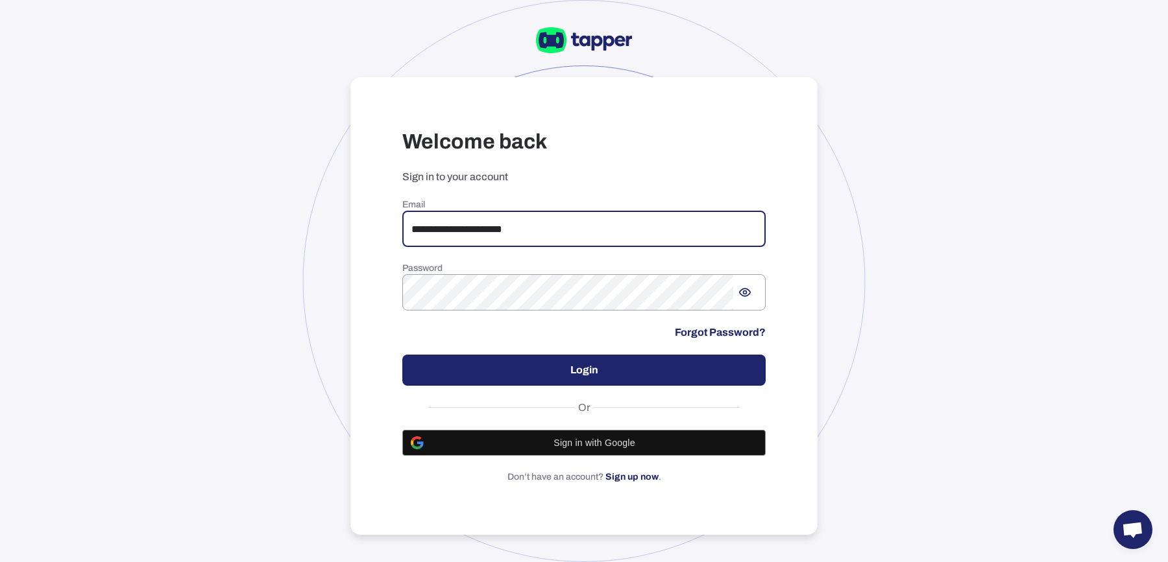
click at [547, 240] on input "**********" at bounding box center [583, 229] width 363 height 36
paste input "*"
type input "**********"
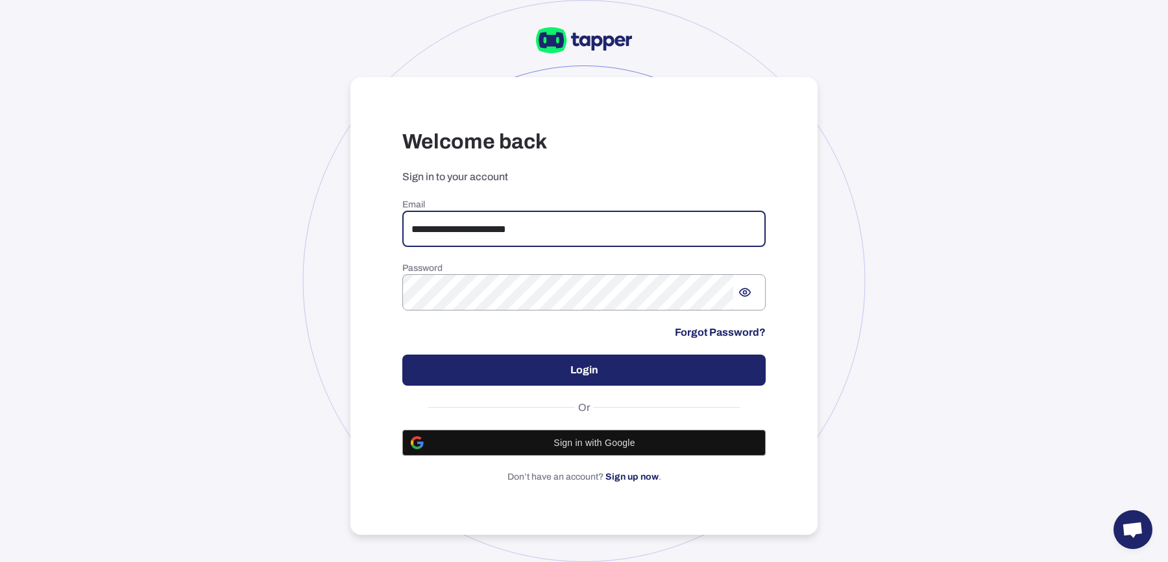
click at [533, 361] on button "Login" at bounding box center [583, 370] width 363 height 31
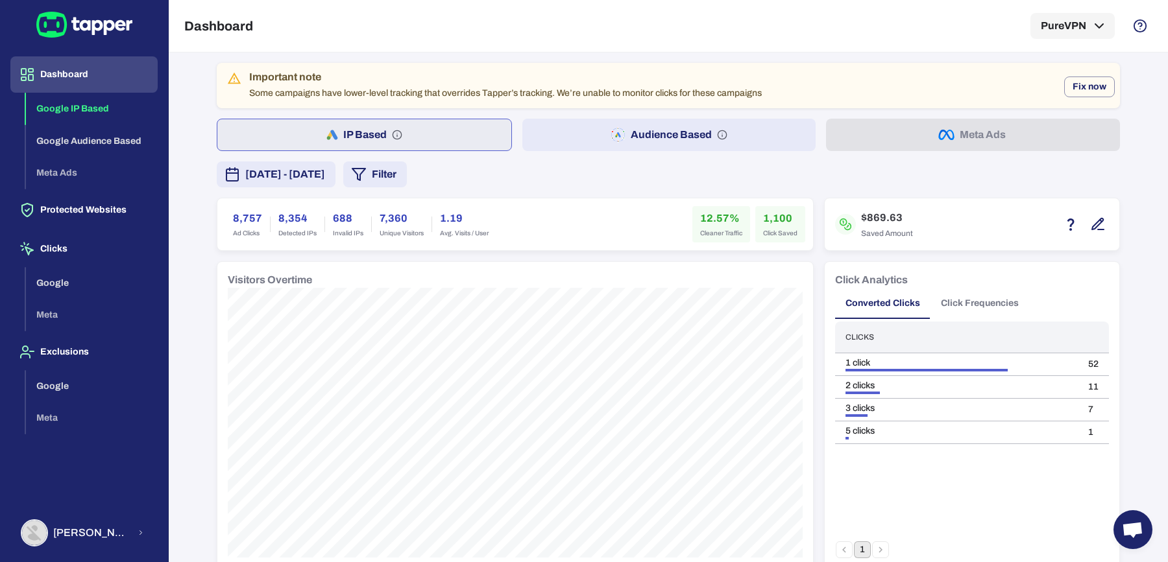
click at [582, 134] on button "Audience Based" at bounding box center [669, 135] width 294 height 32
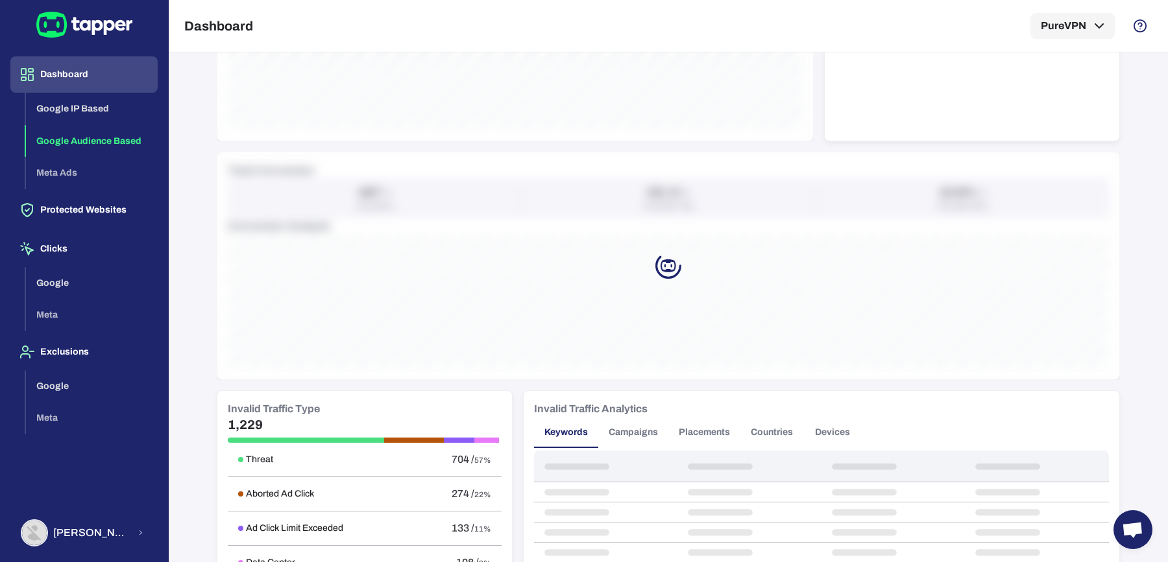
scroll to position [891, 0]
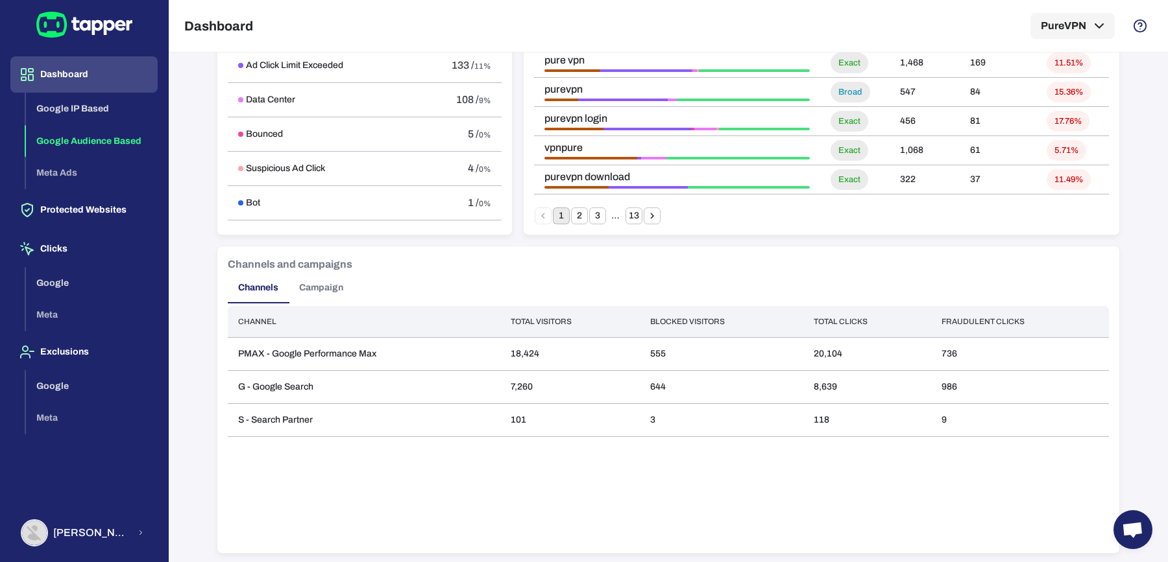
click at [316, 285] on button "Campaign" at bounding box center [321, 287] width 65 height 31
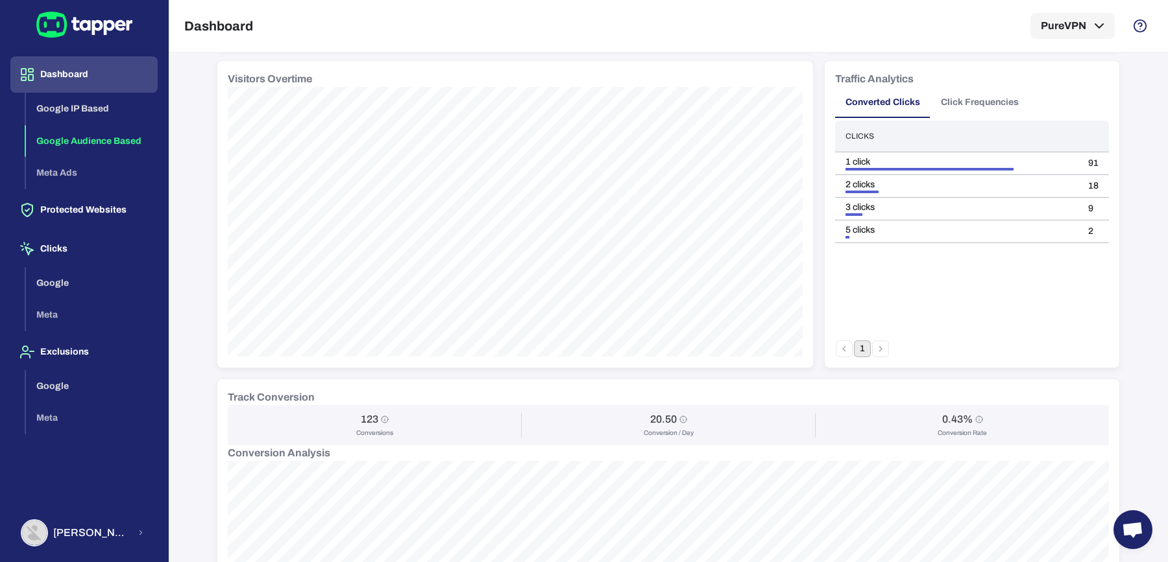
scroll to position [0, 0]
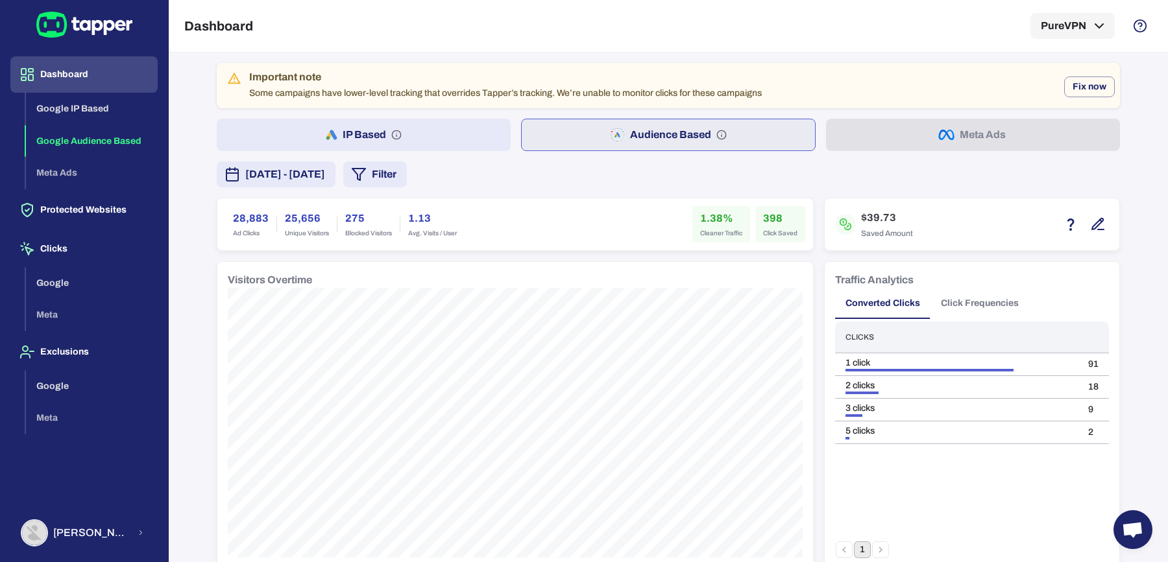
click at [335, 173] on button "[DATE] - [DATE]" at bounding box center [276, 175] width 119 height 26
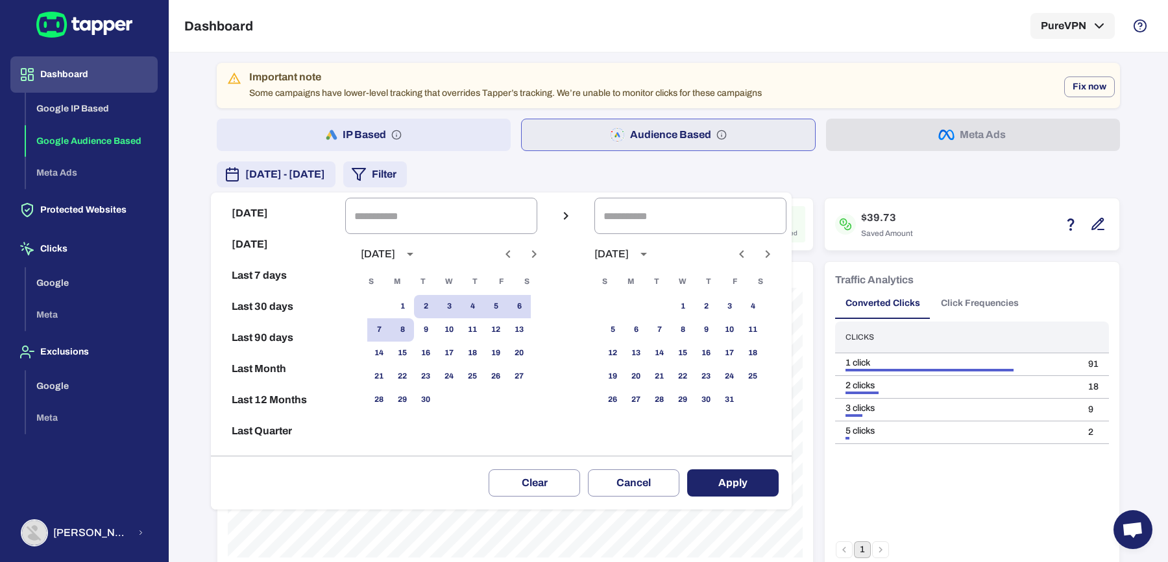
click at [515, 258] on icon "Previous month" at bounding box center [508, 255] width 16 height 16
click at [500, 304] on button "1" at bounding box center [495, 306] width 23 height 23
type input "**********"
click at [389, 424] on button "31" at bounding box center [378, 423] width 23 height 23
type input "**********"
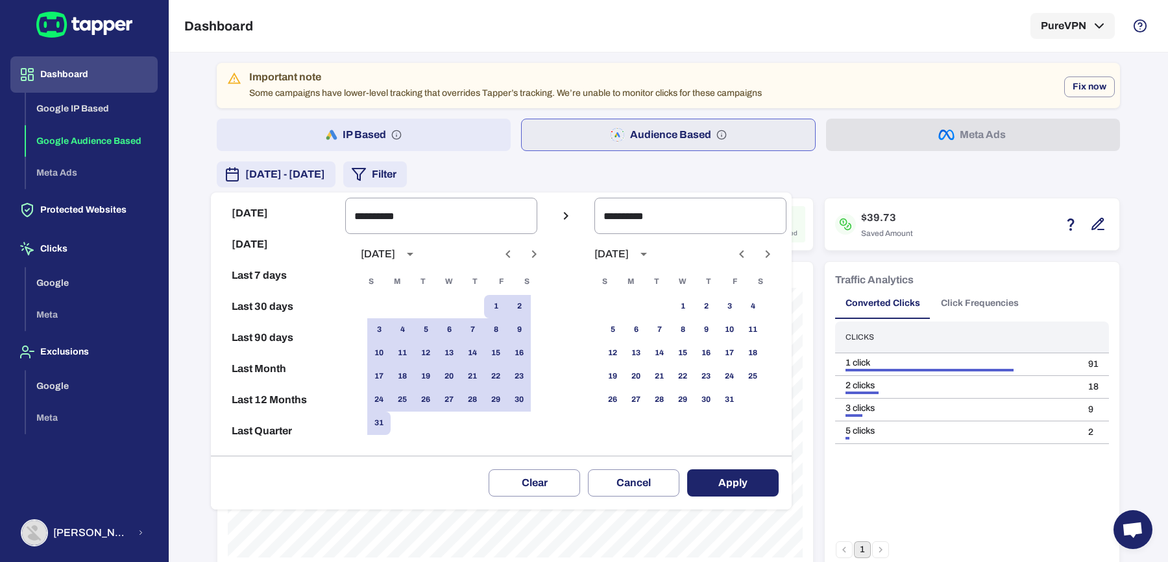
click at [762, 485] on button "Apply" at bounding box center [732, 483] width 91 height 27
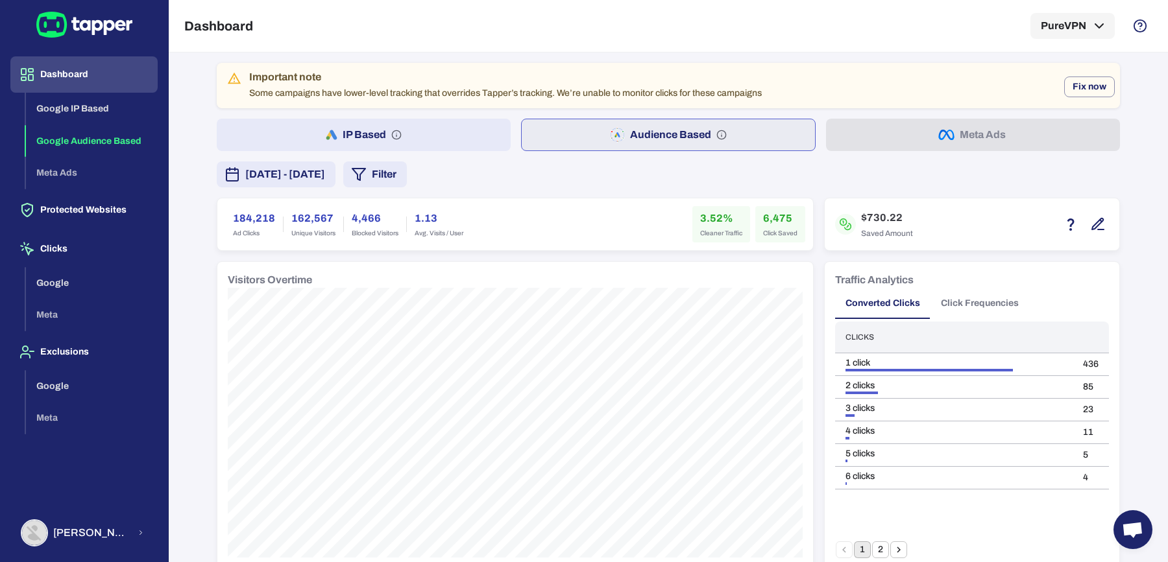
click at [496, 135] on button "IP Based" at bounding box center [364, 135] width 294 height 32
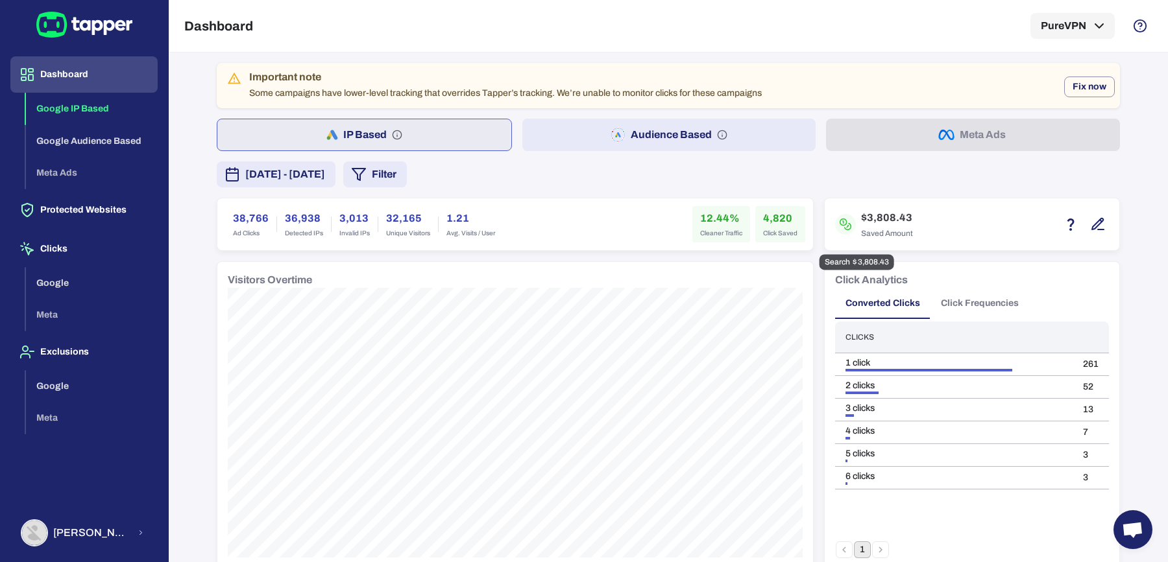
click at [1090, 229] on icon "button" at bounding box center [1098, 225] width 16 height 16
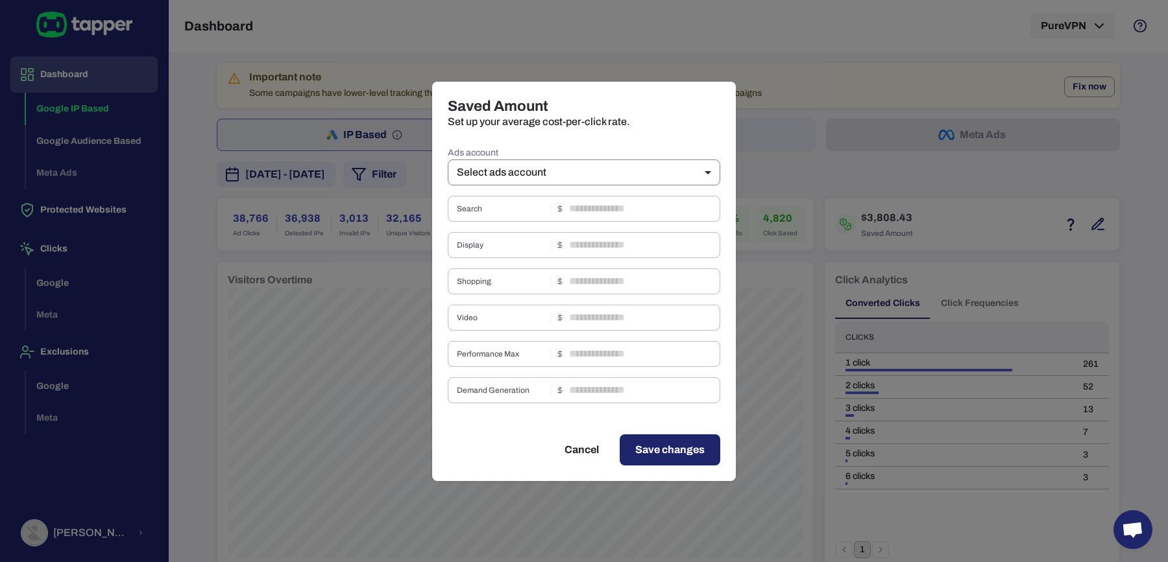
click at [638, 171] on body "Dashboard Google IP Based Google Audience Based Meta Ads Protected Websites Cli…" at bounding box center [584, 281] width 1168 height 562
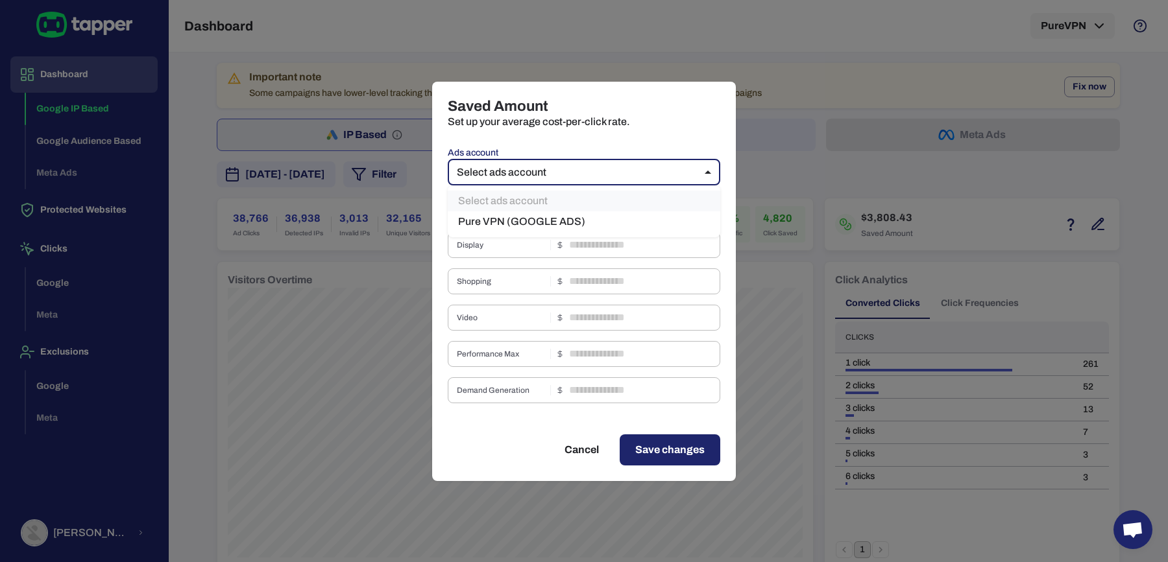
click at [610, 213] on li "Pure VPN (GOOGLE ADS)" at bounding box center [584, 221] width 272 height 21
type input "***"
type input "****"
type input "*"
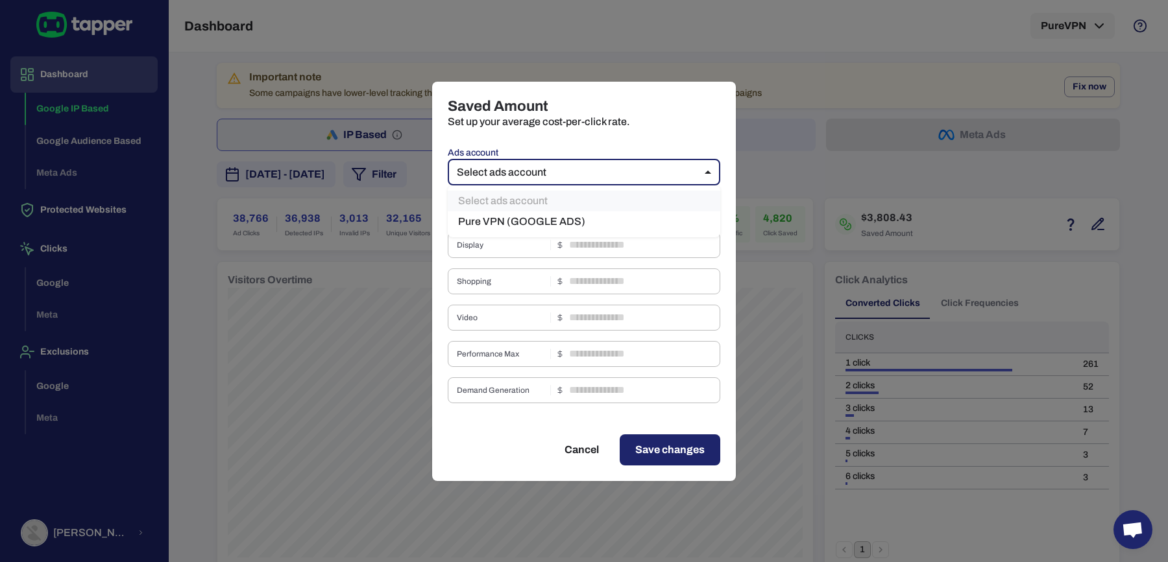
type input "****"
type input "***"
type input "*"
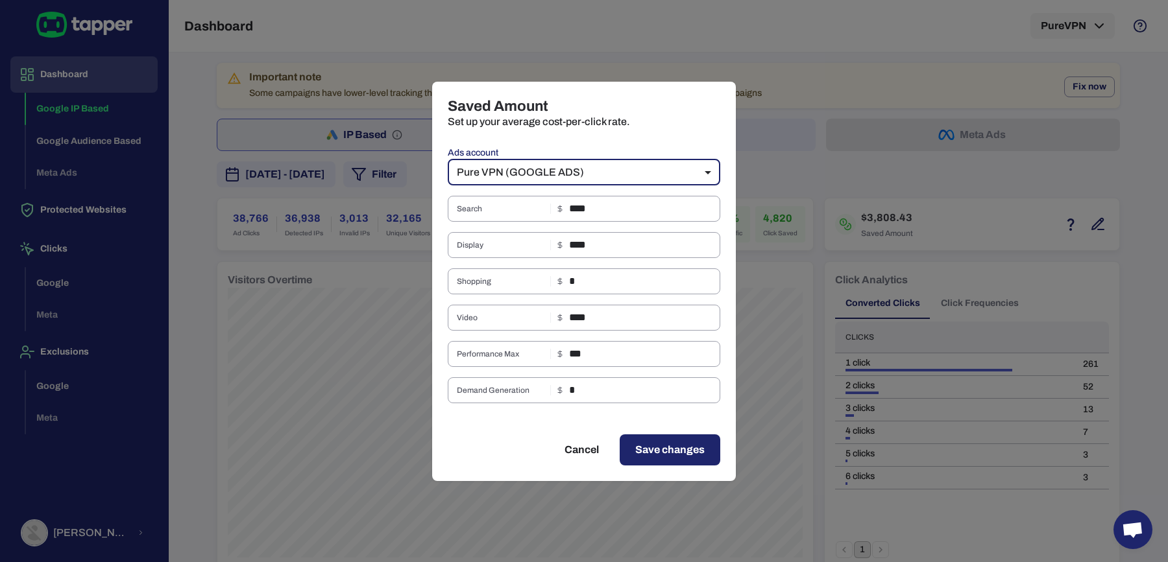
click at [579, 449] on button "Cancel" at bounding box center [582, 450] width 66 height 31
type input "**"
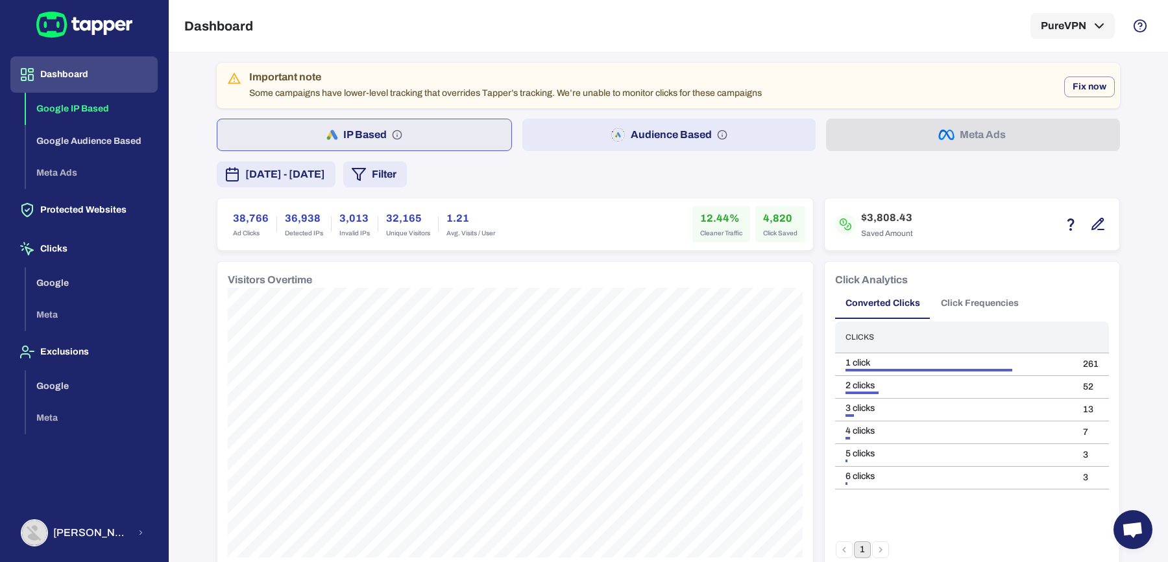
click at [547, 130] on button "Audience Based" at bounding box center [669, 135] width 294 height 32
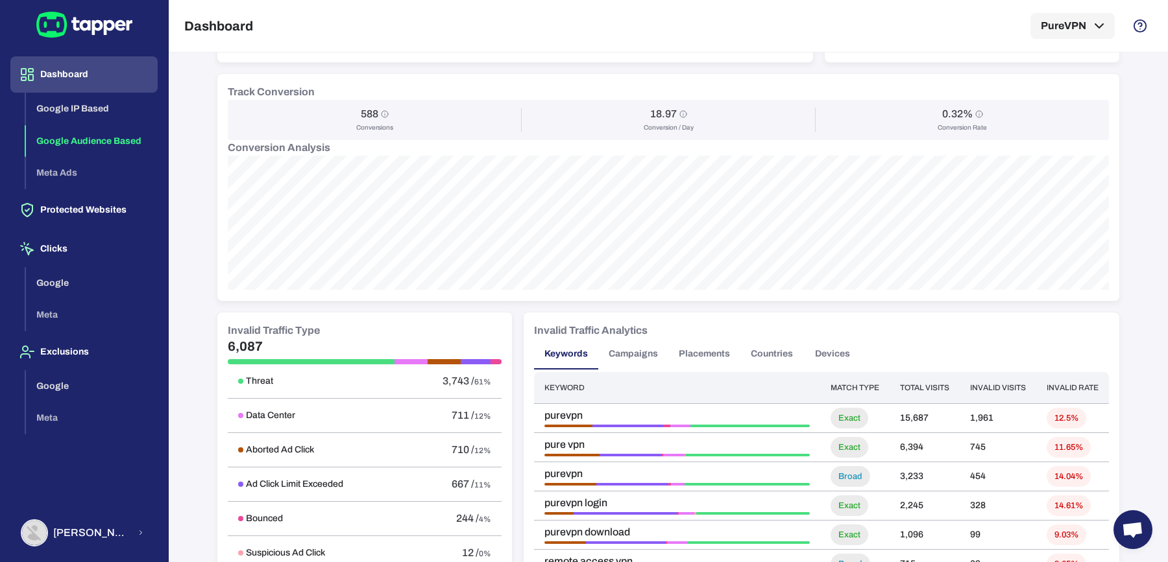
scroll to position [891, 0]
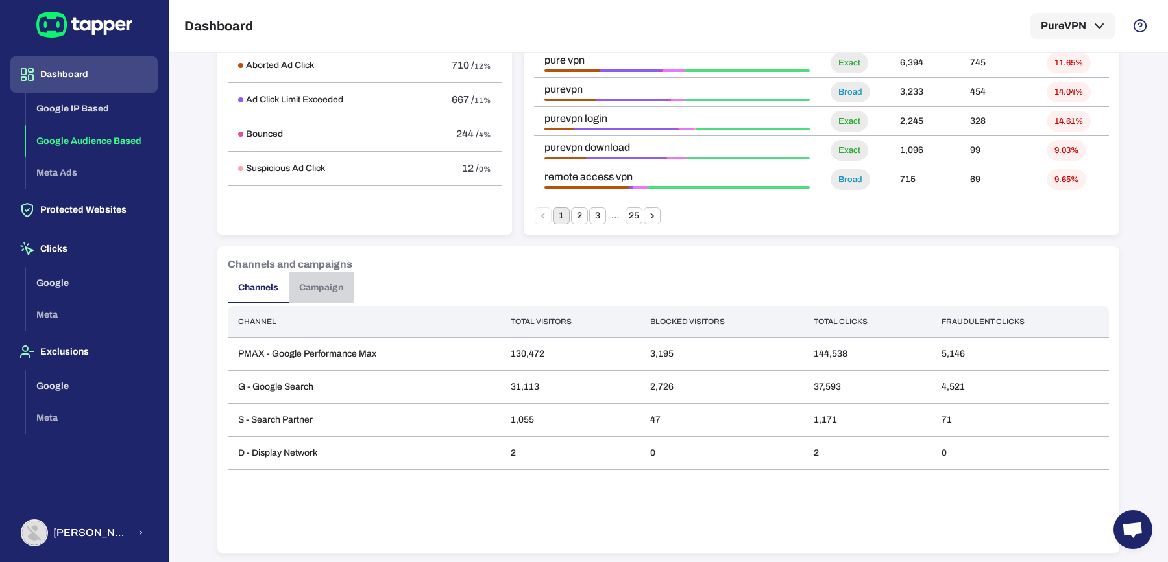
click at [333, 287] on button "Campaign" at bounding box center [321, 287] width 65 height 31
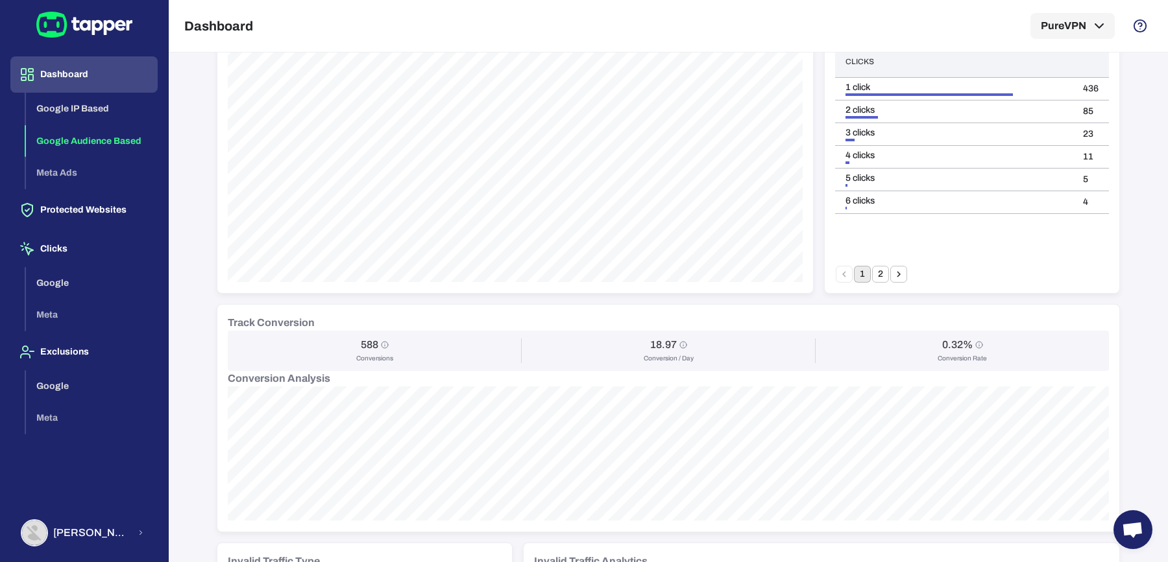
scroll to position [0, 0]
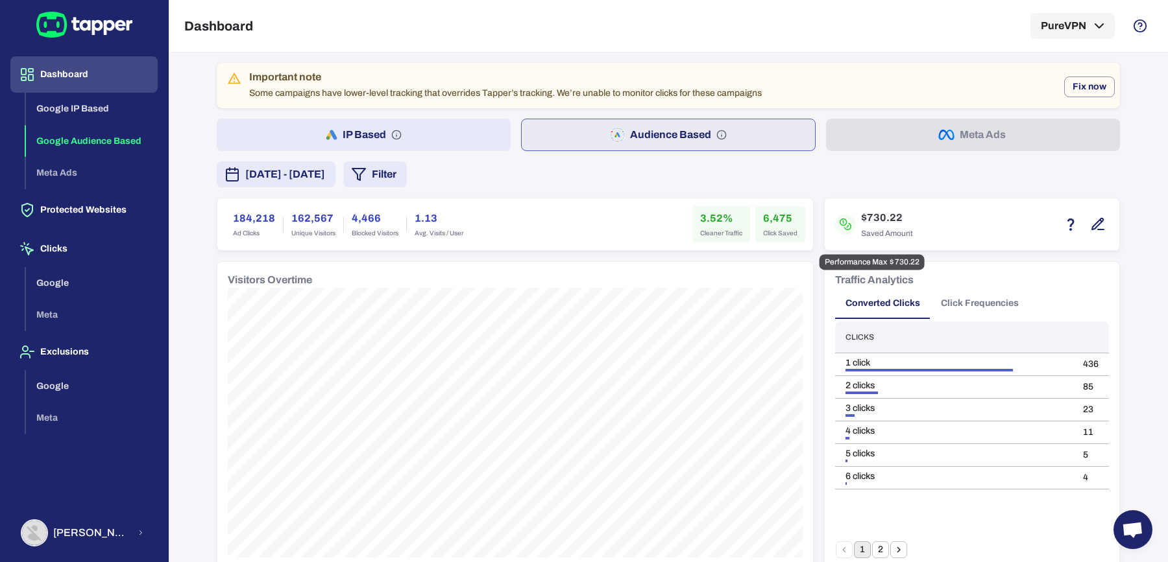
click at [1092, 221] on icon "button" at bounding box center [1097, 223] width 11 height 11
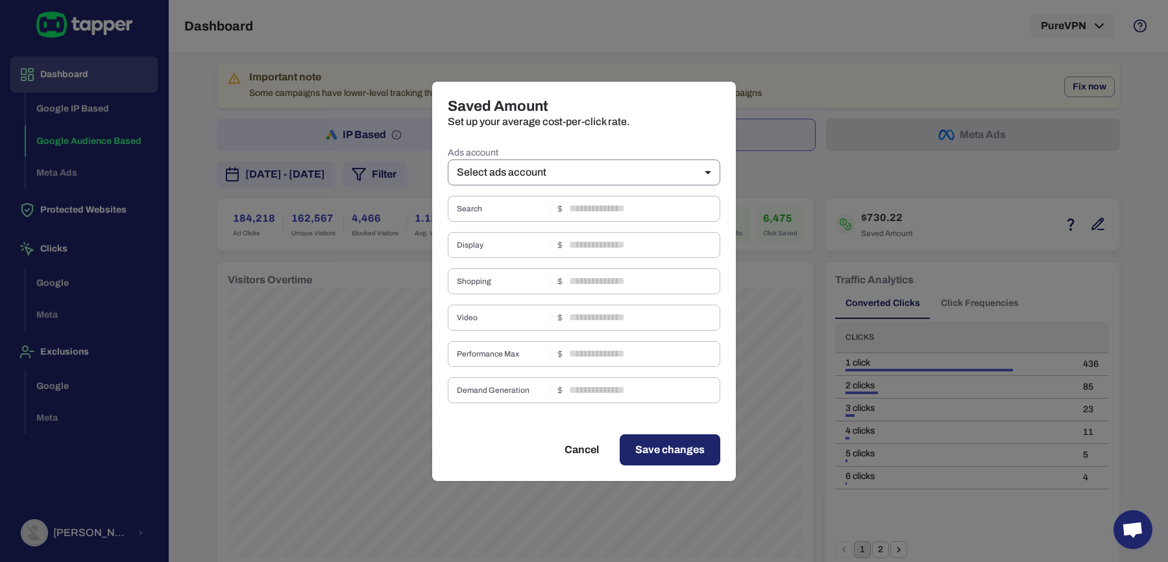
click at [679, 169] on body "Dashboard Google IP Based Google Audience Based Meta Ads Protected Websites Cli…" at bounding box center [584, 281] width 1168 height 562
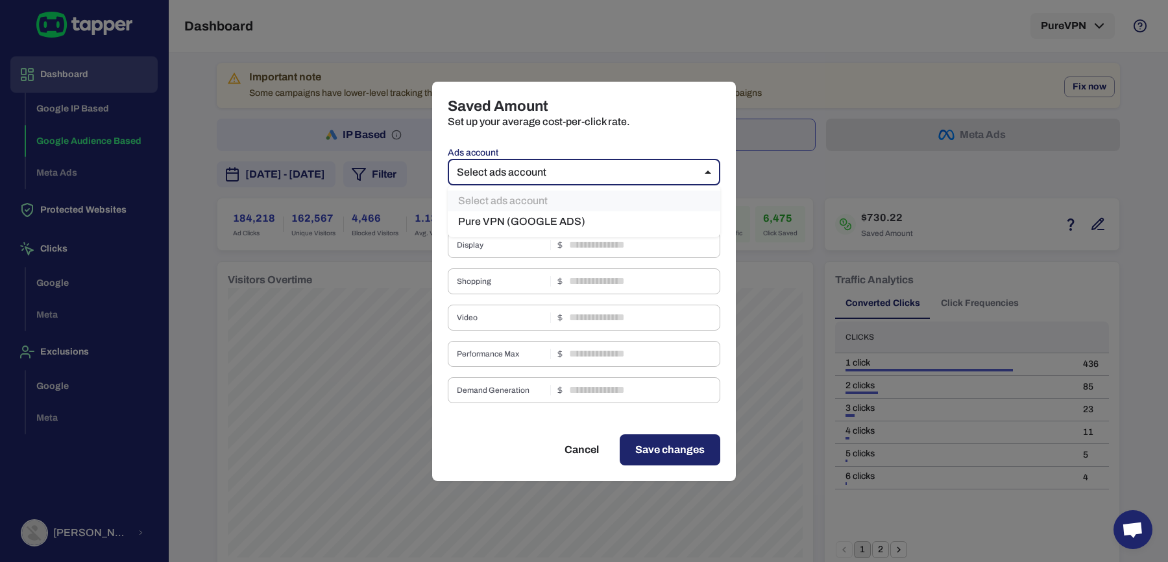
click at [645, 229] on li "Pure VPN (GOOGLE ADS)" at bounding box center [584, 221] width 272 height 21
type input "***"
type input "****"
type input "*"
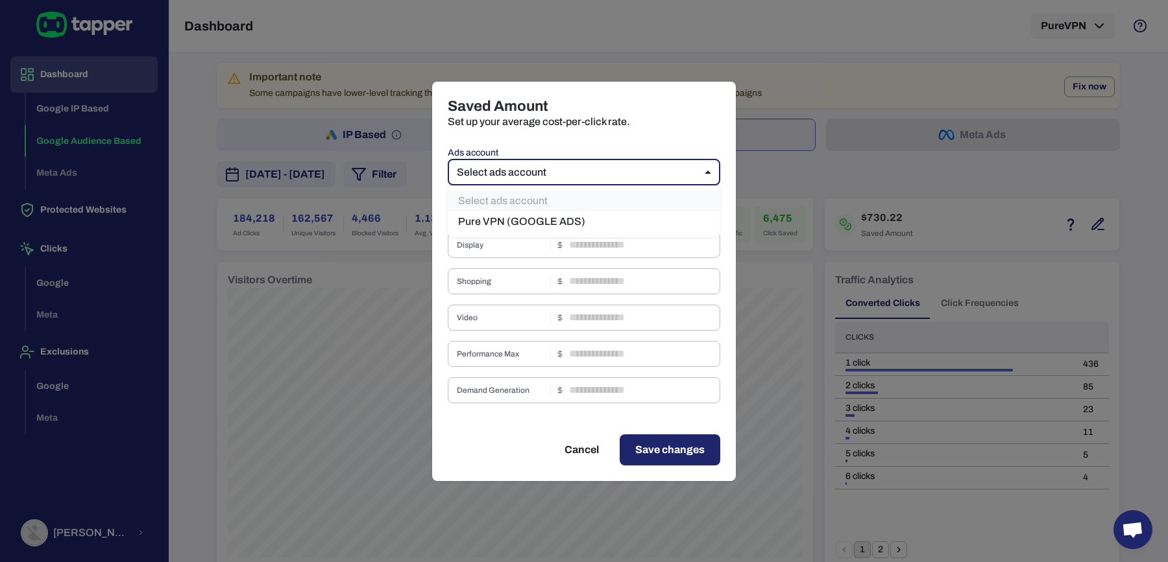
type input "****"
type input "***"
type input "*"
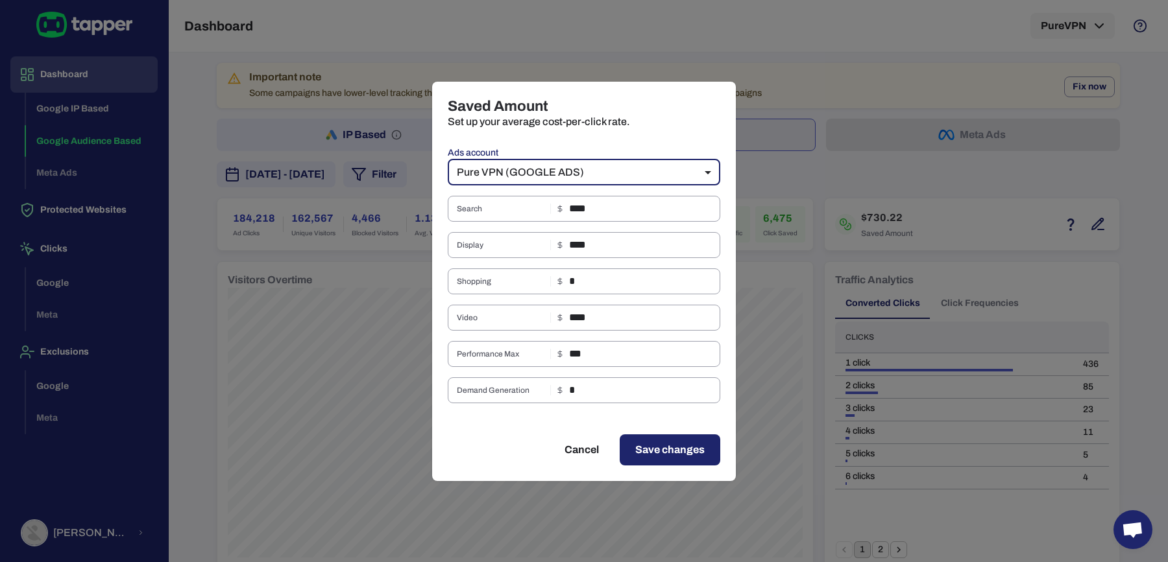
click at [579, 449] on button "Cancel" at bounding box center [582, 450] width 66 height 31
type input "**"
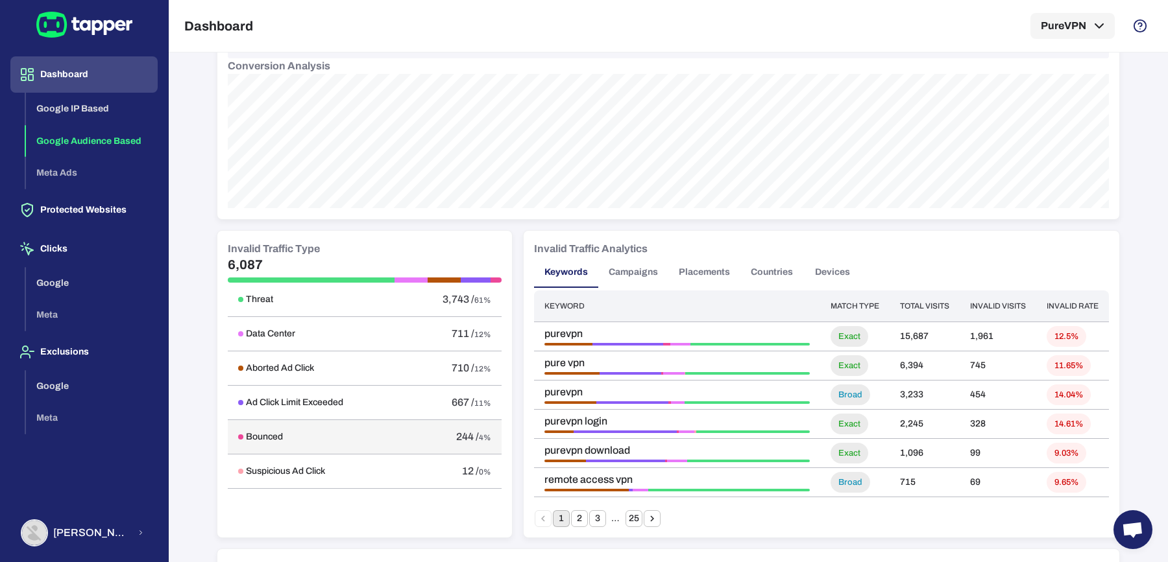
scroll to position [588, 0]
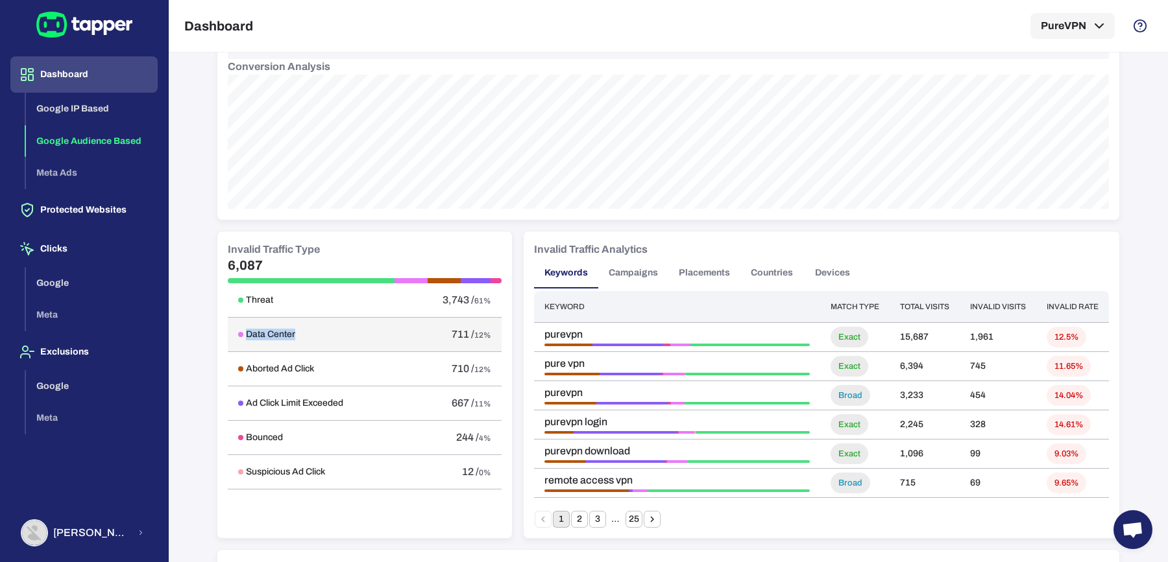
drag, startPoint x: 294, startPoint y: 332, endPoint x: 241, endPoint y: 332, distance: 53.2
click at [241, 332] on div "Data Center" at bounding box center [316, 335] width 156 height 12
copy h6 "Data Center"
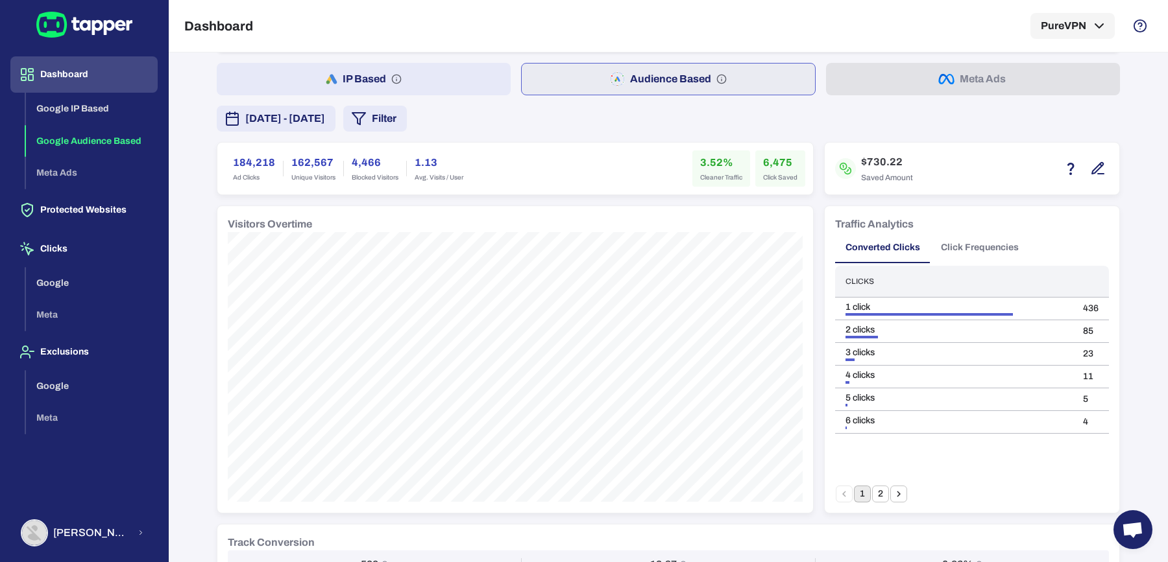
scroll to position [0, 0]
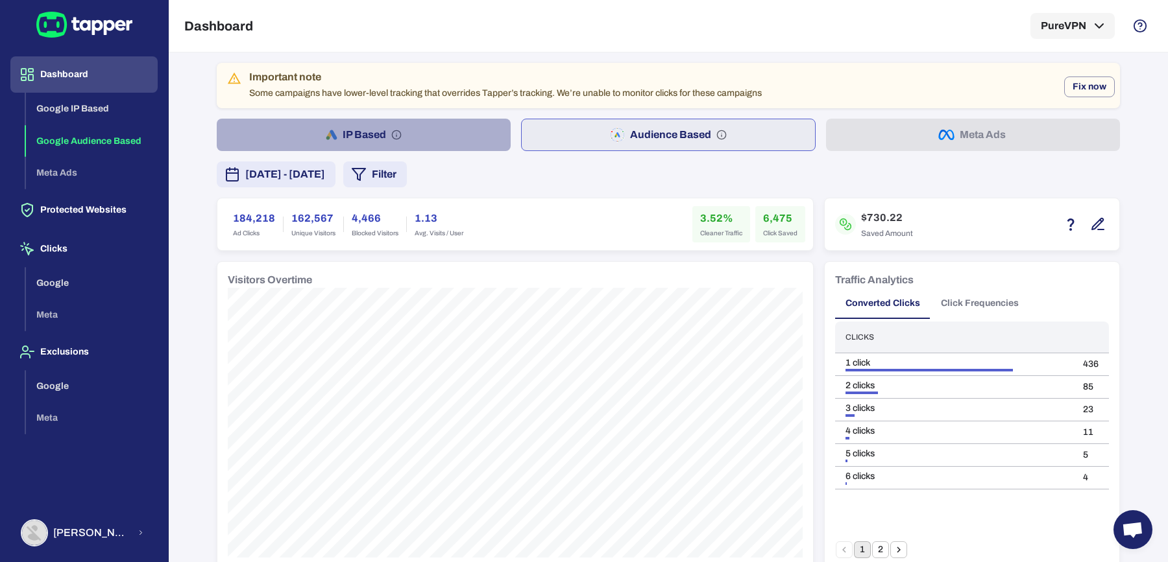
click at [464, 147] on button "IP Based" at bounding box center [364, 135] width 294 height 32
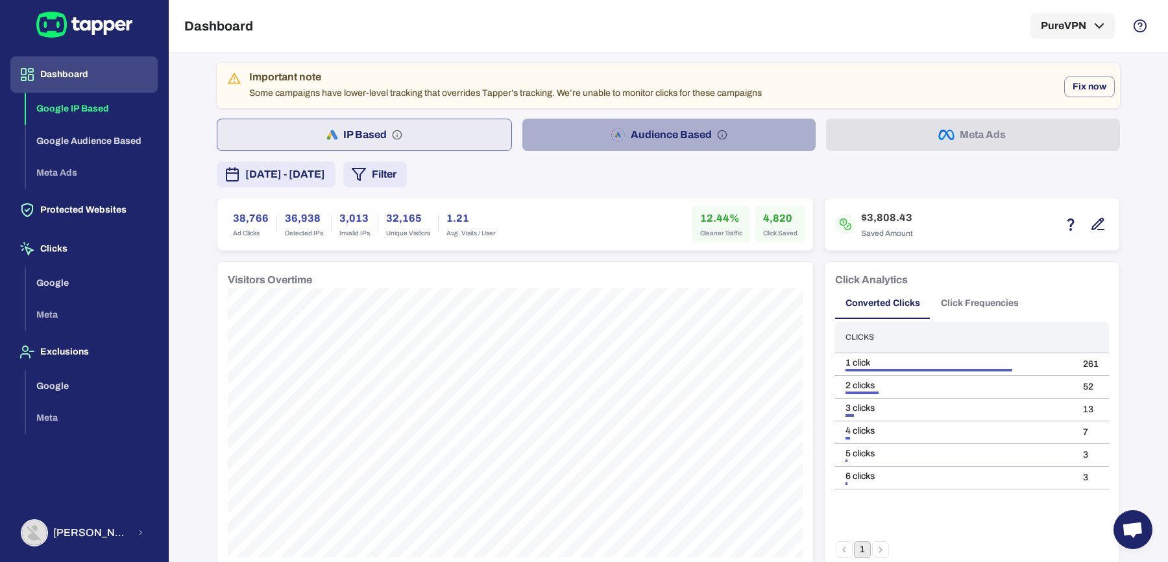
click at [563, 126] on button "Audience Based" at bounding box center [669, 135] width 294 height 32
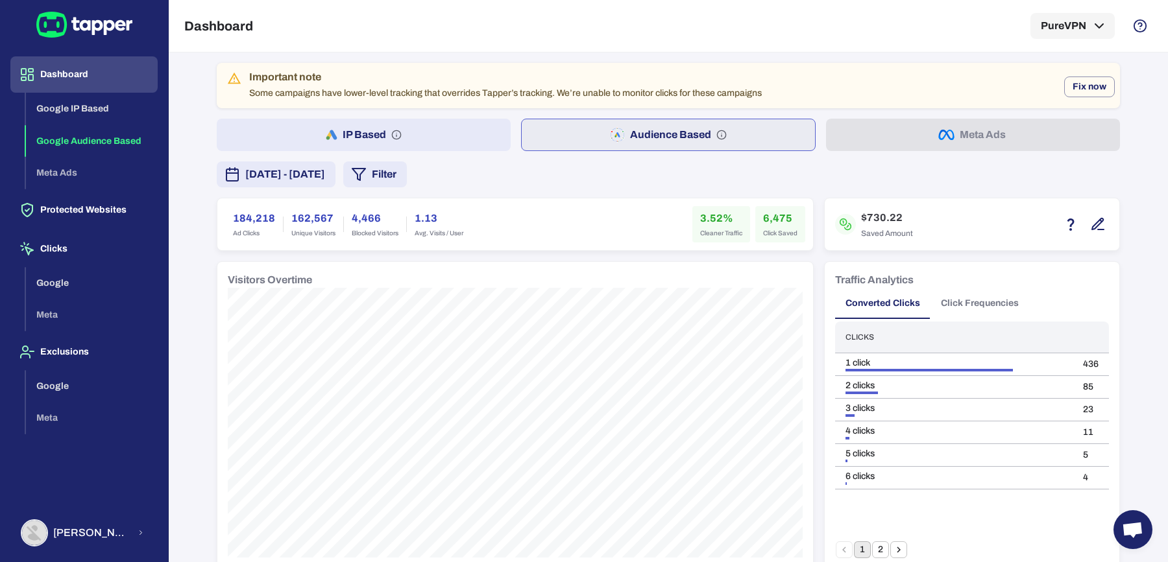
click at [422, 119] on button "IP Based" at bounding box center [364, 135] width 294 height 32
click at [536, 128] on button "Audience Based" at bounding box center [669, 135] width 294 height 32
click at [431, 138] on button "IP Based" at bounding box center [364, 135] width 294 height 32
click at [543, 127] on button "Audience Based" at bounding box center [669, 135] width 294 height 32
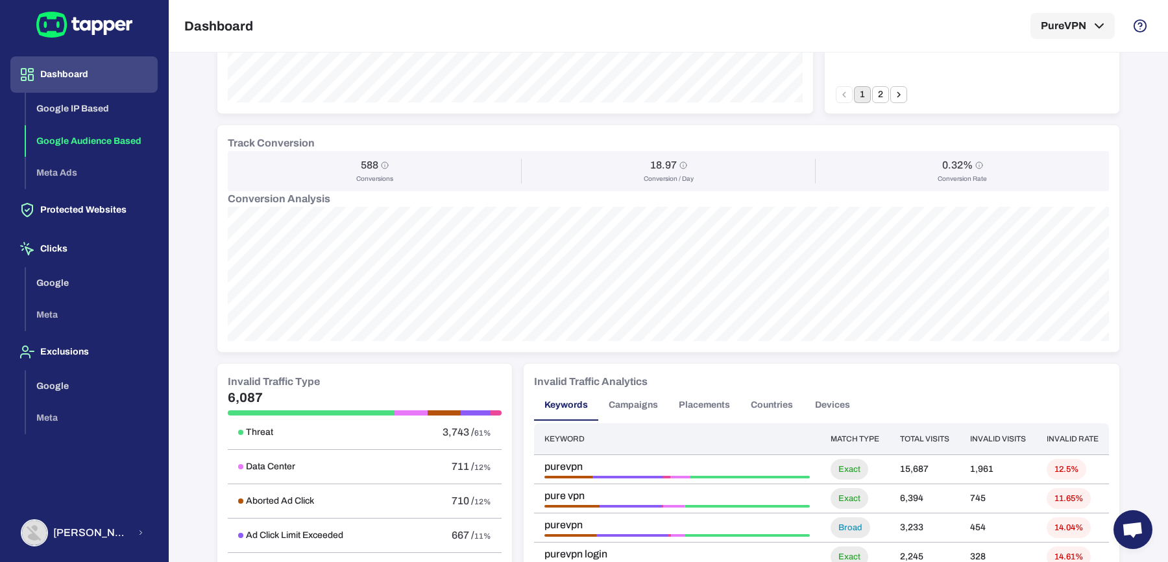
scroll to position [433, 0]
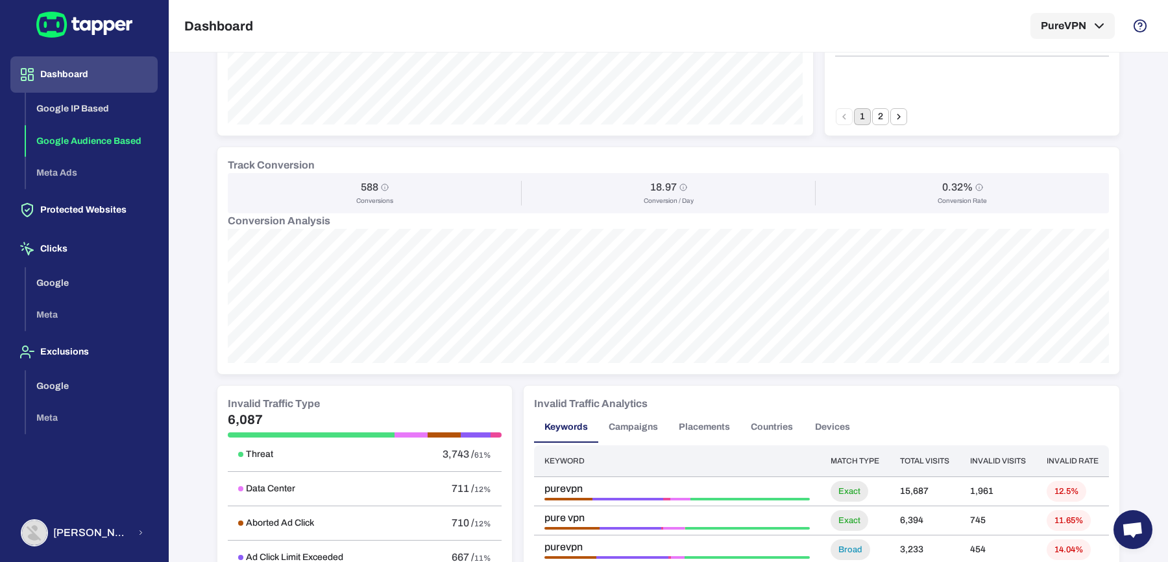
click at [364, 181] on h6 "588" at bounding box center [370, 187] width 18 height 13
copy h6 "588"
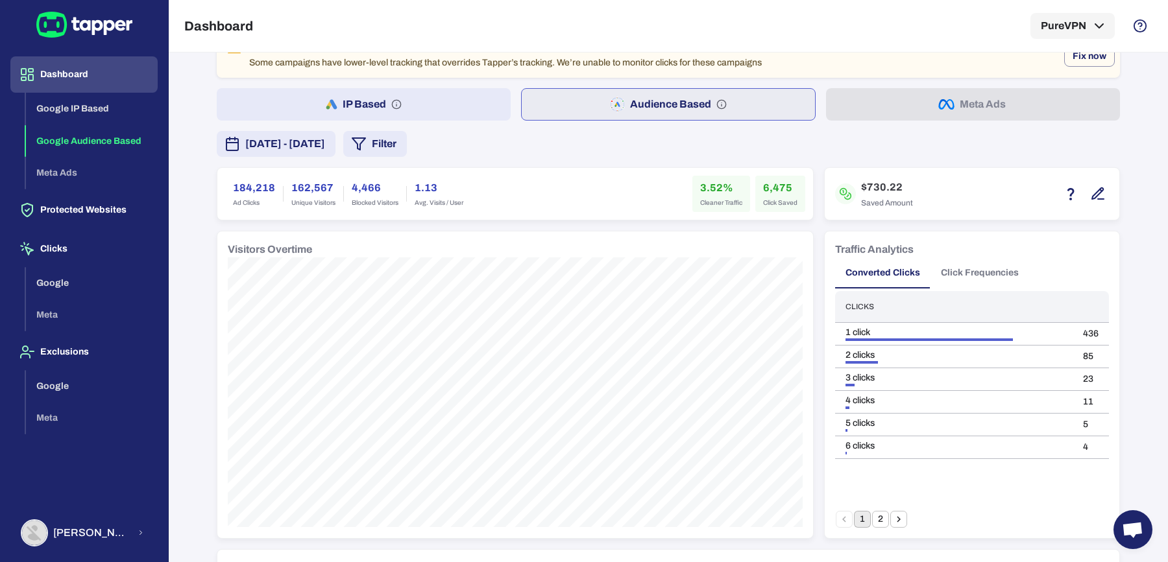
scroll to position [0, 0]
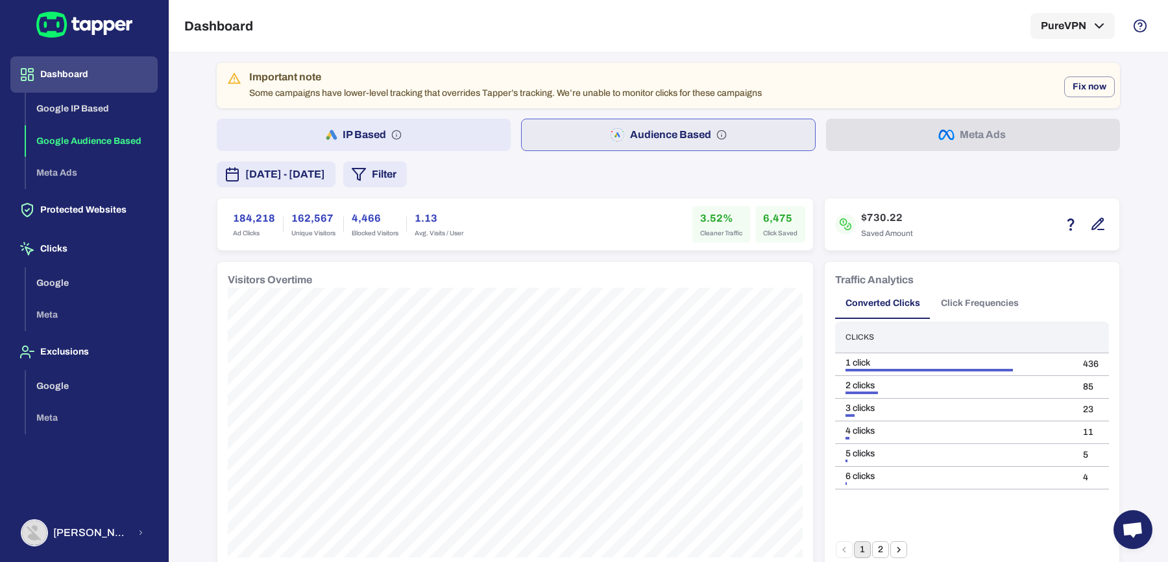
click at [243, 219] on h6 "184,218" at bounding box center [254, 219] width 42 height 16
copy h6 "184,218"
click at [765, 216] on h6 "6,475" at bounding box center [780, 219] width 34 height 16
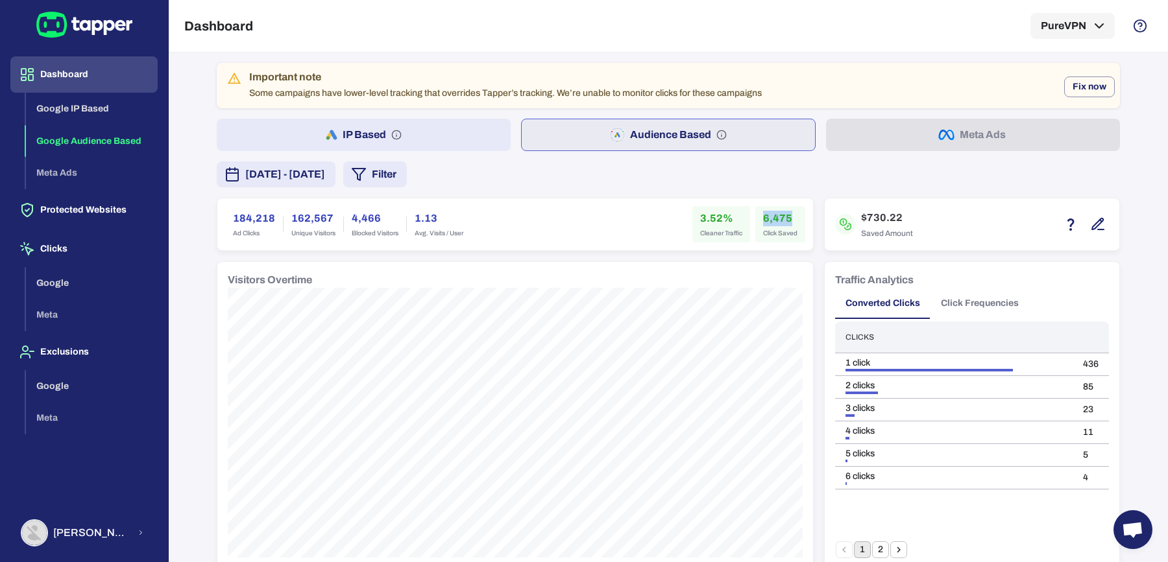
copy h6 "6,475"
click at [700, 213] on h6 "3.52%" at bounding box center [721, 219] width 42 height 16
copy h6 "3.52"
click at [457, 130] on button "IP Based" at bounding box center [364, 135] width 294 height 32
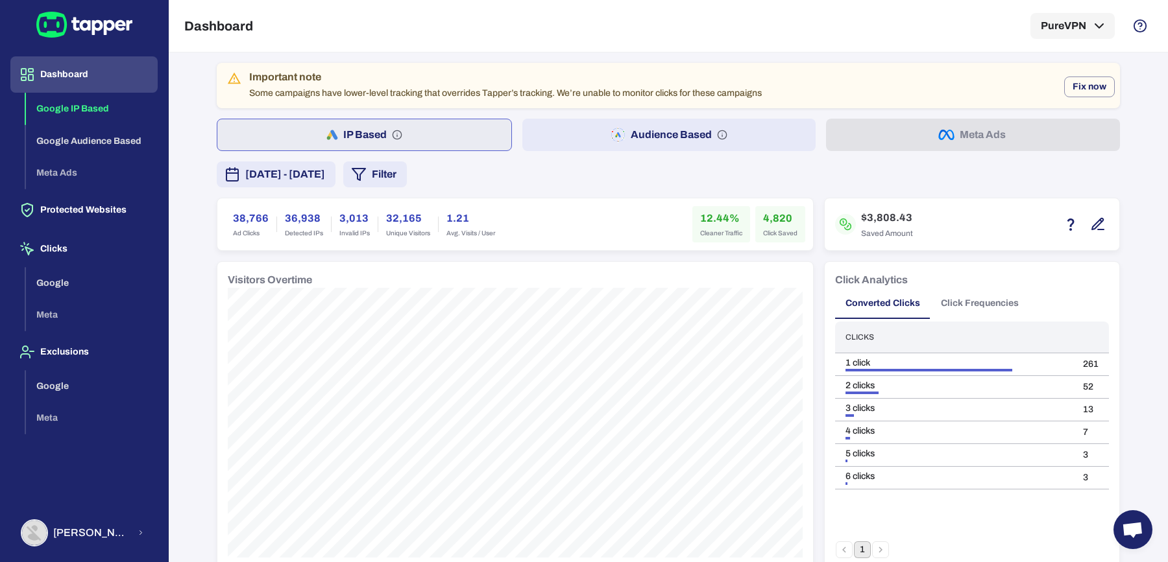
click at [559, 126] on button "Audience Based" at bounding box center [669, 135] width 294 height 32
click at [335, 185] on button "[DATE] - [DATE]" at bounding box center [276, 175] width 119 height 26
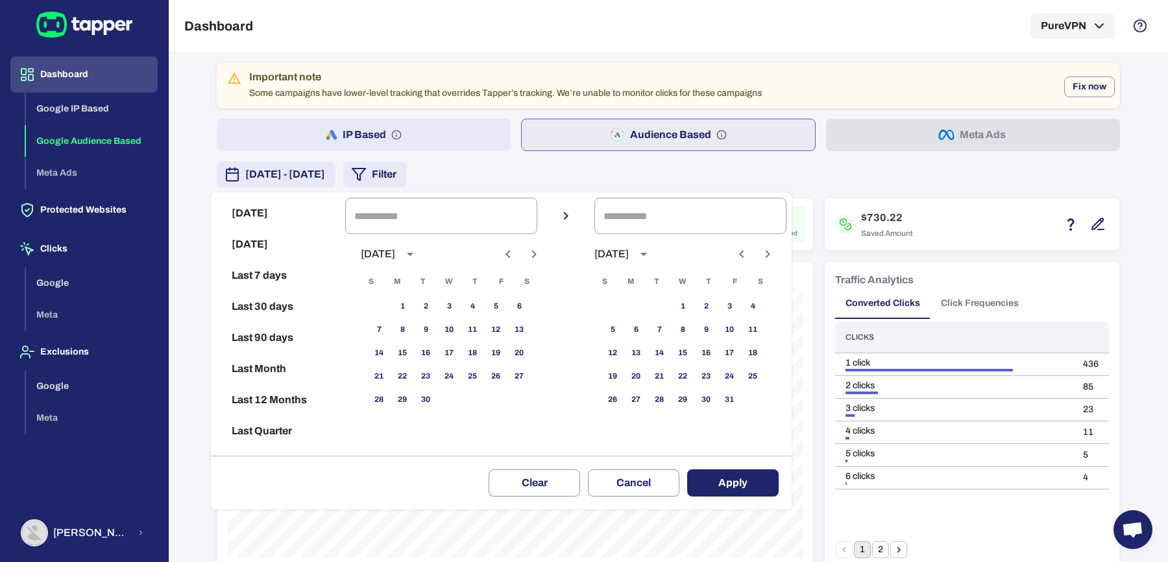
click at [562, 173] on div at bounding box center [584, 281] width 1168 height 562
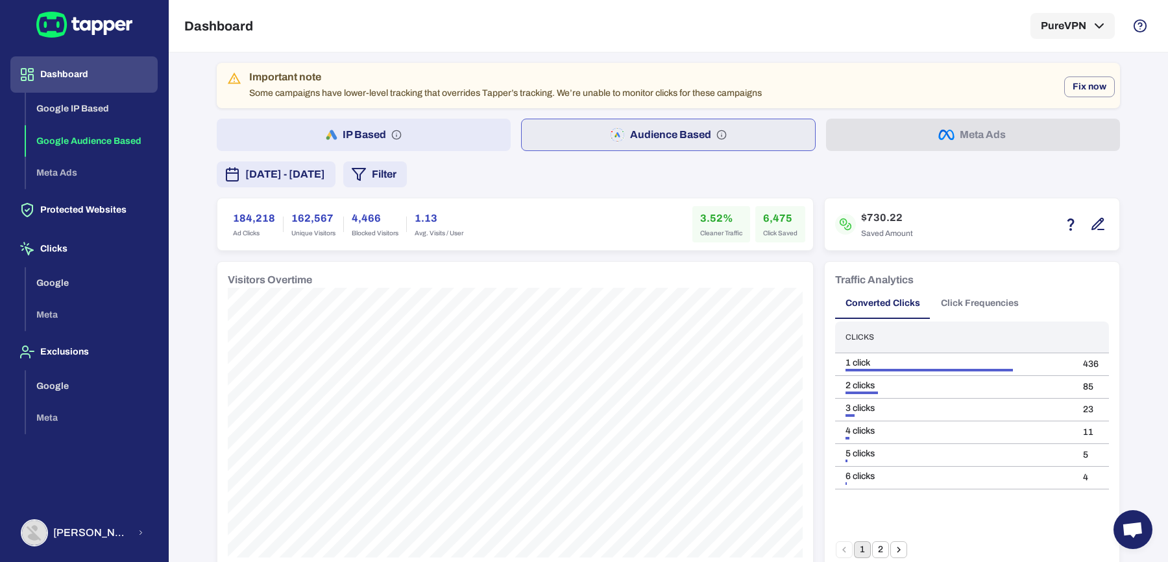
click at [407, 178] on button "Filter" at bounding box center [375, 175] width 64 height 26
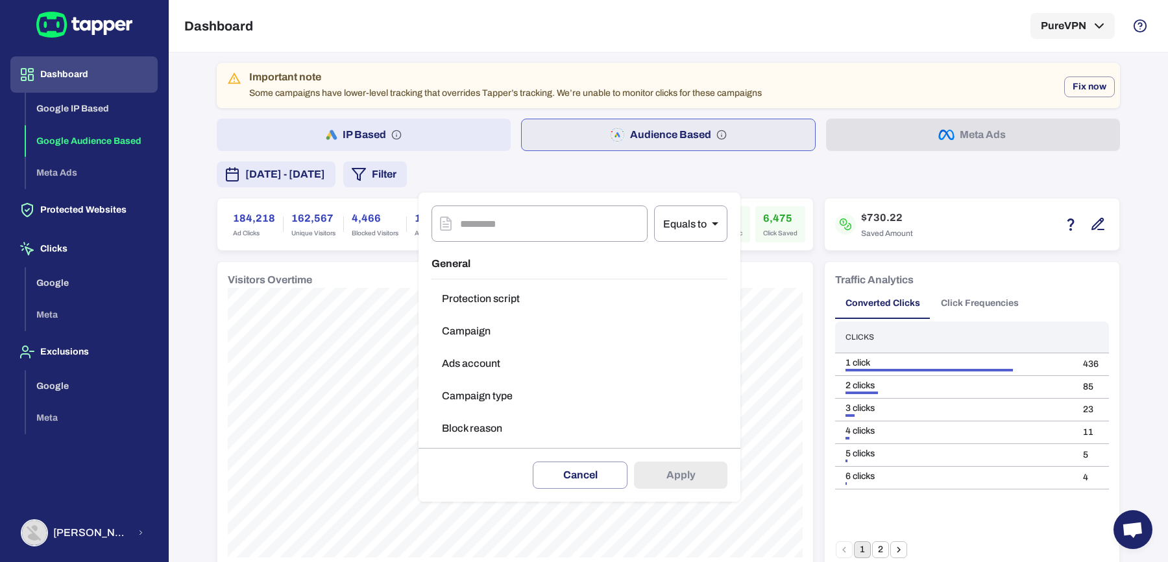
click at [510, 387] on button "Campaign type" at bounding box center [579, 396] width 296 height 26
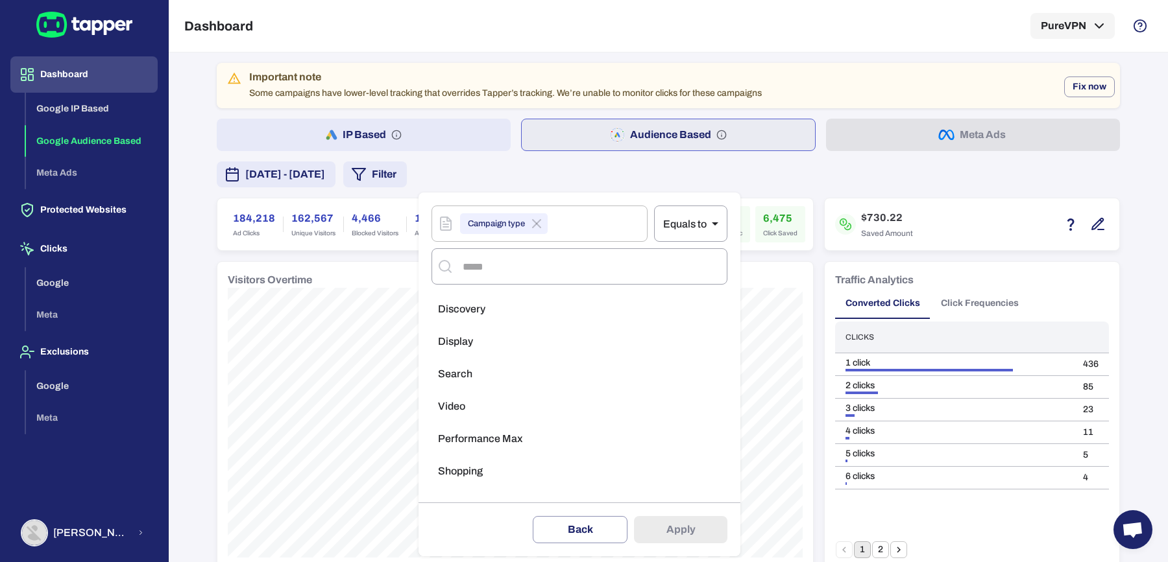
click at [494, 434] on span "Performance Max" at bounding box center [480, 439] width 84 height 13
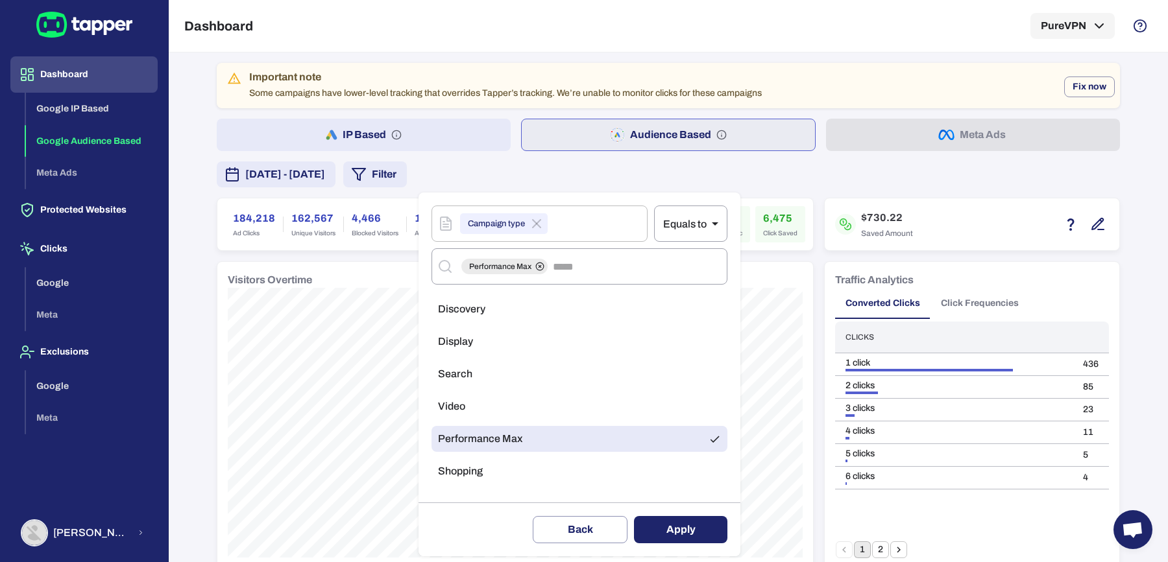
click at [690, 527] on button "Apply" at bounding box center [680, 529] width 93 height 27
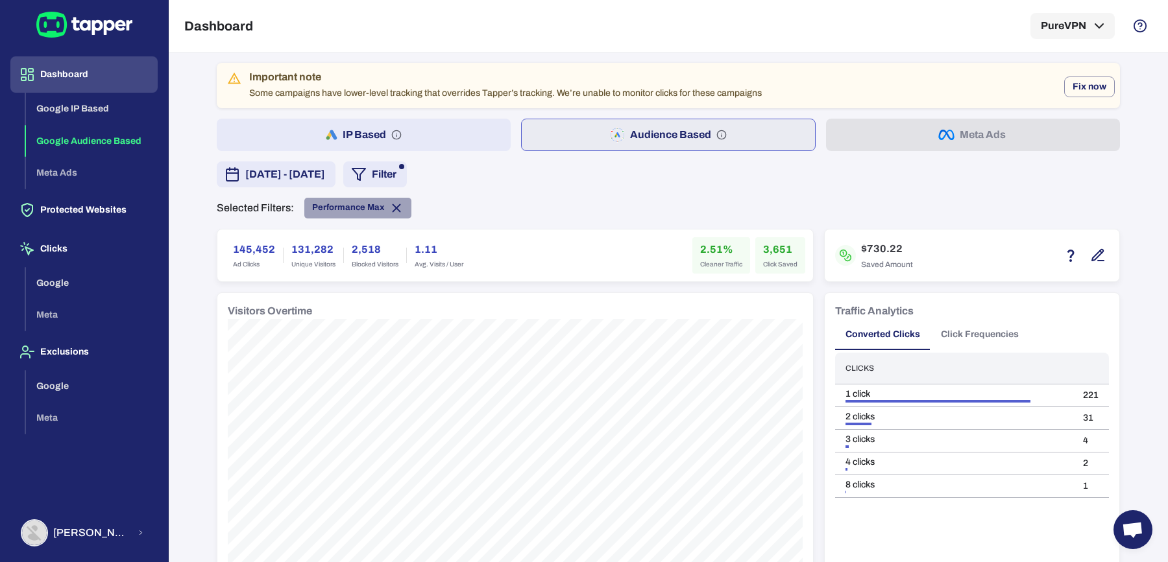
click at [391, 203] on icon at bounding box center [396, 208] width 14 height 14
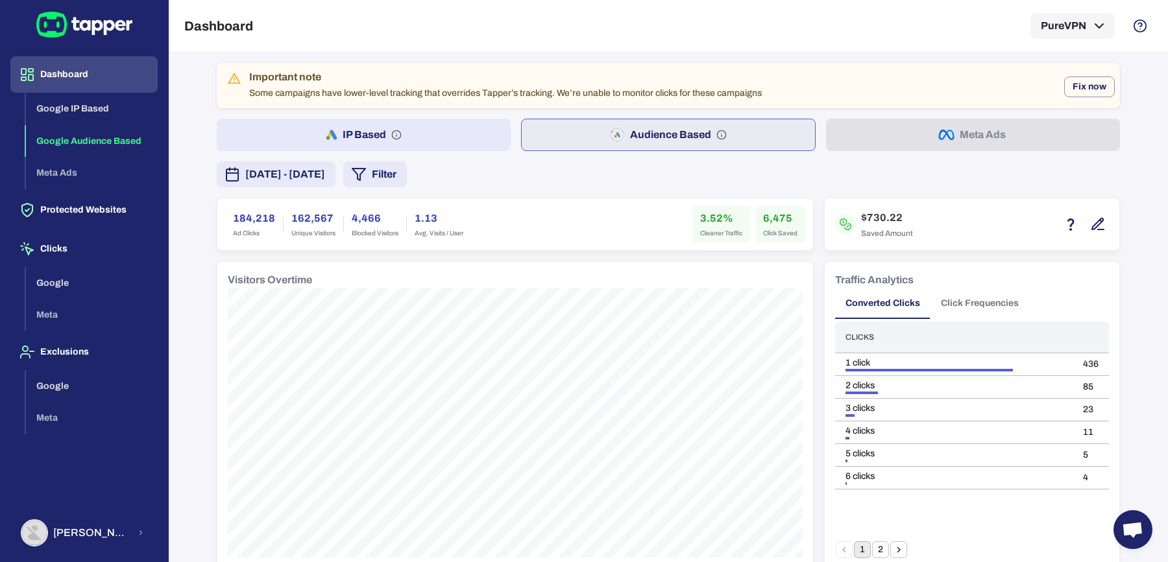
click at [407, 175] on button "Filter" at bounding box center [375, 175] width 64 height 26
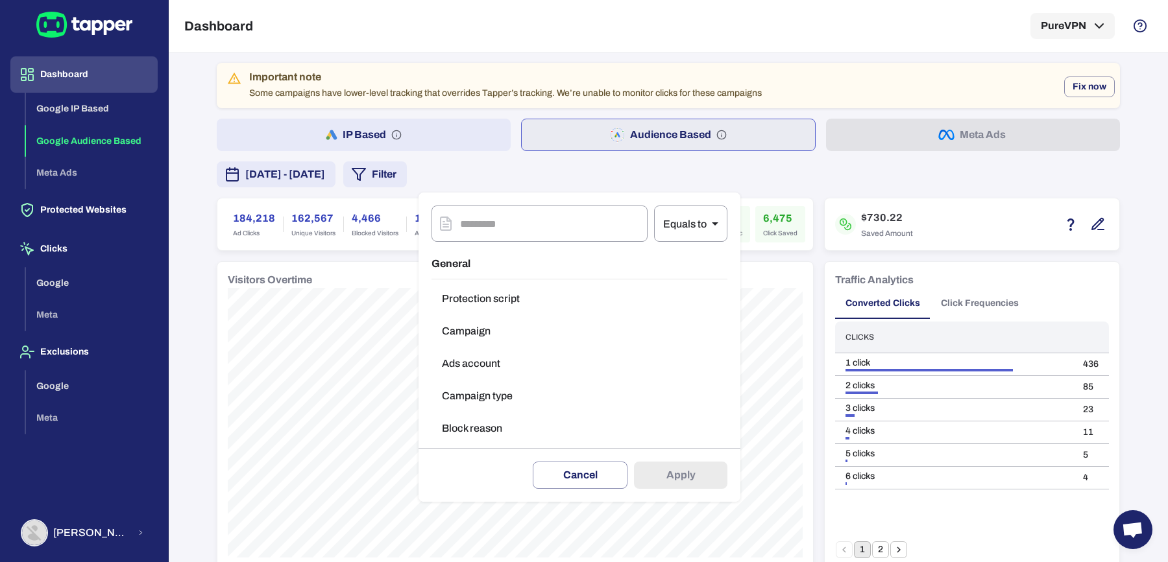
click at [488, 387] on button "Campaign type" at bounding box center [579, 396] width 296 height 26
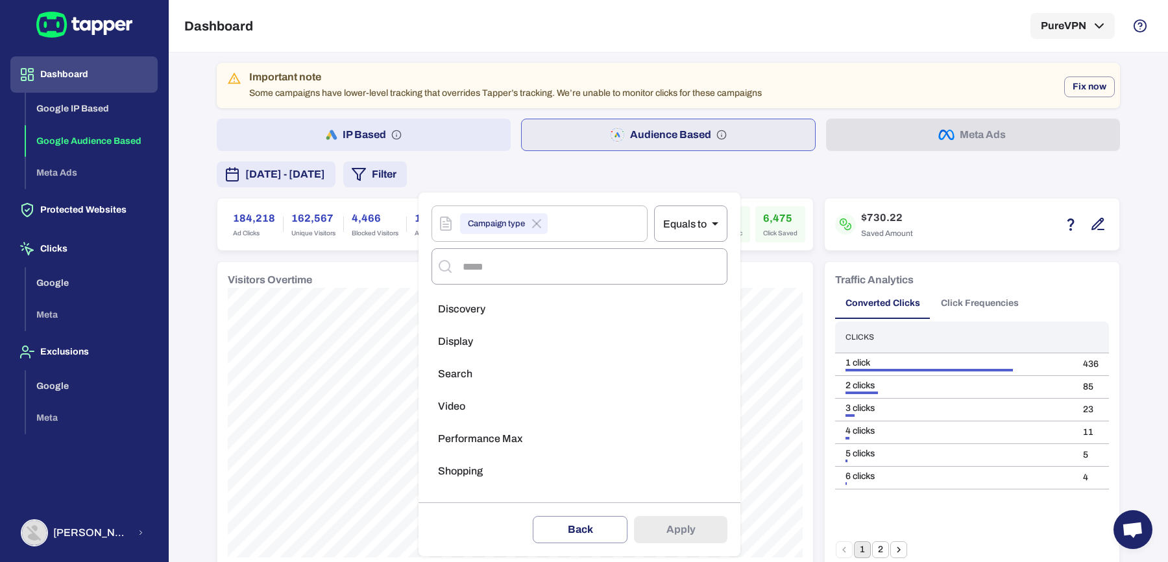
click at [498, 443] on span "Performance Max" at bounding box center [480, 439] width 84 height 13
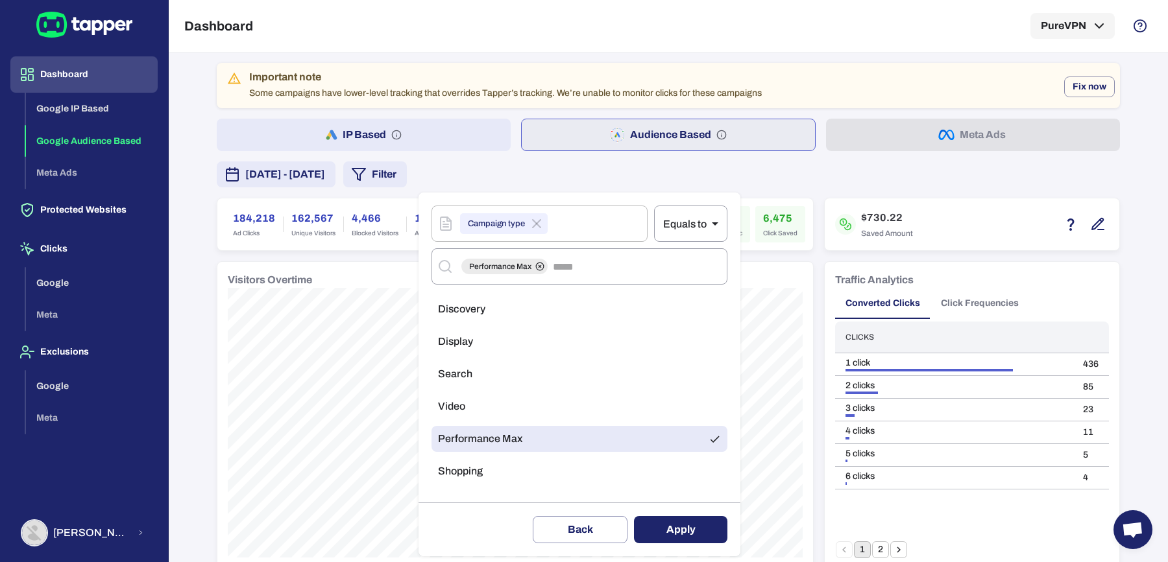
click at [654, 526] on button "Apply" at bounding box center [680, 529] width 93 height 27
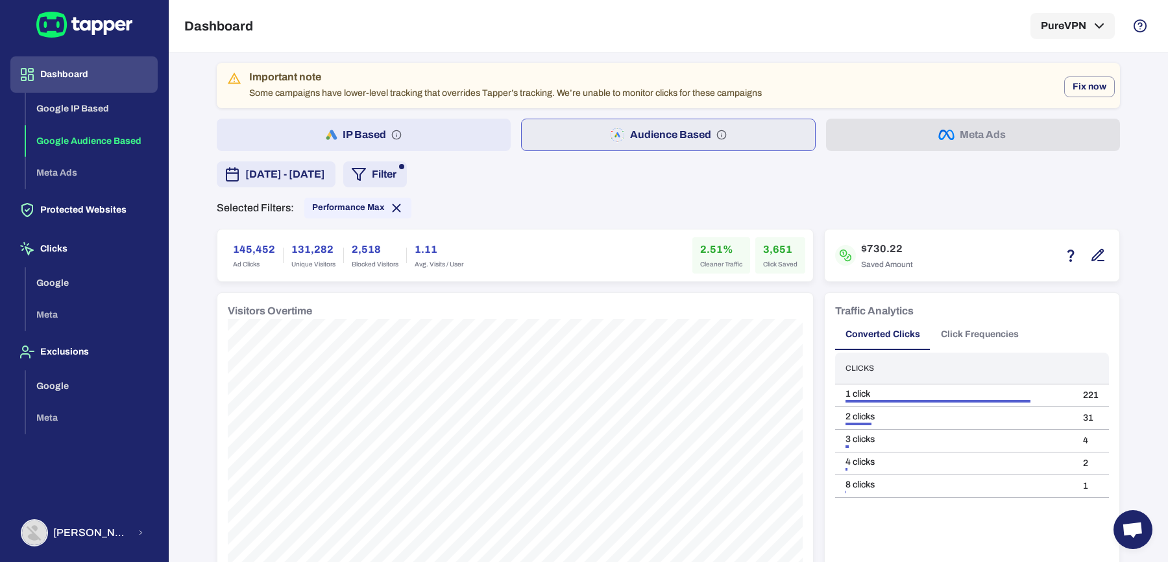
click at [237, 247] on h6 "145,452" at bounding box center [254, 250] width 42 height 16
copy h6 "145,452"
click at [700, 242] on h6 "2.51%" at bounding box center [721, 250] width 42 height 16
drag, startPoint x: 695, startPoint y: 246, endPoint x: 714, endPoint y: 248, distance: 18.9
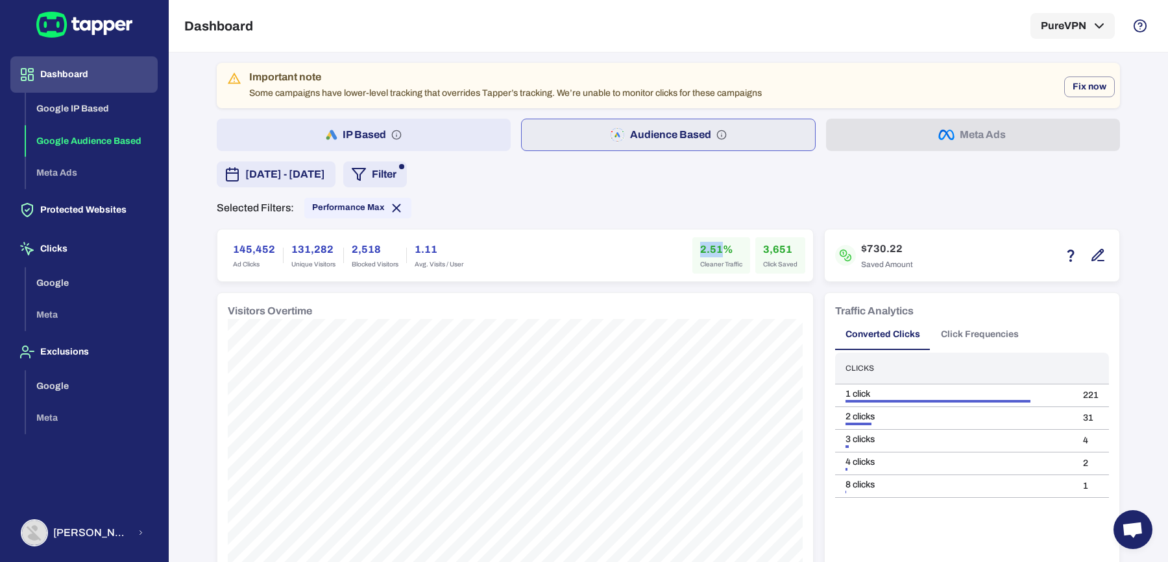
click at [714, 248] on h6 "2.51%" at bounding box center [721, 250] width 42 height 16
copy h6 "2.51"
click at [763, 244] on h6 "3,651" at bounding box center [780, 250] width 34 height 16
copy h6 "3,651"
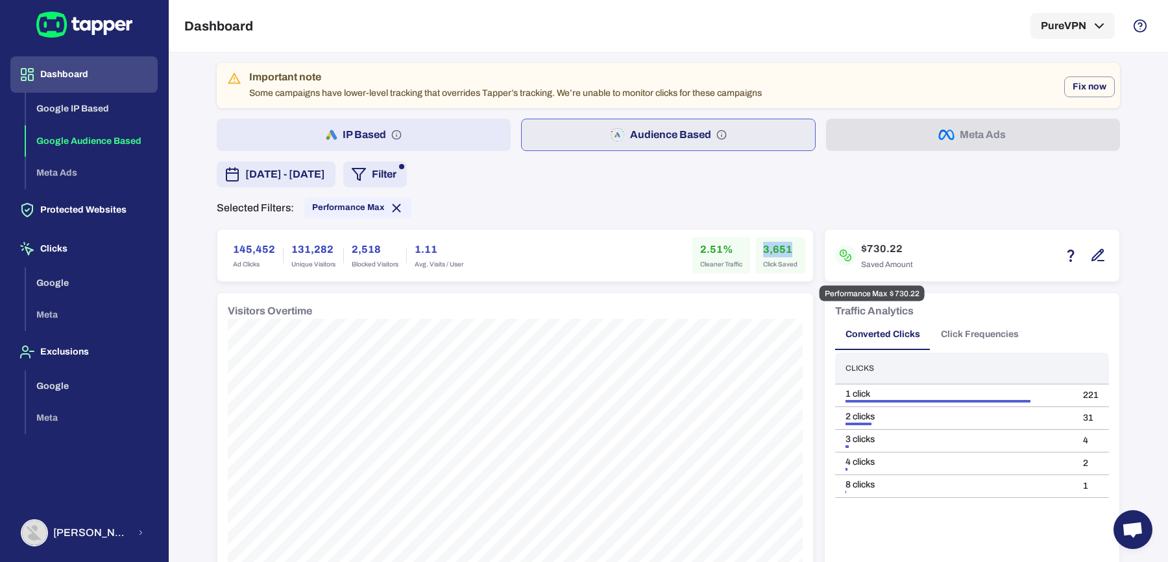
click at [863, 244] on h6 "$730.22" at bounding box center [887, 249] width 52 height 16
copy h6 "730.22"
click at [433, 135] on button "IP Based" at bounding box center [364, 135] width 294 height 32
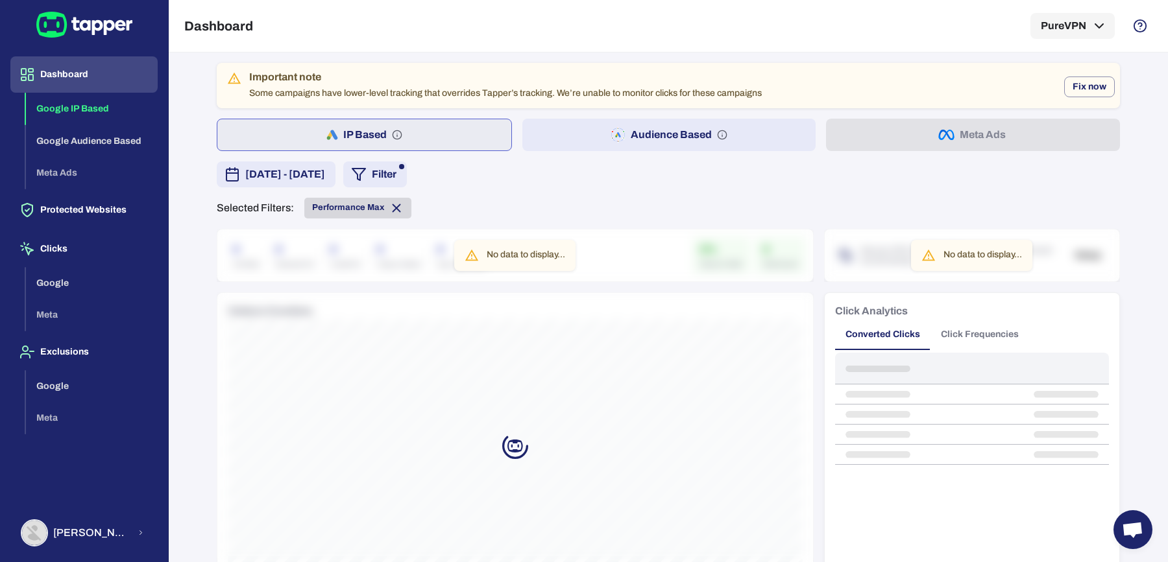
click at [389, 208] on icon at bounding box center [396, 208] width 14 height 14
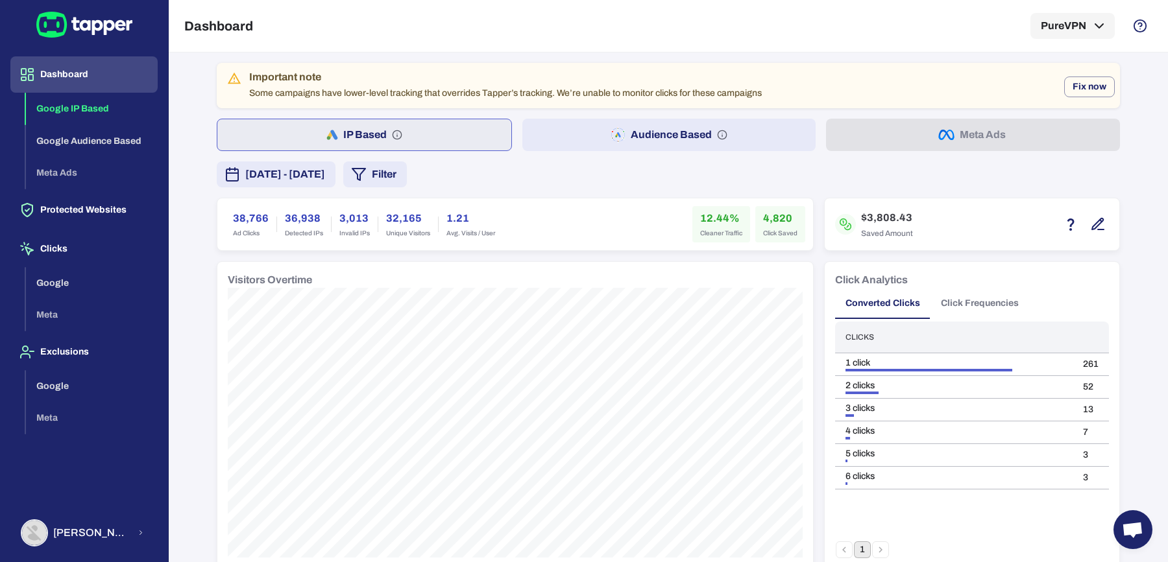
click at [245, 214] on h6 "38,766" at bounding box center [251, 219] width 36 height 16
copy h6 "38,766"
click at [763, 213] on h6 "4,820" at bounding box center [780, 219] width 34 height 16
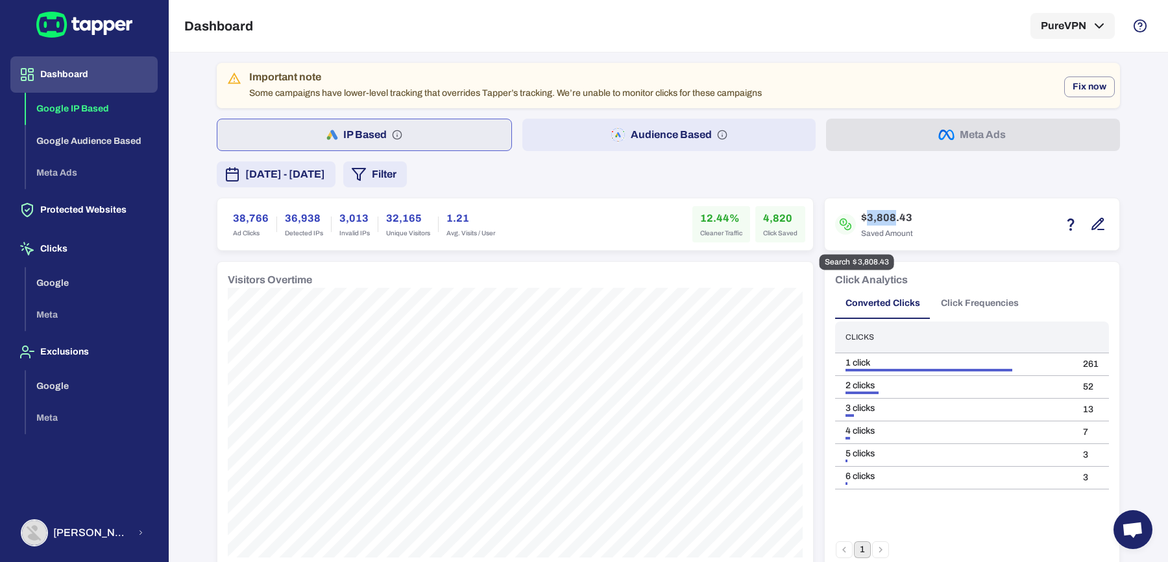
drag, startPoint x: 859, startPoint y: 218, endPoint x: 887, endPoint y: 217, distance: 27.9
click at [887, 217] on h6 "$3,808.43" at bounding box center [887, 218] width 52 height 16
click at [597, 136] on button "Audience Based" at bounding box center [669, 135] width 294 height 32
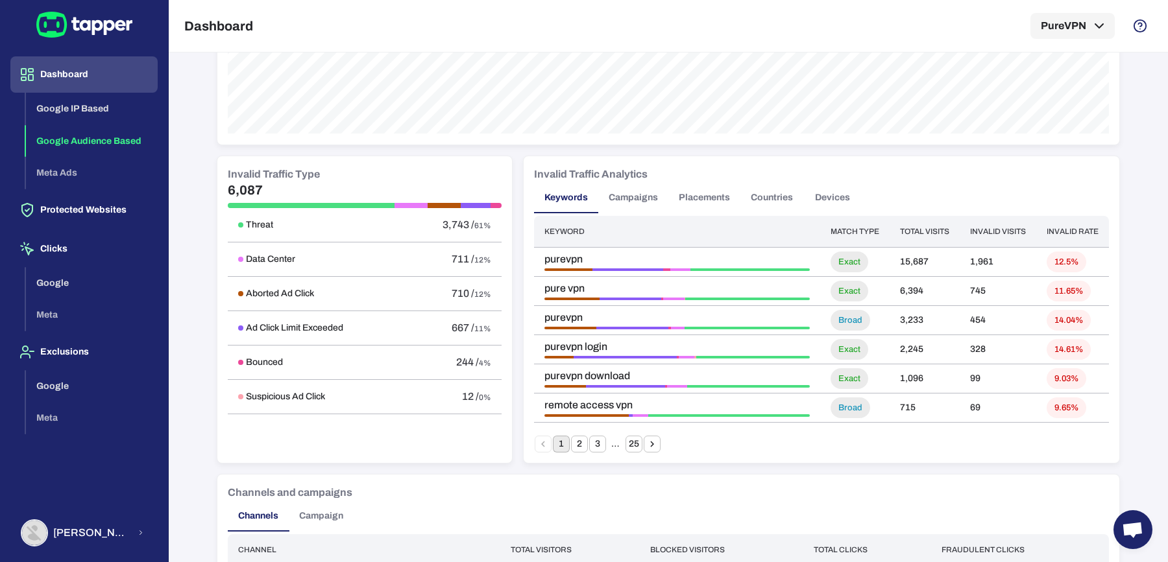
scroll to position [665, 0]
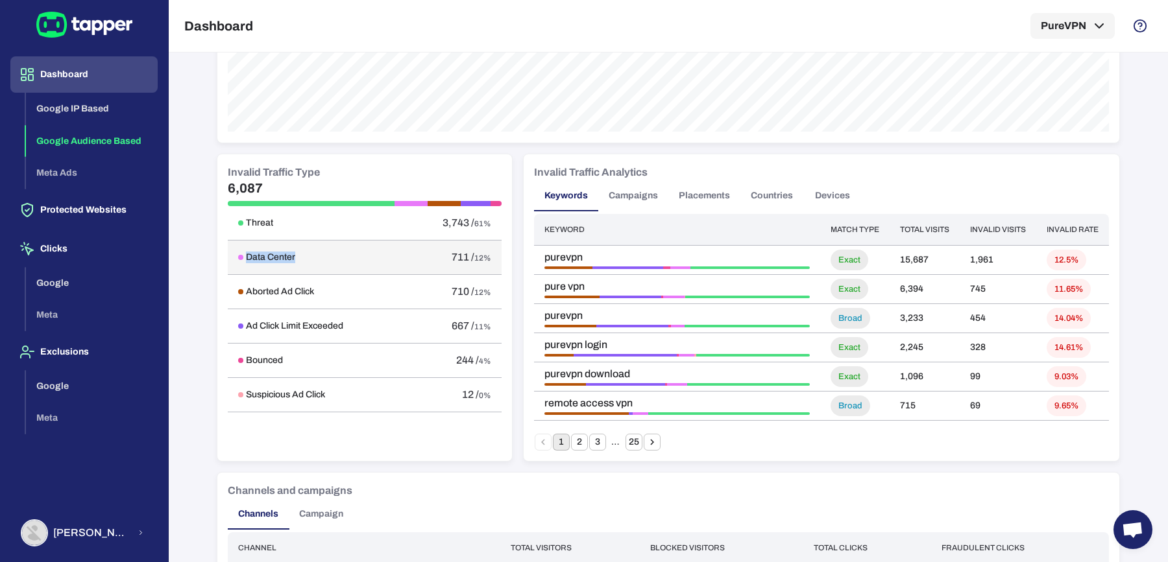
drag, startPoint x: 299, startPoint y: 251, endPoint x: 238, endPoint y: 252, distance: 61.0
click at [238, 252] on div "Data Center" at bounding box center [316, 258] width 156 height 12
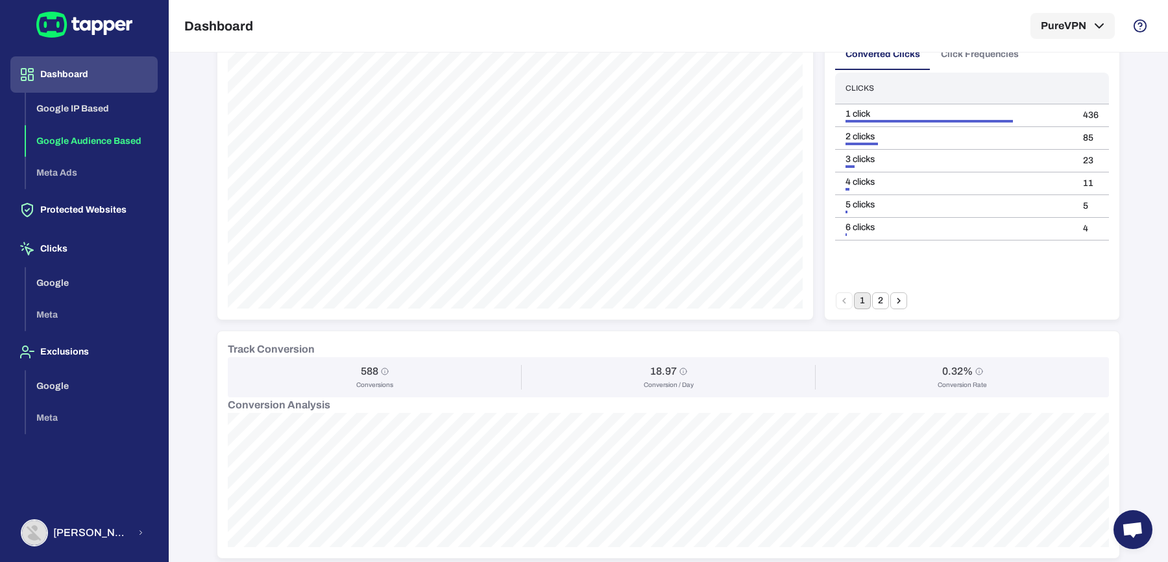
scroll to position [0, 0]
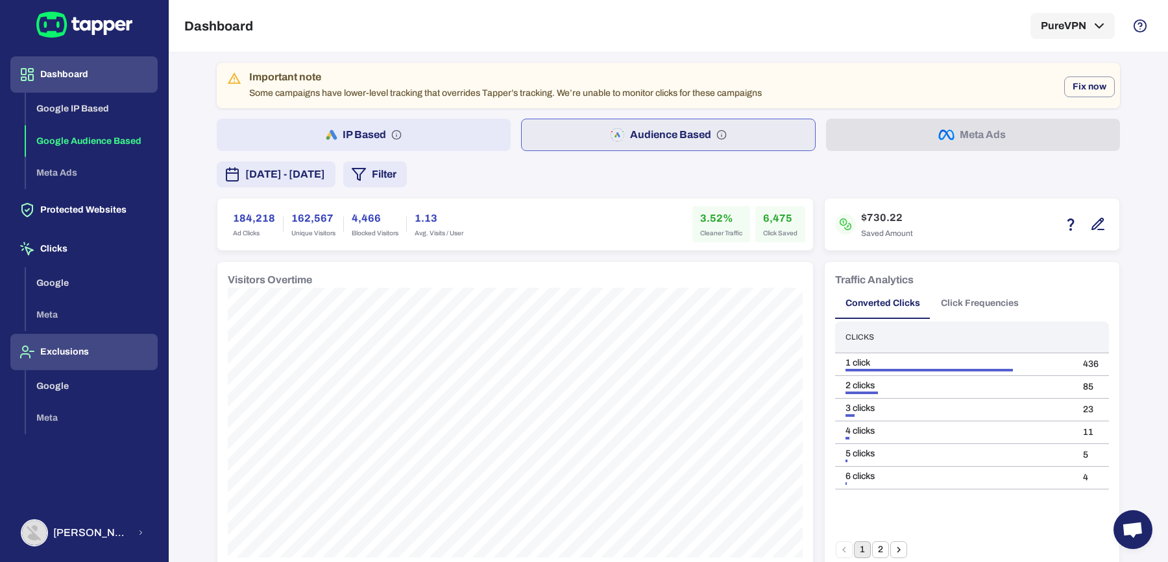
click at [54, 363] on button "Exclusions" at bounding box center [83, 352] width 147 height 36
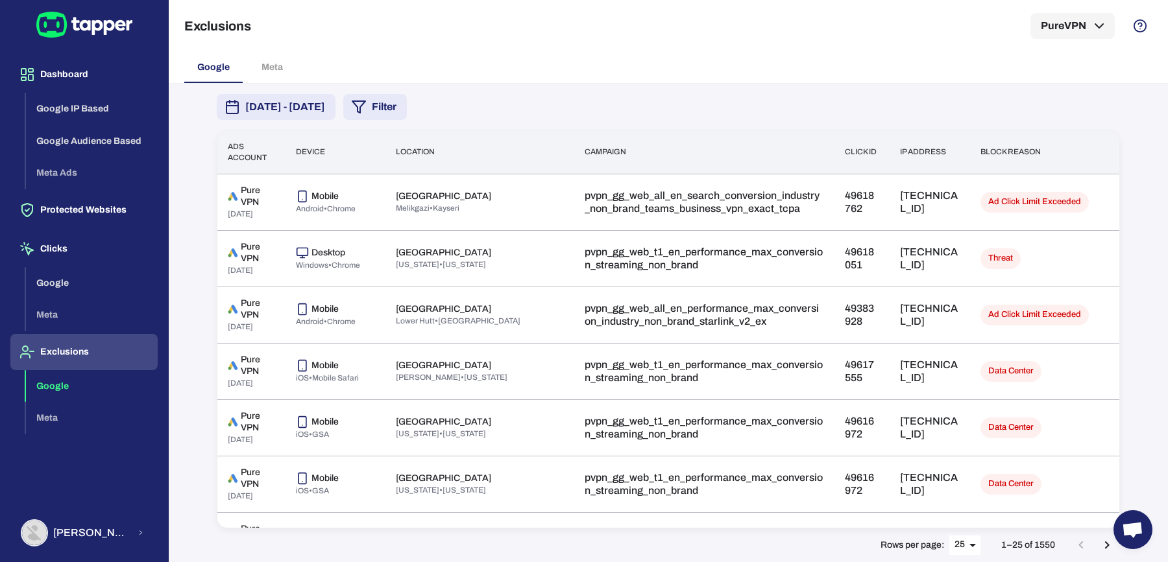
click at [325, 109] on span "[DATE] - [DATE]" at bounding box center [285, 107] width 80 height 16
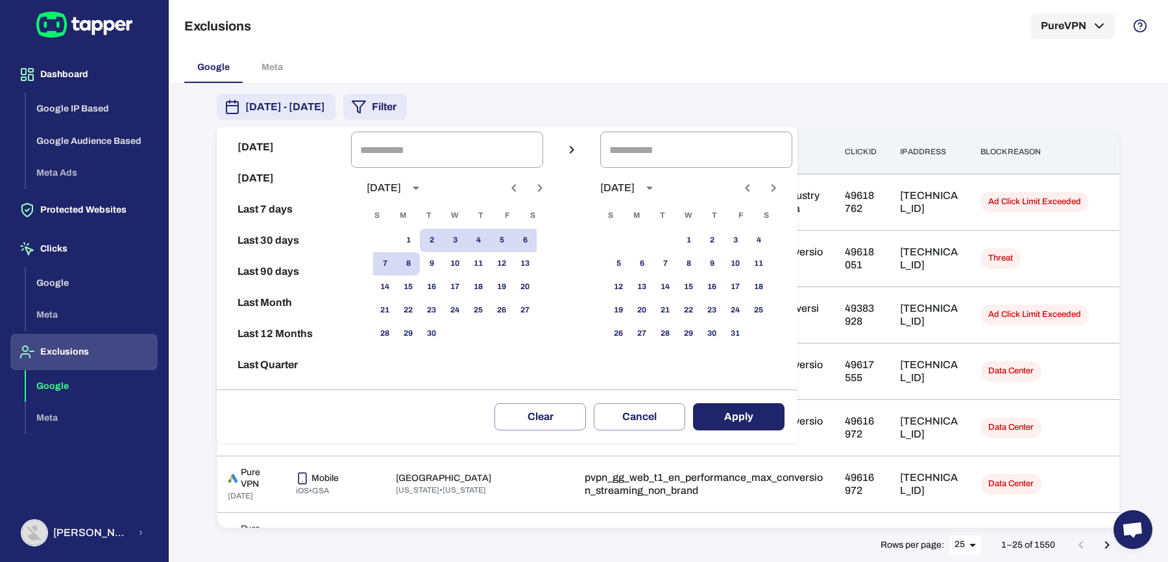
click at [522, 195] on icon "Previous month" at bounding box center [514, 188] width 16 height 16
click at [443, 260] on button "5" at bounding box center [431, 263] width 23 height 23
type input "**********"
click at [505, 302] on button "22" at bounding box center [501, 310] width 23 height 23
type input "**********"
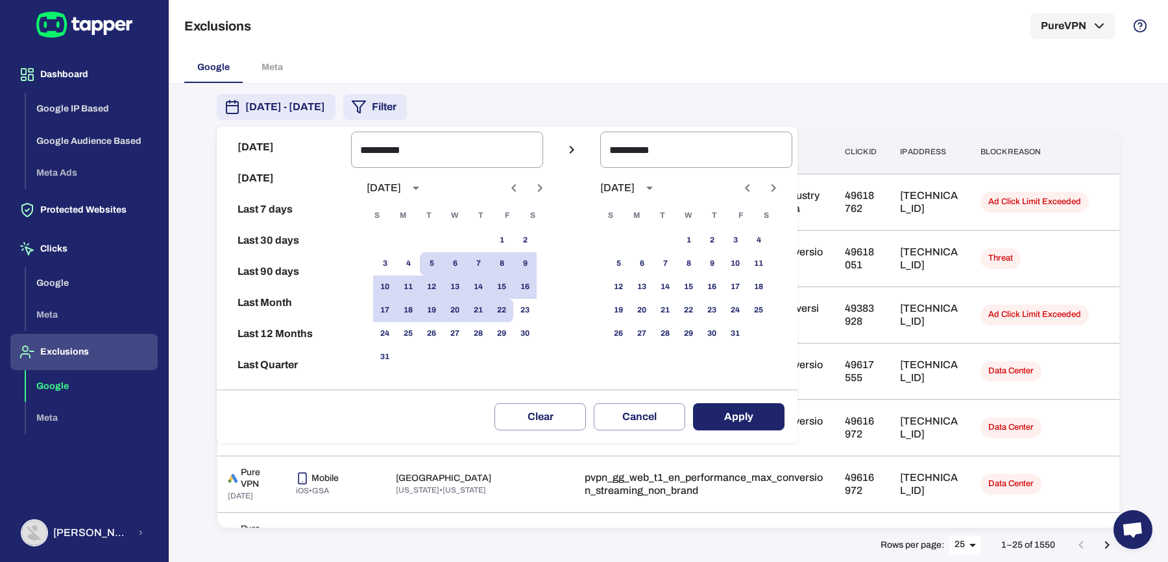
click at [738, 413] on button "Apply" at bounding box center [738, 416] width 91 height 27
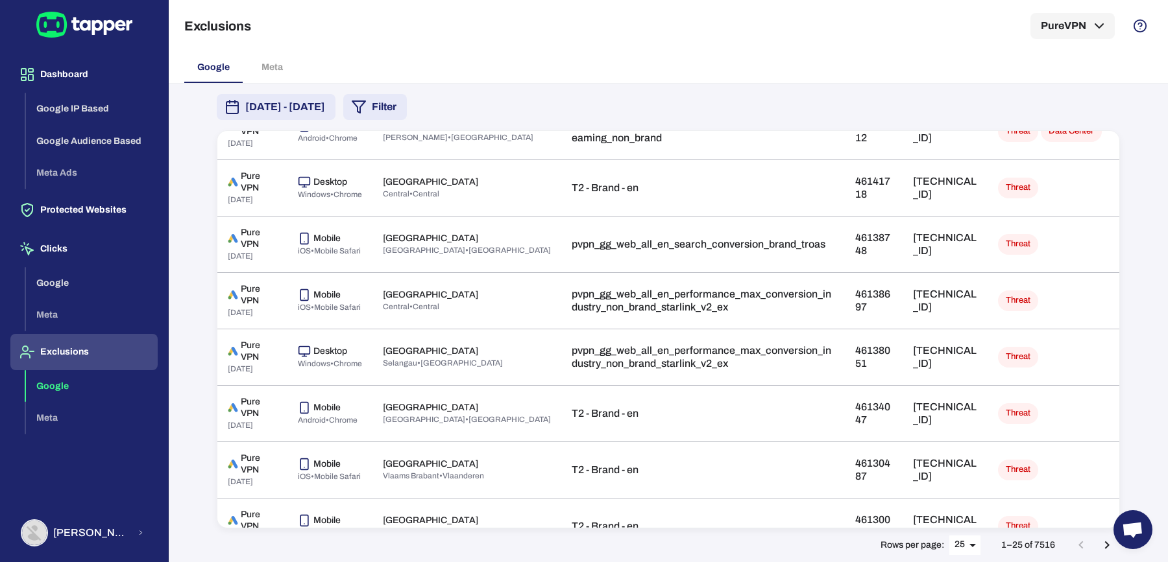
scroll to position [137, 0]
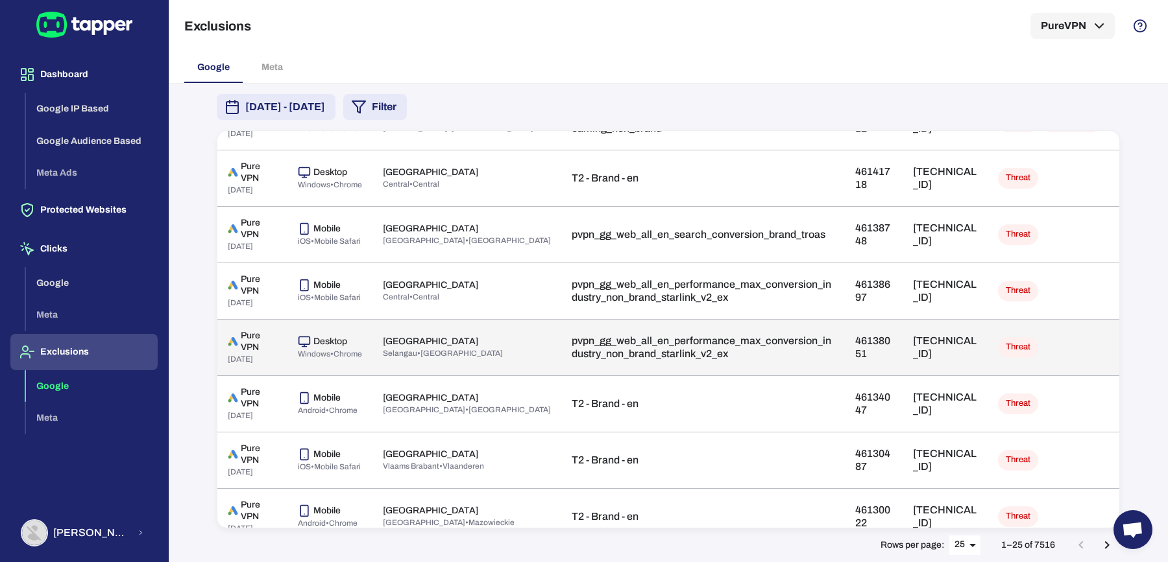
click at [924, 356] on p "[TECHNICAL_ID]" at bounding box center [945, 348] width 64 height 26
click at [922, 348] on p "[TECHNICAL_ID]" at bounding box center [945, 348] width 64 height 26
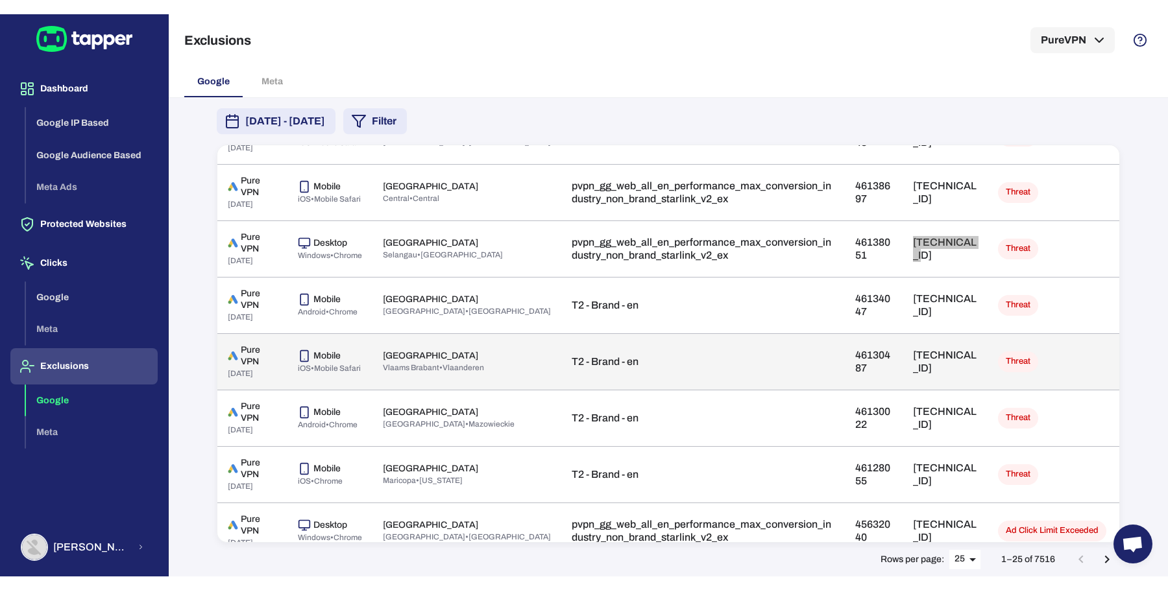
scroll to position [253, 0]
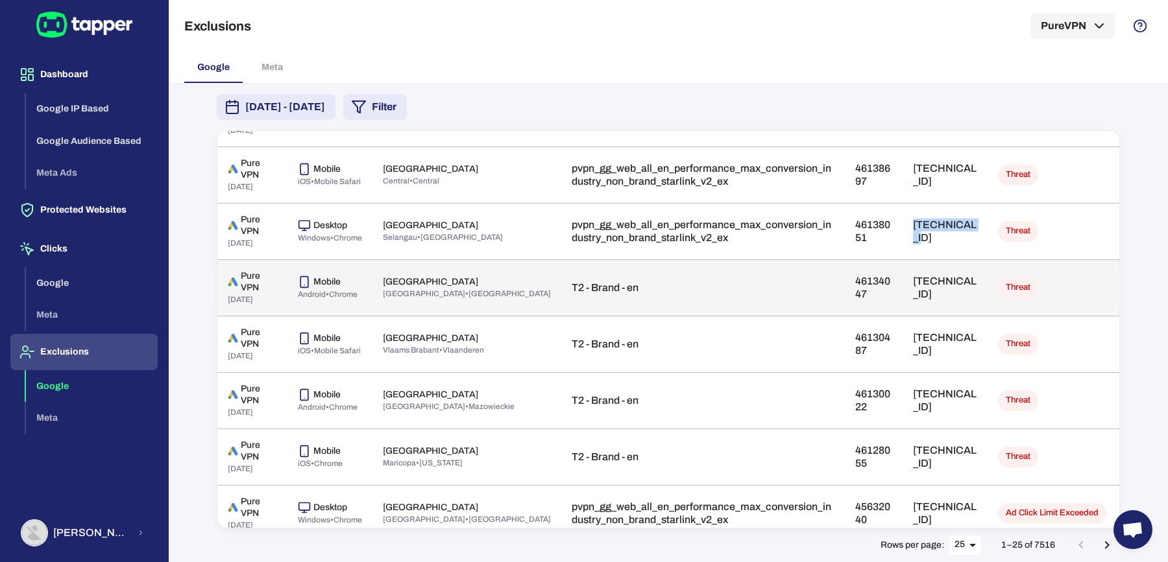
click at [943, 285] on p "[TECHNICAL_ID]" at bounding box center [945, 288] width 64 height 26
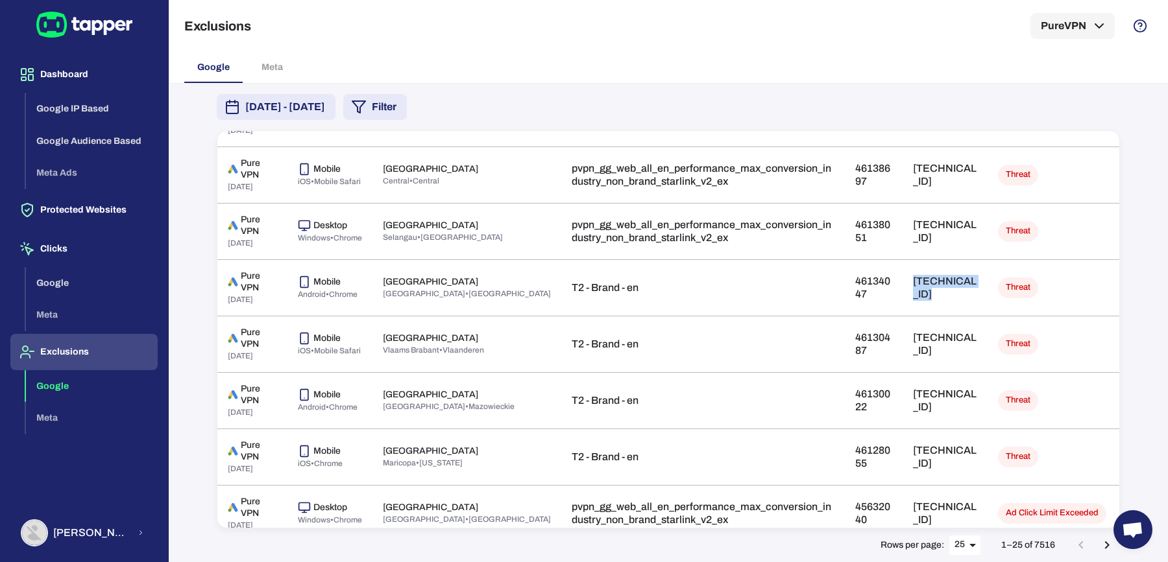
click at [180, 281] on div "[DATE] - [DATE] Filter Ads account Device Location Campaign Click id IP address…" at bounding box center [668, 323] width 999 height 479
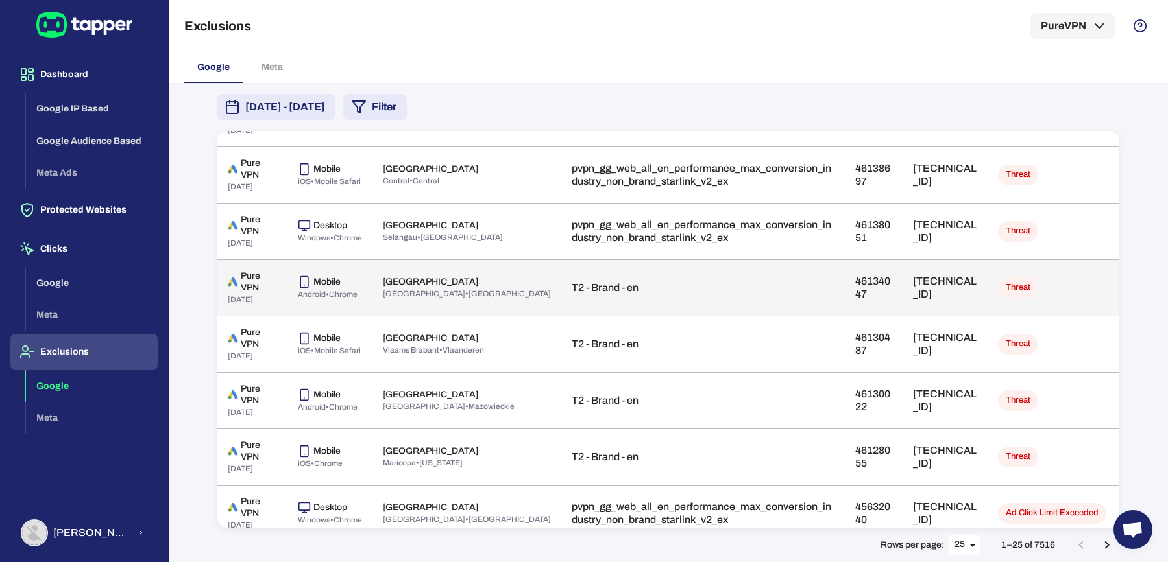
click at [939, 282] on p "[TECHNICAL_ID]" at bounding box center [945, 288] width 64 height 26
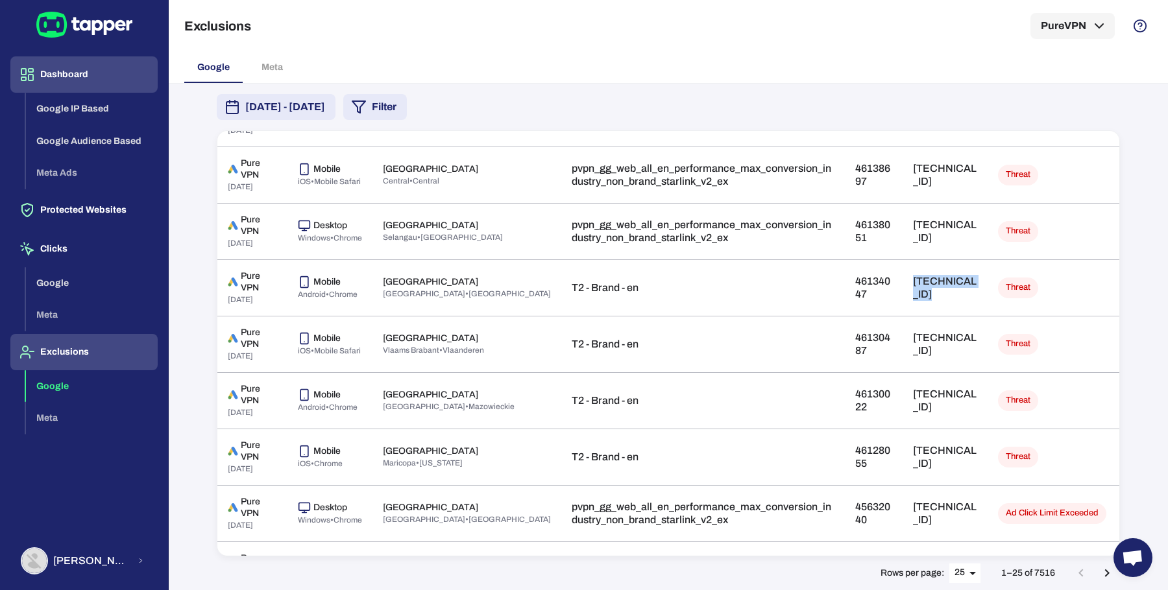
click at [78, 82] on button "Dashboard" at bounding box center [83, 74] width 147 height 36
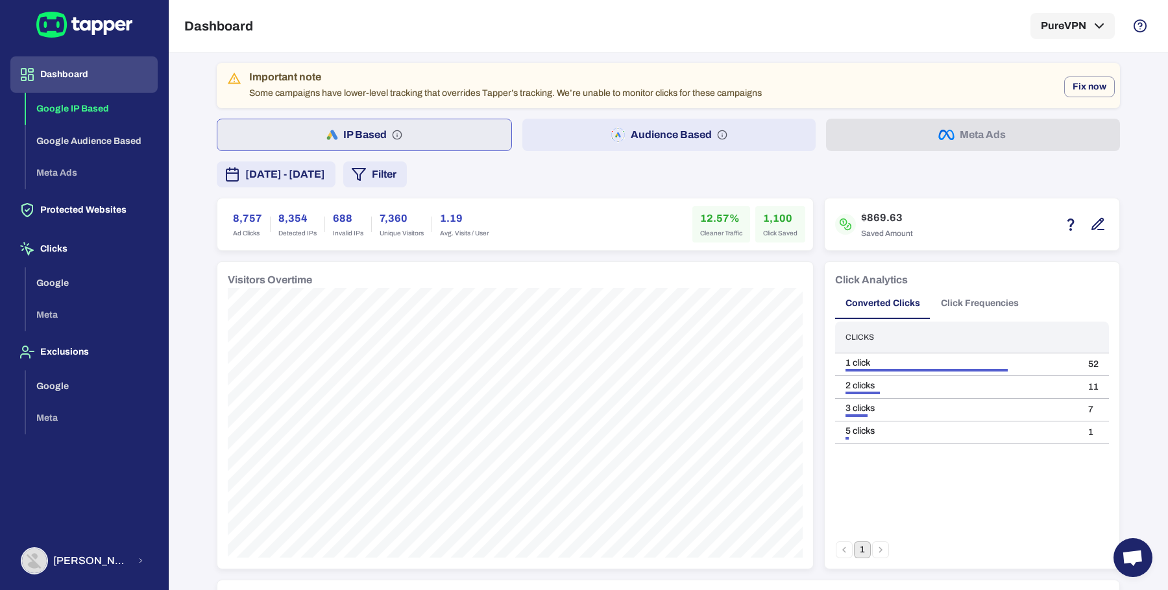
click at [553, 95] on div "Important note Some campaigns have lower-level tracking that overrides Tapper’s…" at bounding box center [505, 86] width 512 height 38
click at [545, 123] on button "Audience Based" at bounding box center [669, 135] width 294 height 32
click at [364, 187] on div "Important note Some campaigns have lower-level tracking that overrides Tapper’s…" at bounding box center [668, 600] width 903 height 1074
click at [325, 172] on span "[DATE] - [DATE]" at bounding box center [285, 175] width 80 height 16
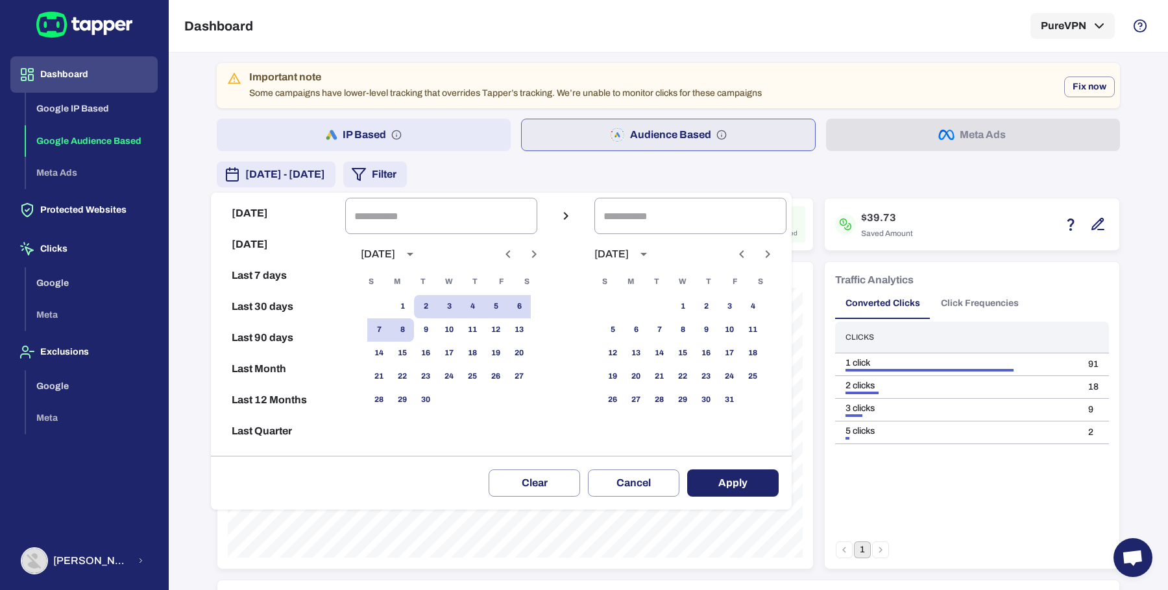
click at [516, 254] on icon "Previous month" at bounding box center [508, 255] width 16 height 16
click at [507, 311] on button "1" at bounding box center [495, 306] width 23 height 23
type input "**********"
click at [391, 420] on button "31" at bounding box center [378, 423] width 23 height 23
type input "**********"
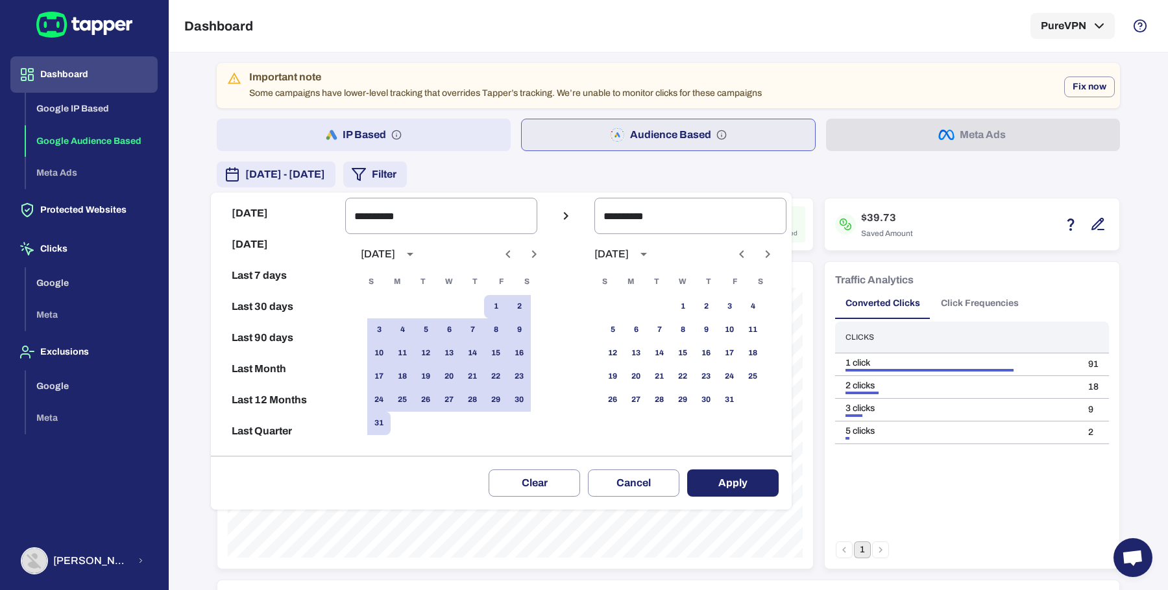
click at [765, 489] on button "Apply" at bounding box center [732, 483] width 91 height 27
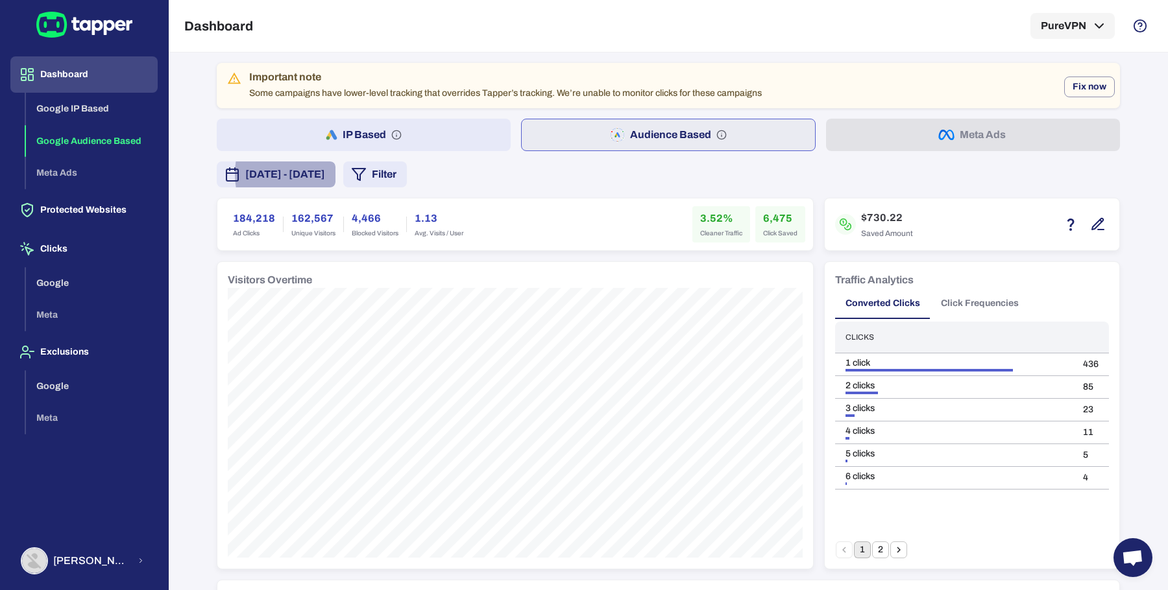
click at [977, 303] on button "Click Frequencies" at bounding box center [979, 303] width 99 height 31
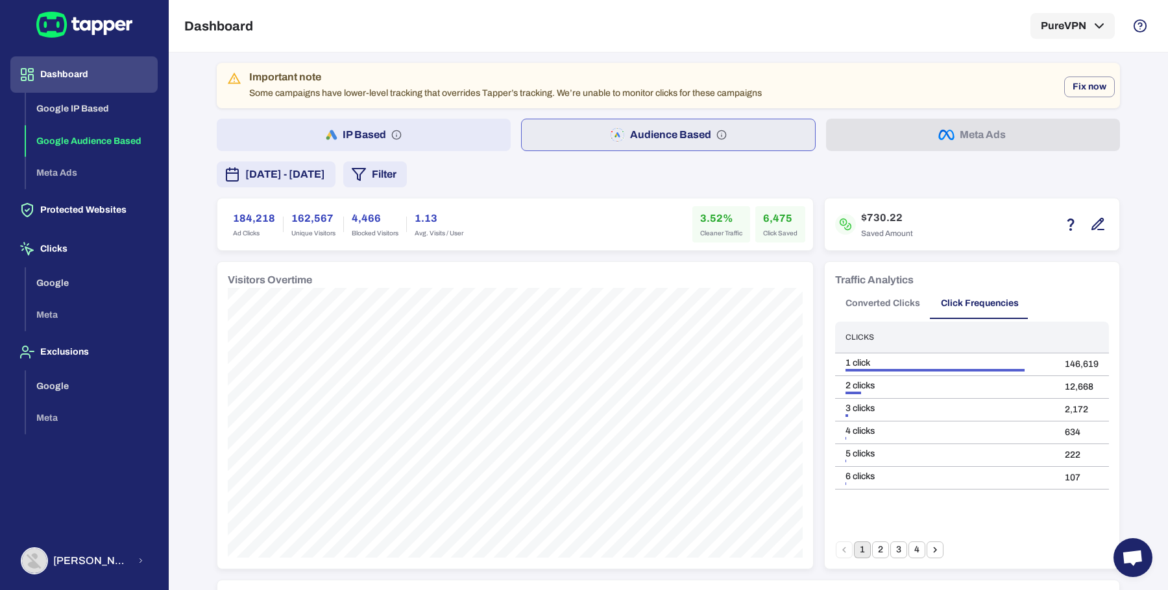
click at [911, 551] on button "4" at bounding box center [916, 550] width 17 height 17
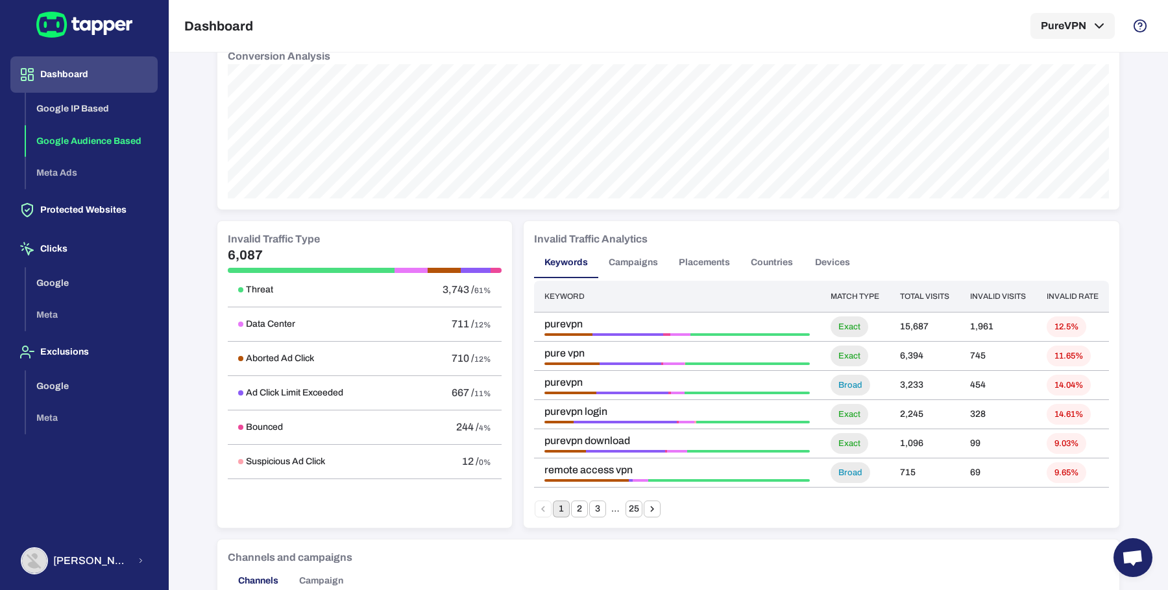
scroll to position [602, 0]
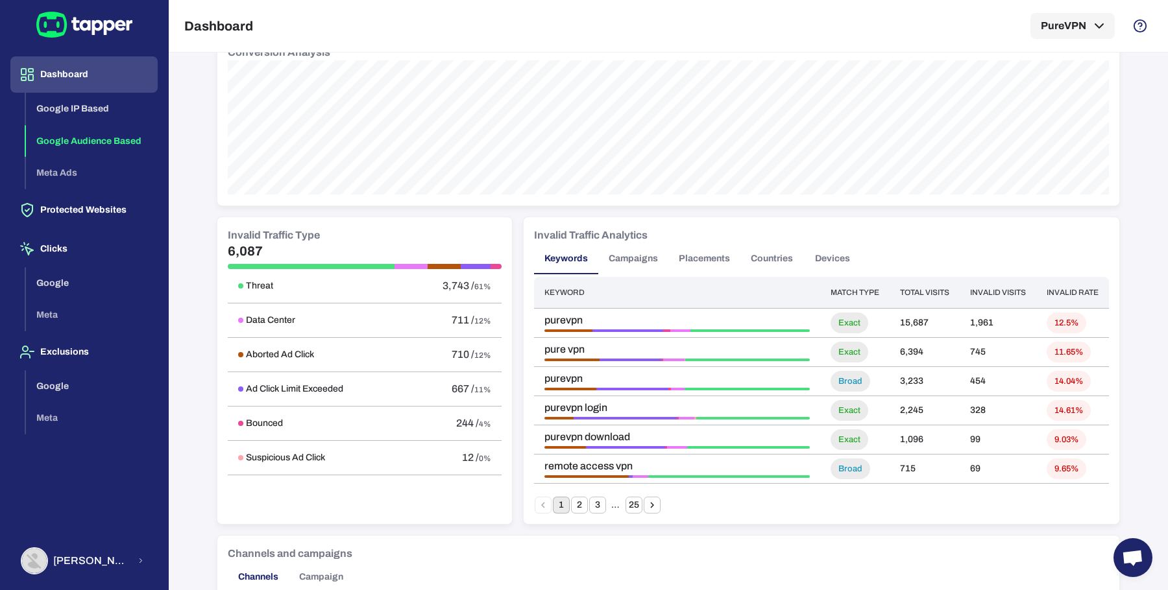
click at [240, 245] on h5 "6,087" at bounding box center [365, 251] width 274 height 16
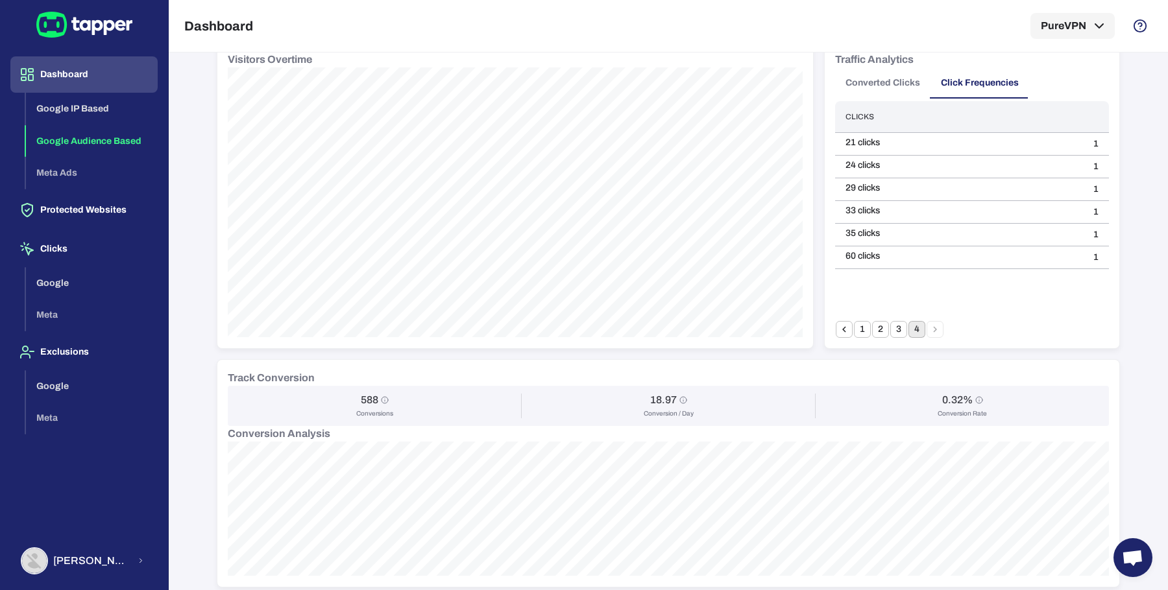
scroll to position [0, 0]
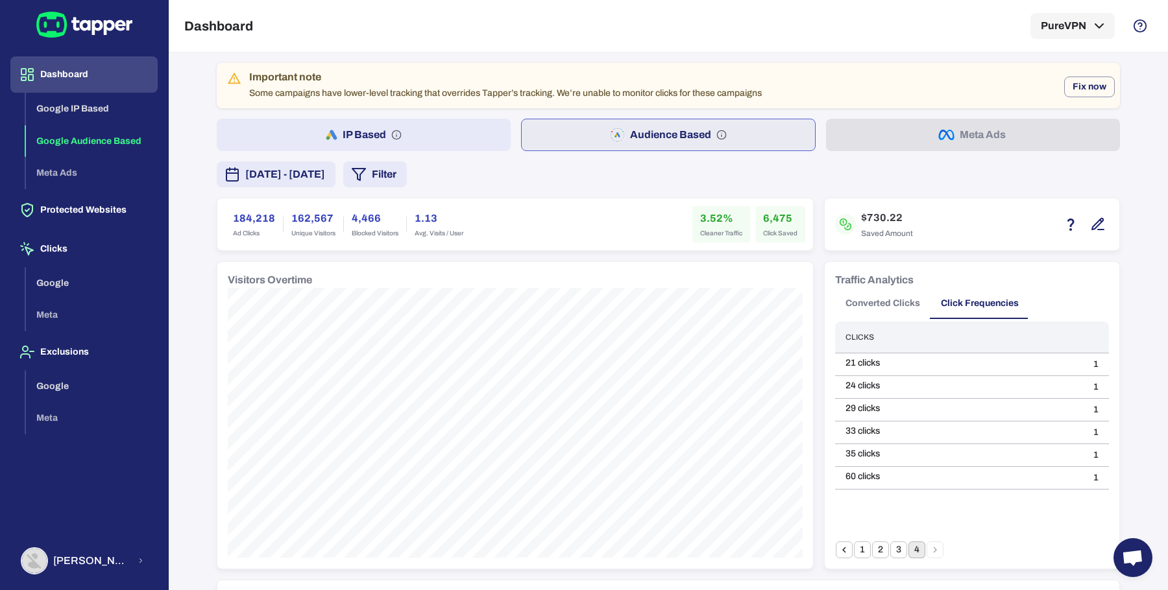
click at [367, 180] on icon "button" at bounding box center [359, 175] width 16 height 16
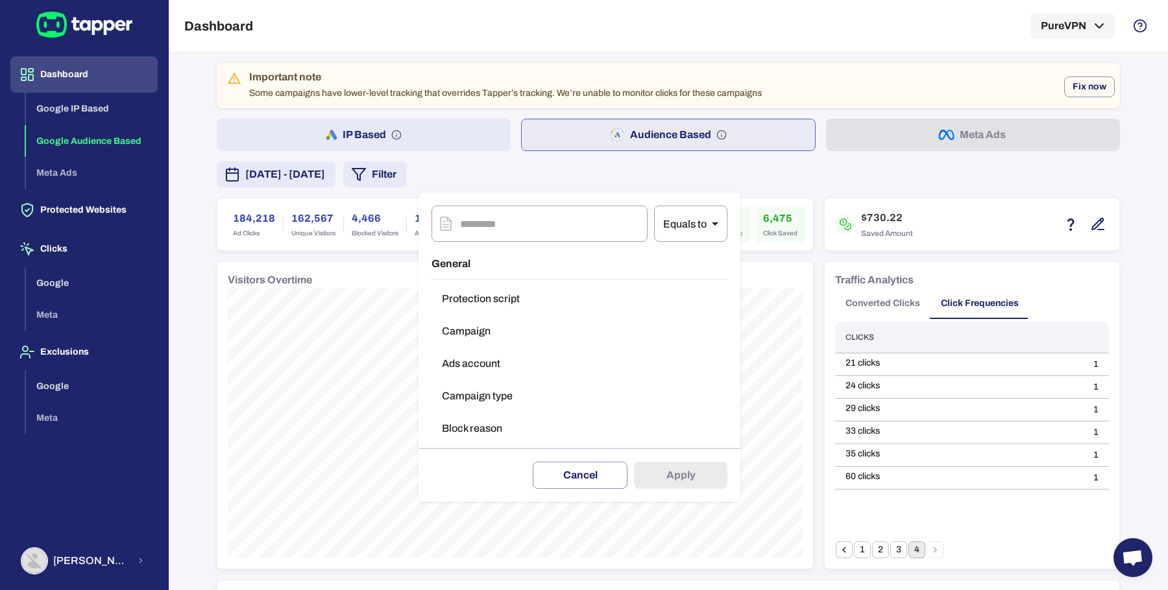
click at [876, 187] on div at bounding box center [584, 295] width 1168 height 590
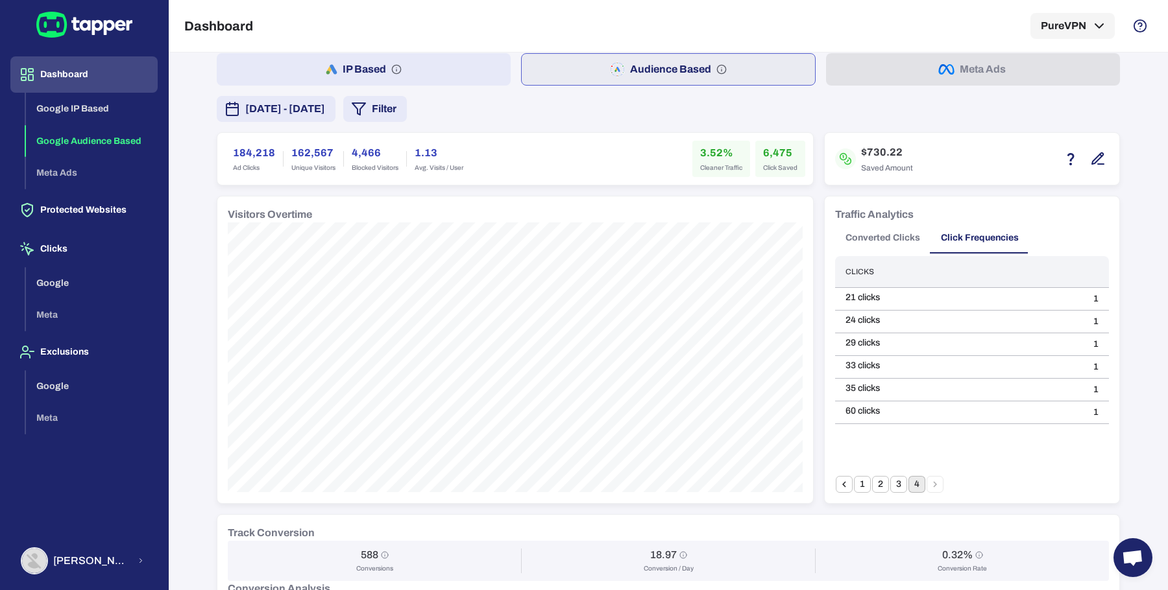
scroll to position [66, 0]
click at [885, 234] on button "Converted Clicks" at bounding box center [882, 237] width 95 height 31
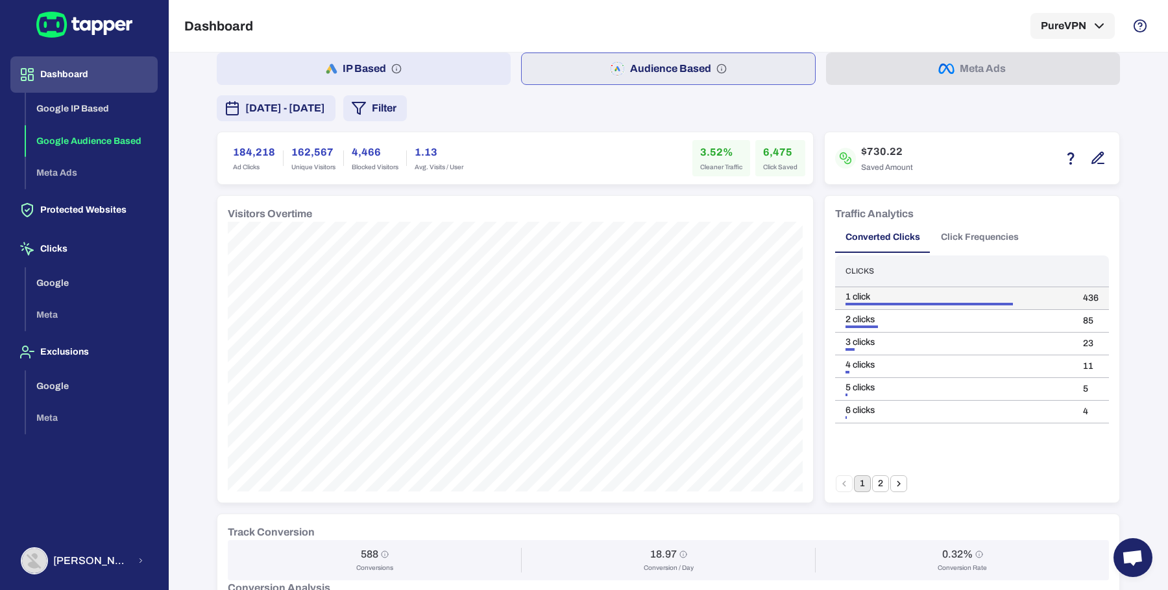
click at [1079, 296] on td "436" at bounding box center [1090, 298] width 36 height 23
click at [1085, 317] on td "85" at bounding box center [1090, 321] width 36 height 23
click at [1077, 319] on td "85" at bounding box center [1090, 321] width 36 height 23
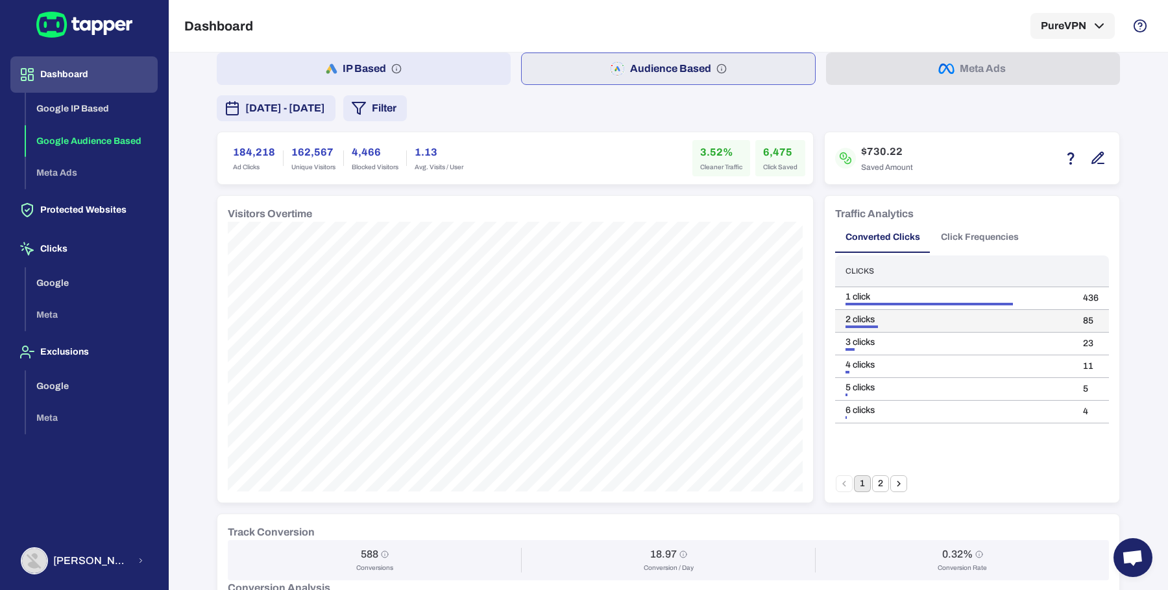
click at [1077, 319] on td "85" at bounding box center [1090, 321] width 36 height 23
click at [1083, 339] on td "23" at bounding box center [1090, 344] width 36 height 23
click at [878, 479] on button "2" at bounding box center [880, 483] width 17 height 17
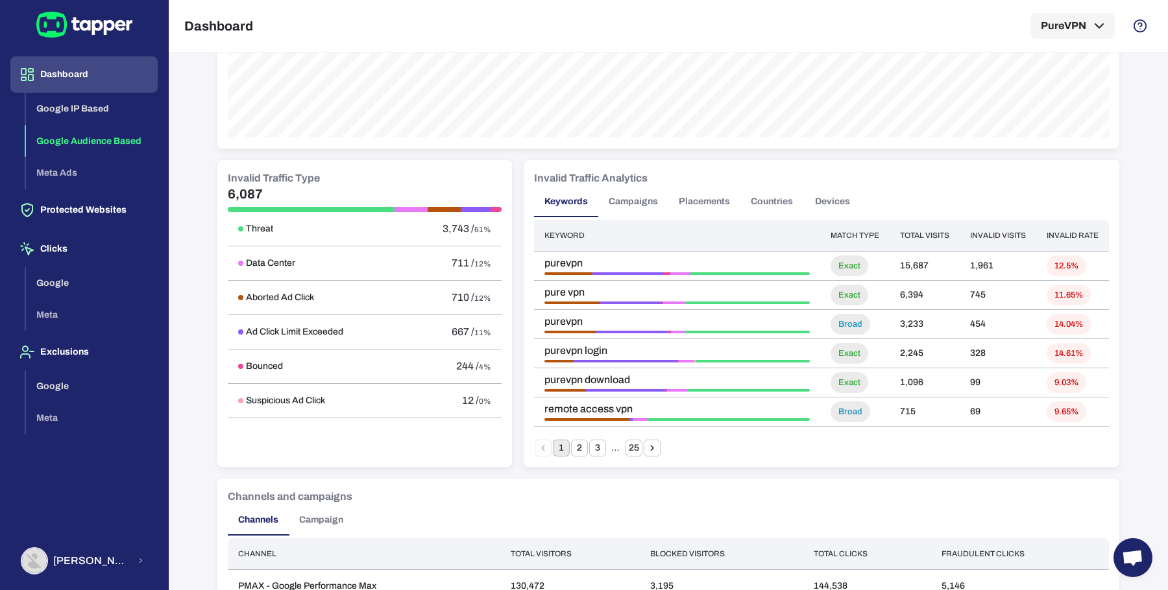
scroll to position [648, 0]
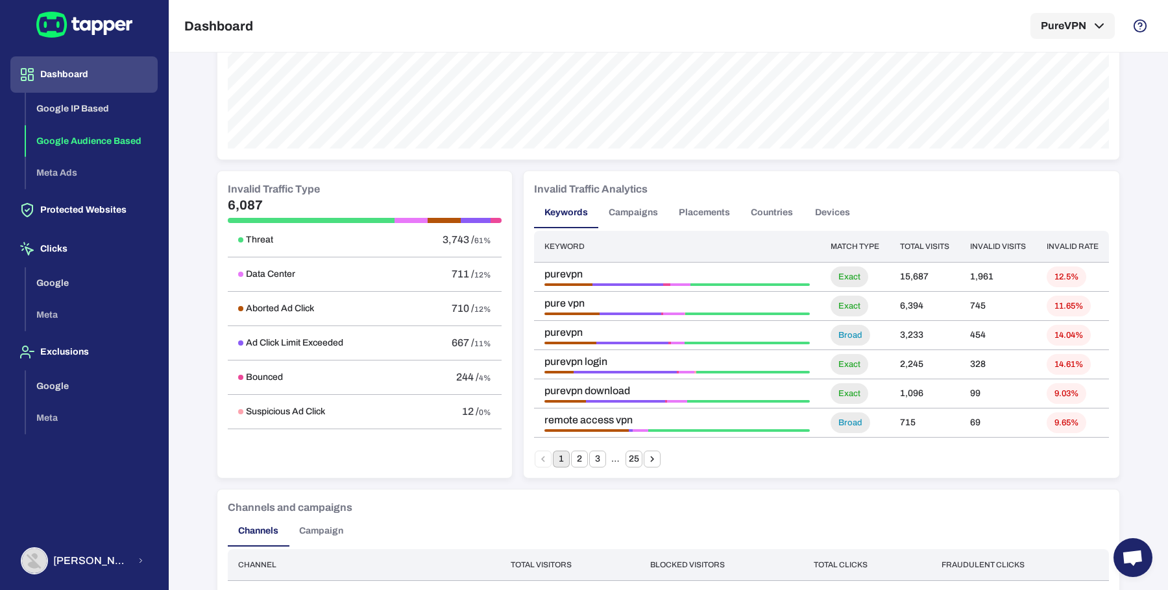
click at [573, 459] on button "2" at bounding box center [579, 459] width 17 height 17
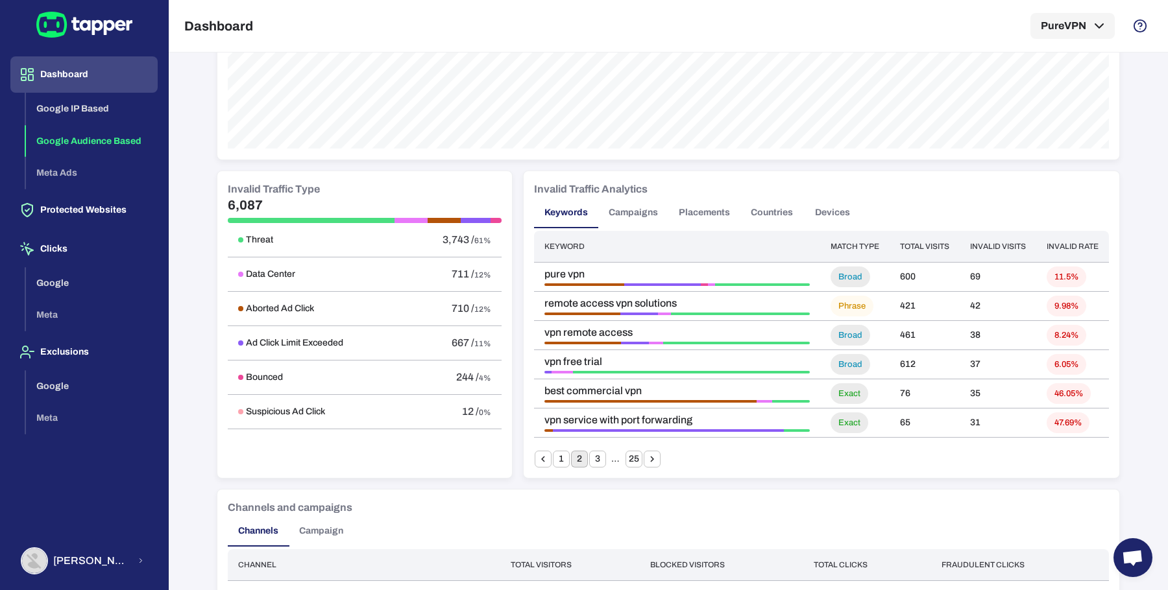
click at [589, 463] on button "3" at bounding box center [597, 459] width 17 height 17
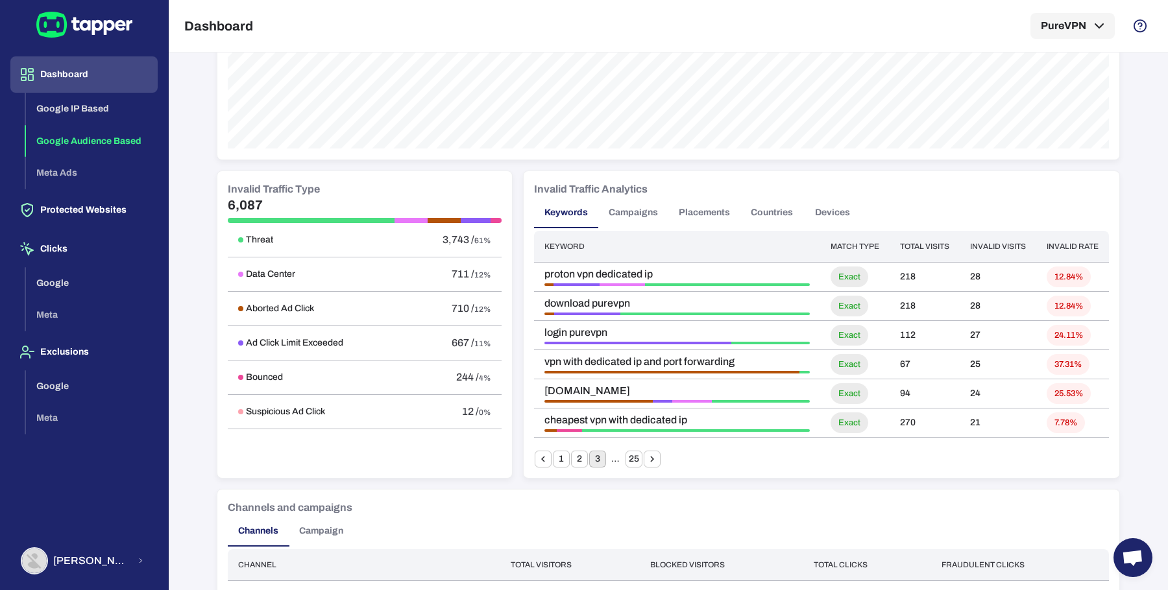
click at [571, 460] on button "2" at bounding box center [579, 459] width 17 height 17
